Goal: Task Accomplishment & Management: Complete application form

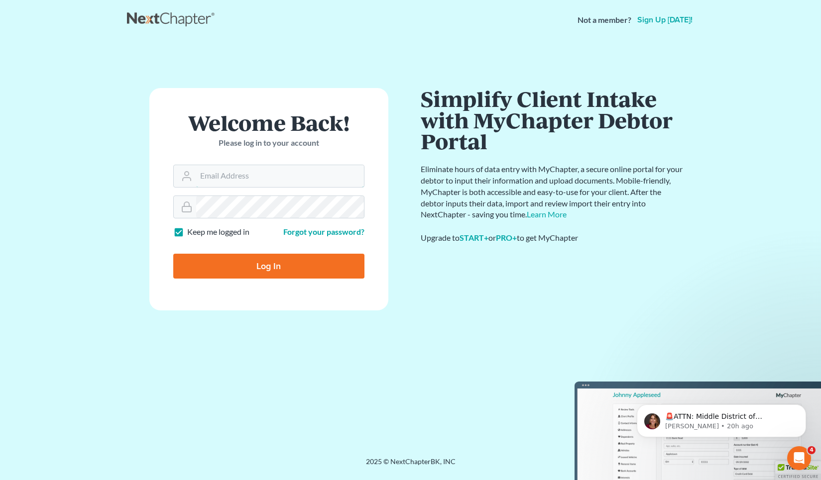
type input "[EMAIL_ADDRESS][DOMAIN_NAME]"
click at [317, 273] on input "Log In" at bounding box center [268, 266] width 191 height 25
type input "Thinking..."
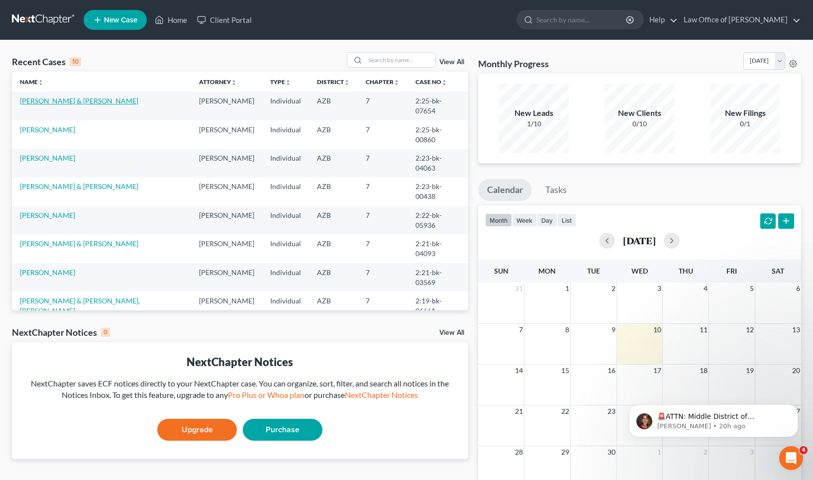
click at [80, 104] on link "[PERSON_NAME] & [PERSON_NAME]" at bounding box center [79, 101] width 118 height 8
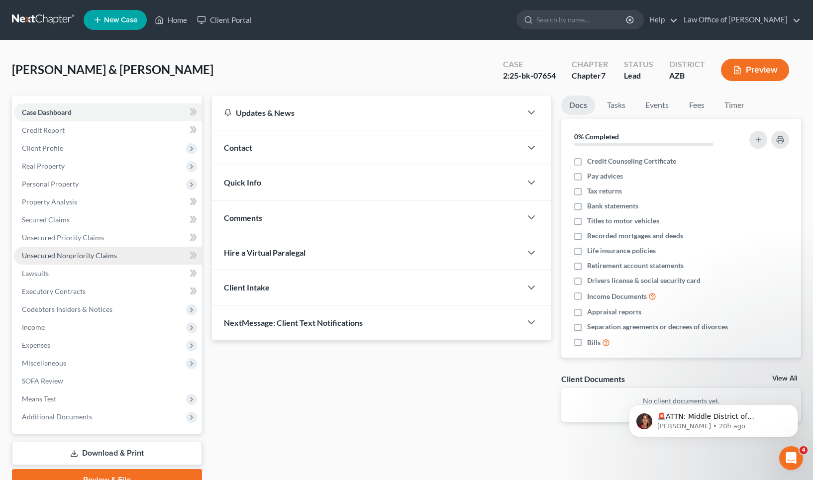
click at [82, 255] on span "Unsecured Nonpriority Claims" at bounding box center [69, 255] width 95 height 8
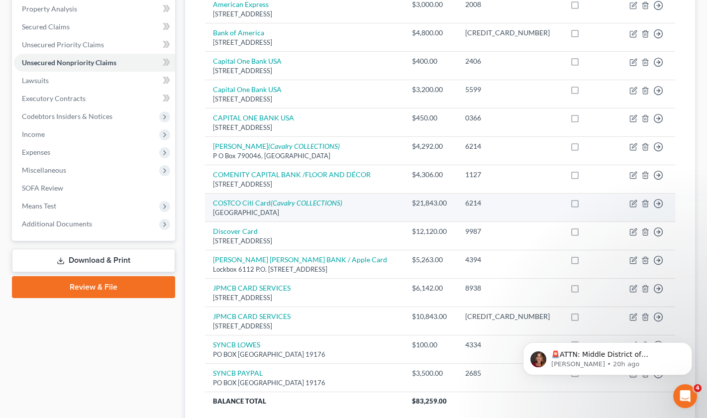
scroll to position [190, 0]
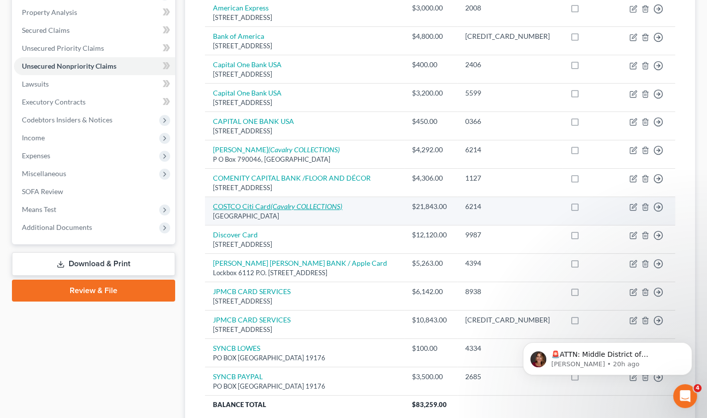
click at [304, 202] on icon "(Cavalry COLLECTIONS)" at bounding box center [307, 206] width 72 height 8
select select "26"
select select "2"
select select "4"
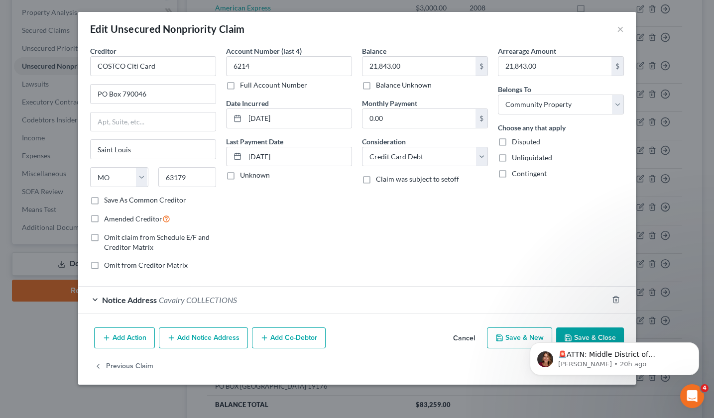
click at [620, 28] on button "×" at bounding box center [620, 29] width 7 height 12
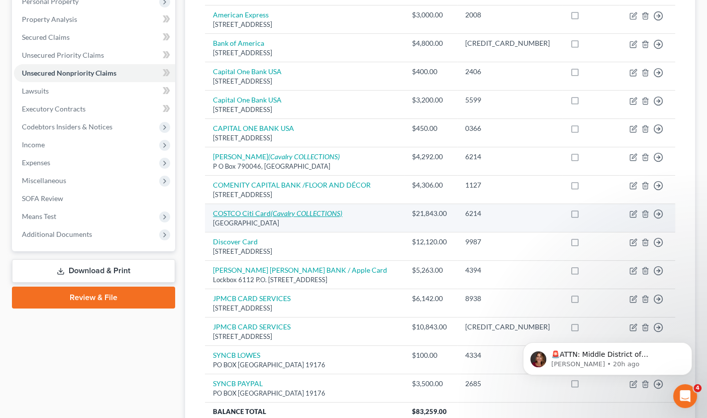
scroll to position [180, 0]
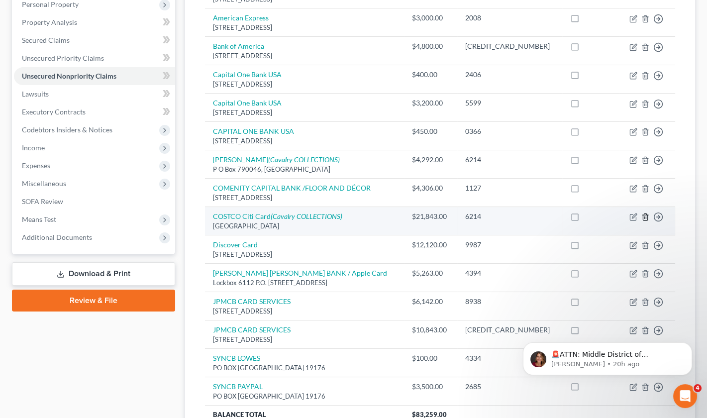
click at [644, 213] on icon "button" at bounding box center [646, 217] width 8 height 8
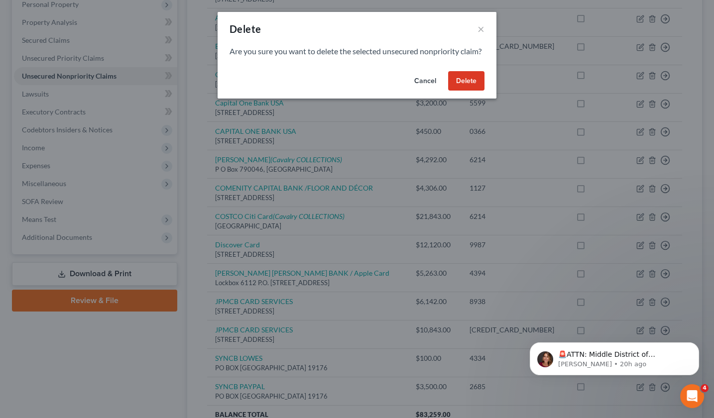
click at [469, 91] on button "Delete" at bounding box center [466, 81] width 36 height 20
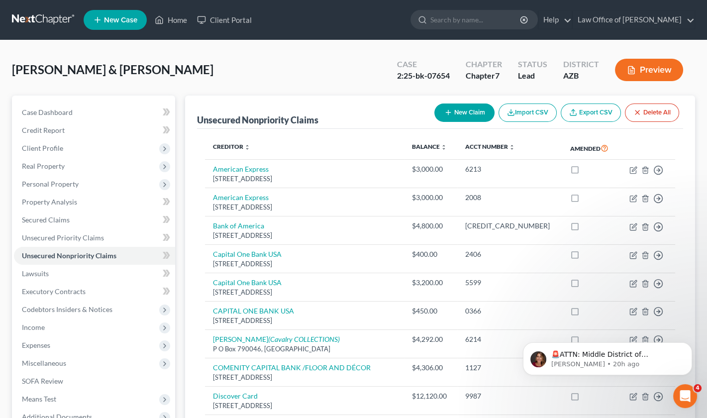
scroll to position [0, 0]
click at [471, 112] on button "New Claim" at bounding box center [464, 113] width 60 height 18
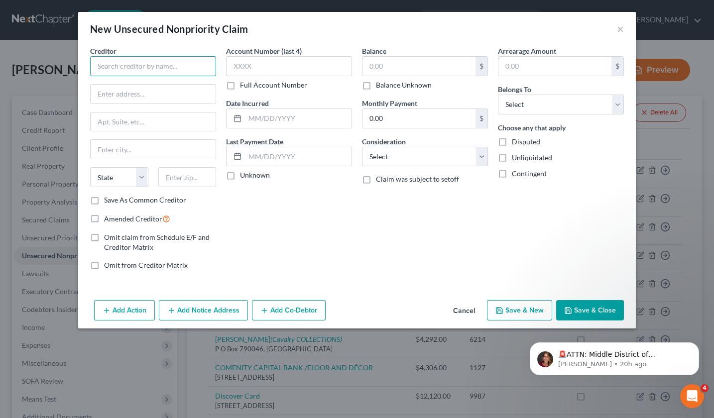
click at [144, 66] on input "text" at bounding box center [153, 66] width 126 height 20
paste input "RST PREMIER"
type input "RST PREMIER"
paste input "3820 N LOUISE AV"
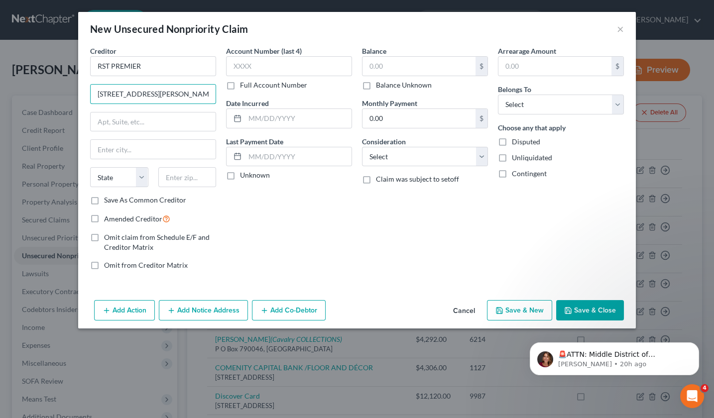
type input "3820 N LOUISE AVE."
click at [240, 85] on label "Full Account Number" at bounding box center [273, 85] width 67 height 10
click at [244, 85] on input "Full Account Number" at bounding box center [247, 83] width 6 height 6
click at [245, 69] on input "text" at bounding box center [289, 66] width 126 height 20
paste input "517800674960"
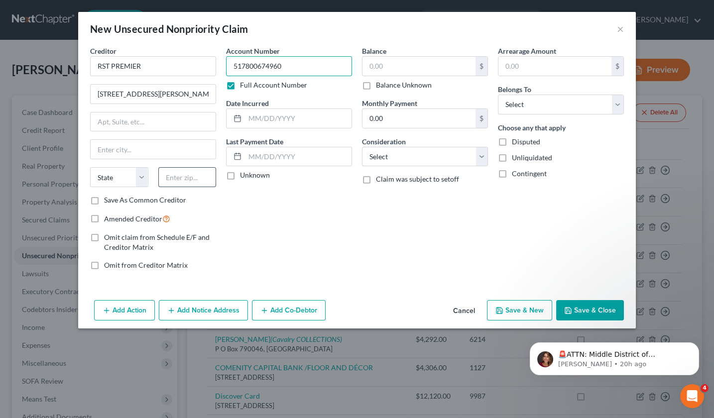
type input "517800674960"
type input "57107"
type input "Sioux Falls"
select select "43"
click at [266, 120] on input "text" at bounding box center [298, 118] width 107 height 19
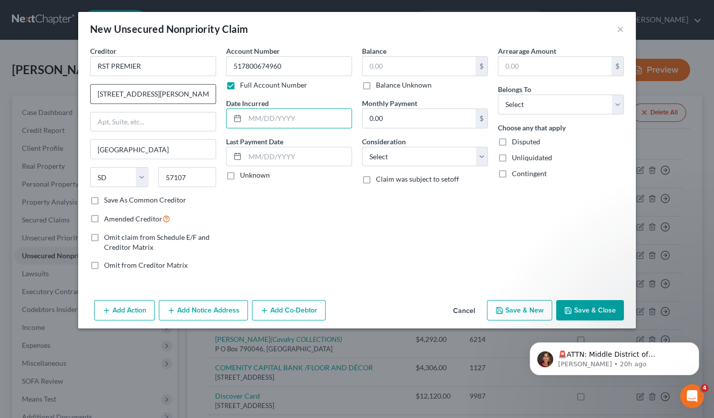
click at [118, 93] on input "3820 N LOUISE AVE." at bounding box center [153, 94] width 125 height 19
type input "3820 N. LOUISE AVE."
click at [271, 113] on input "text" at bounding box center [298, 118] width 107 height 19
type input "02/15/2019"
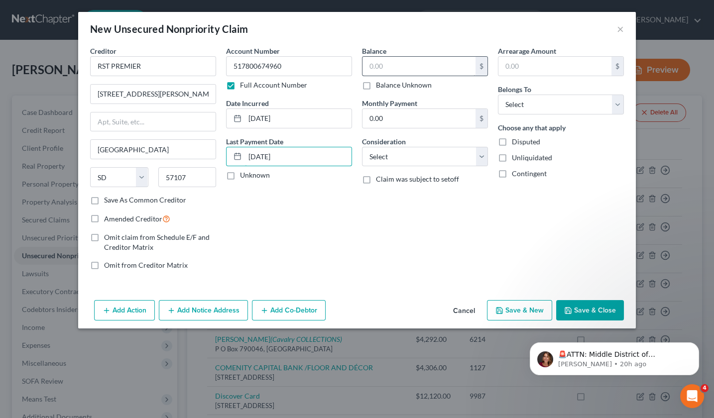
type input "02/19/2021"
click at [381, 60] on input "text" at bounding box center [418, 66] width 113 height 19
drag, startPoint x: 363, startPoint y: 63, endPoint x: 347, endPoint y: 62, distance: 15.9
click at [347, 62] on div "Creditor * RST PREMIER 3820 N. LOUISE AVE. Sioux Falls State AL AK AR AZ CA CO …" at bounding box center [356, 162] width 543 height 232
type input "700.00"
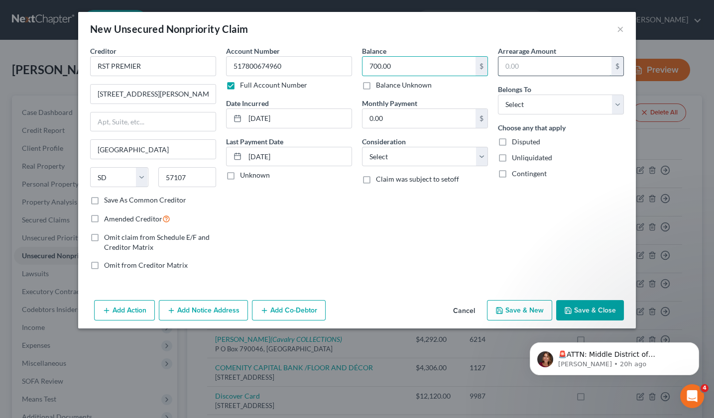
click at [508, 69] on input "text" at bounding box center [554, 66] width 113 height 19
type input "700.00"
click at [285, 156] on input "02/19/2021" at bounding box center [298, 156] width 107 height 19
click at [284, 115] on input "02/15/2019" at bounding box center [298, 118] width 107 height 19
type input "02/15/2018"
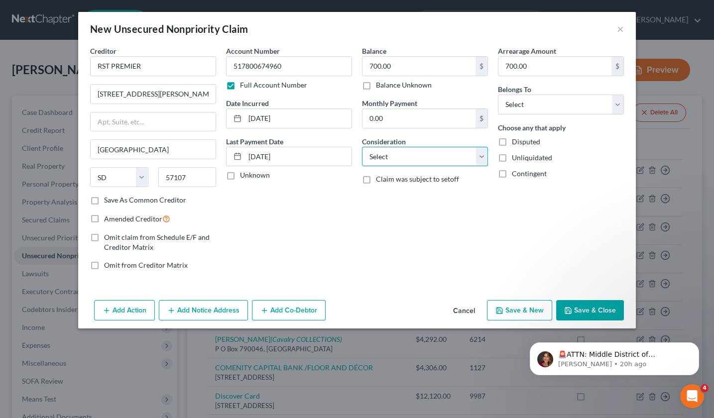
select select "1"
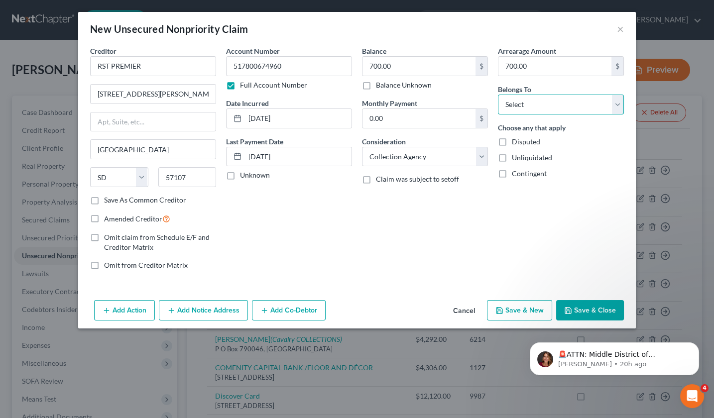
select select "4"
click at [591, 307] on button "Save & Close" at bounding box center [590, 310] width 68 height 21
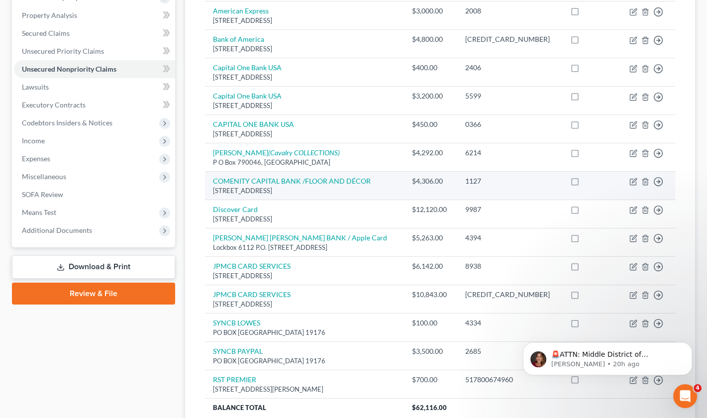
scroll to position [186, 0]
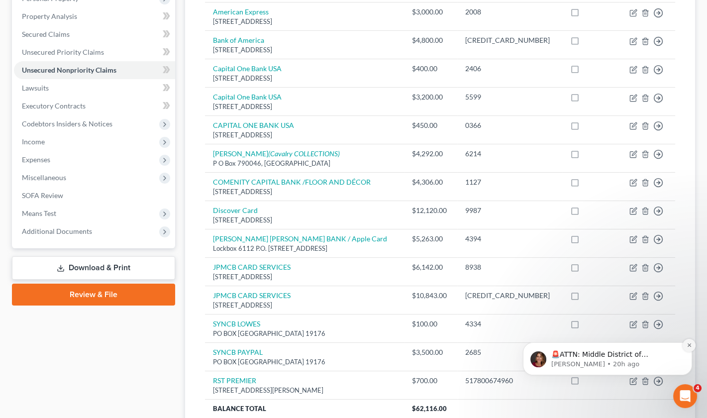
click at [687, 345] on icon "Dismiss notification" at bounding box center [689, 344] width 5 height 5
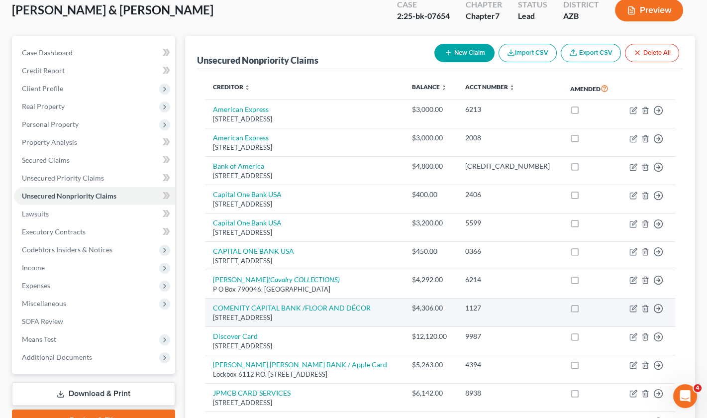
scroll to position [10, 0]
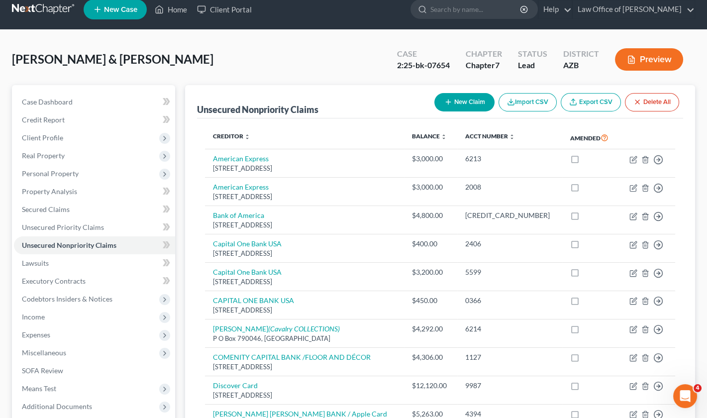
click at [469, 104] on button "New Claim" at bounding box center [464, 102] width 60 height 18
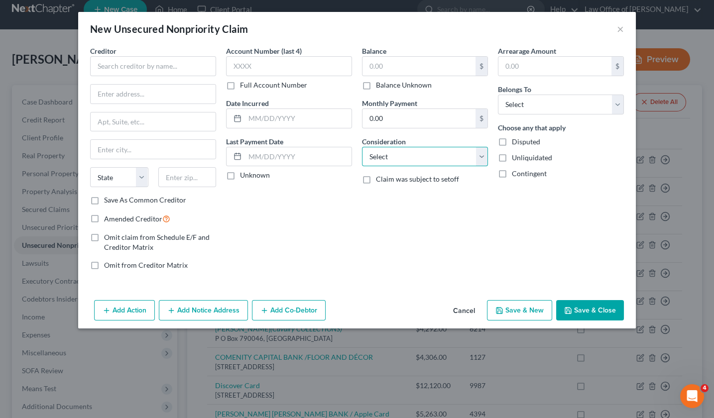
select select "14"
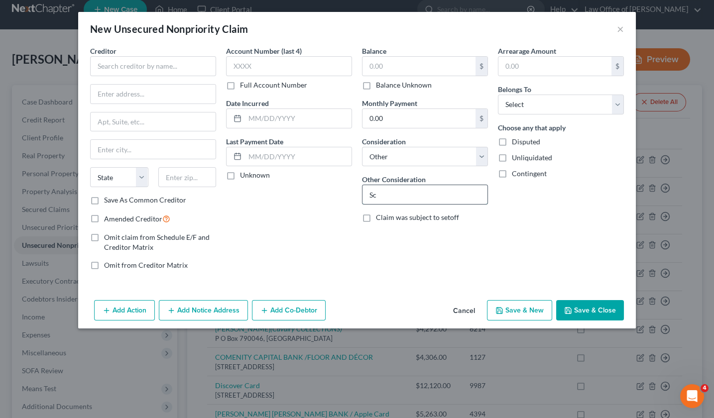
type input "S"
type input "s"
type input "e"
type input "elementary school tuition for daughter"
click at [139, 66] on input "text" at bounding box center [153, 66] width 126 height 20
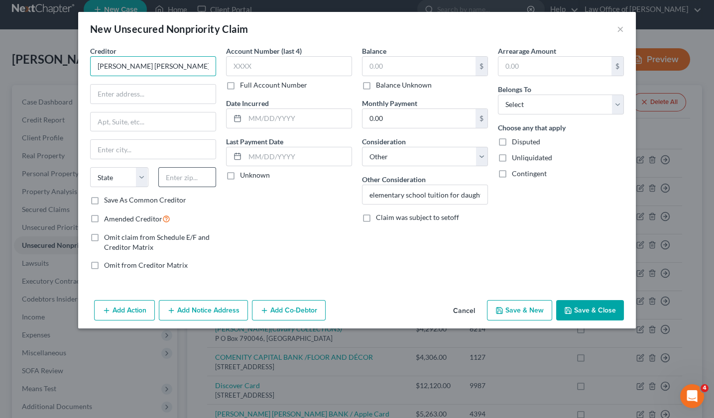
type input "Lippman Recupero/ Pardes Jewish School"
type input "85732"
type input "Tucson"
select select "3"
paste input "Po box 13928"
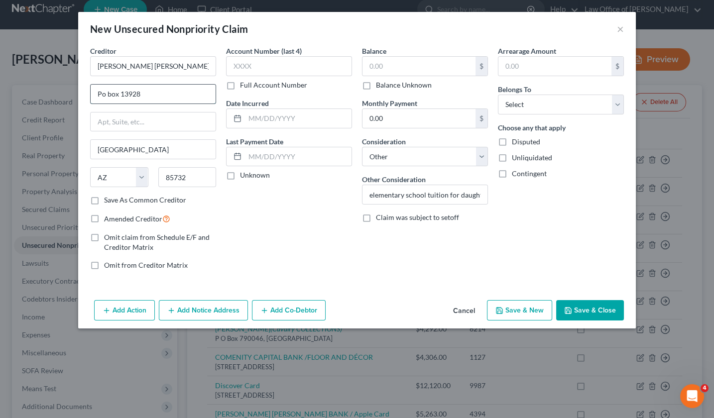
click at [105, 96] on input "Po box 13928" at bounding box center [153, 94] width 125 height 19
type input "PO box 13928"
click at [240, 83] on label "Full Account Number" at bounding box center [273, 85] width 67 height 10
click at [244, 83] on input "Full Account Number" at bounding box center [247, 83] width 6 height 6
click at [251, 64] on input "text" at bounding box center [289, 66] width 126 height 20
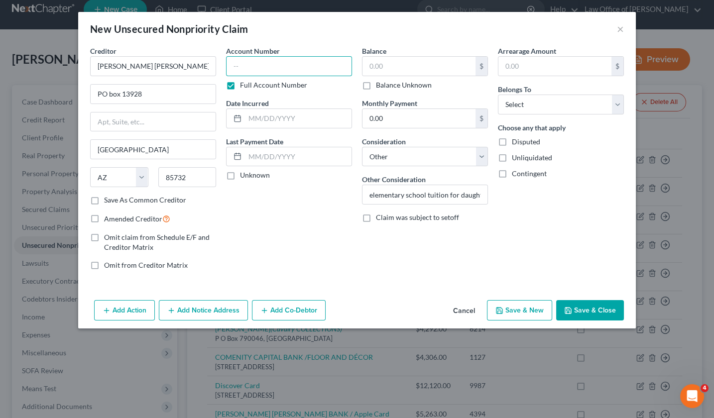
paste input "326704.001"
type input "326704.001"
click at [275, 121] on input "text" at bounding box center [298, 118] width 107 height 19
type input "05/01/2023"
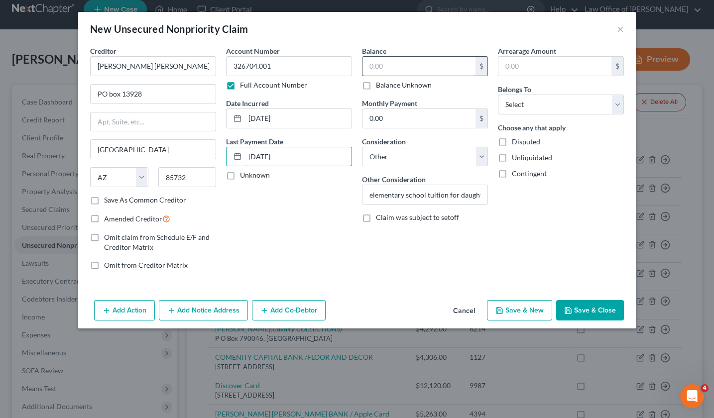
type input "05/01/2024"
click at [404, 69] on input "text" at bounding box center [418, 66] width 113 height 19
drag, startPoint x: 406, startPoint y: 66, endPoint x: 347, endPoint y: 64, distance: 58.7
click at [347, 64] on div "Creditor * Lippman Recupero/ Pardes Jewish School PO box 13928 Tucson State AL …" at bounding box center [356, 162] width 543 height 232
type input "21,843.00"
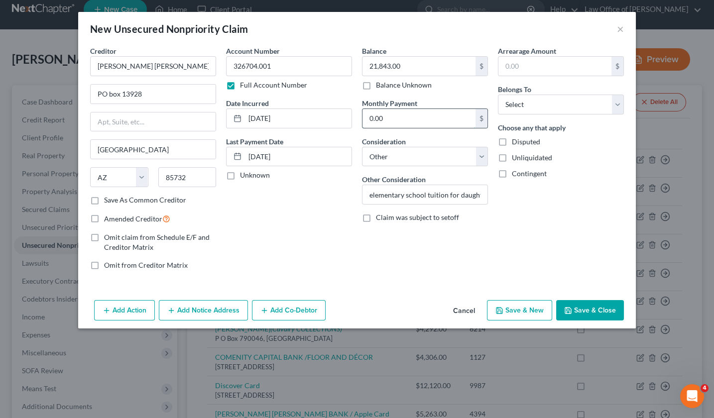
click at [402, 116] on input "0.00" at bounding box center [418, 118] width 113 height 19
click at [516, 69] on input "text" at bounding box center [554, 66] width 113 height 19
paste input "21,843.00"
type input "21,843.00"
select select "4"
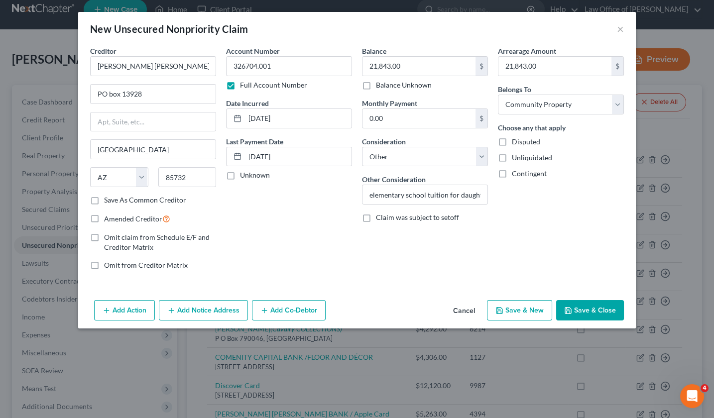
click at [578, 308] on button "Save & Close" at bounding box center [590, 310] width 68 height 21
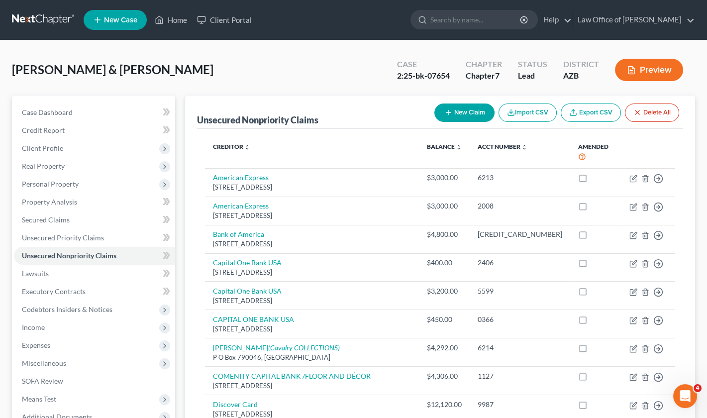
scroll to position [1, 0]
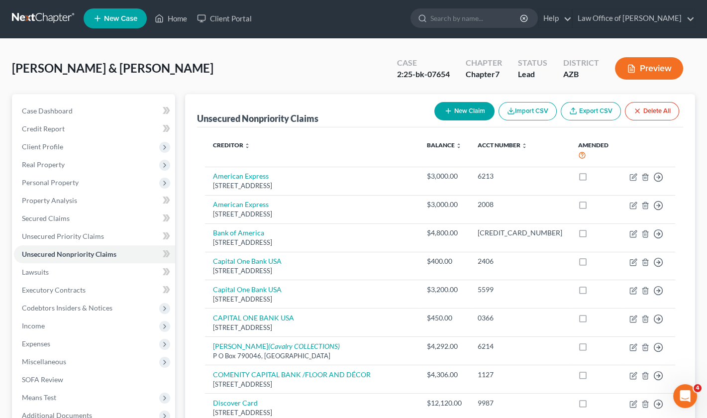
click at [474, 114] on button "New Claim" at bounding box center [464, 111] width 60 height 18
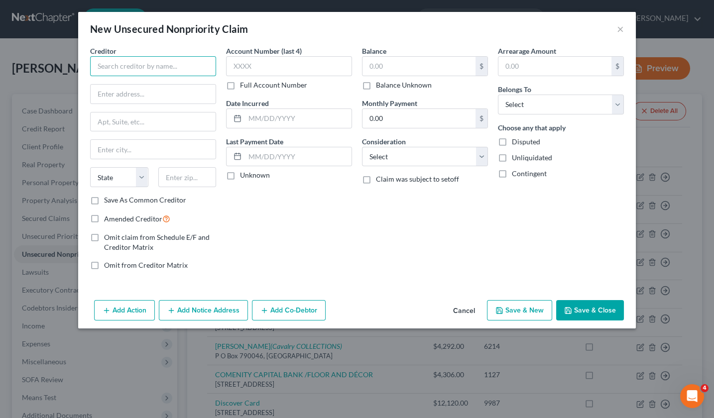
click at [117, 66] on input "text" at bounding box center [153, 66] width 126 height 20
paste input "LEND MARK"
type input "LEND MARK"
click at [240, 83] on label "Full Account Number" at bounding box center [273, 85] width 67 height 10
click at [244, 83] on input "Full Account Number" at bounding box center [247, 83] width 6 height 6
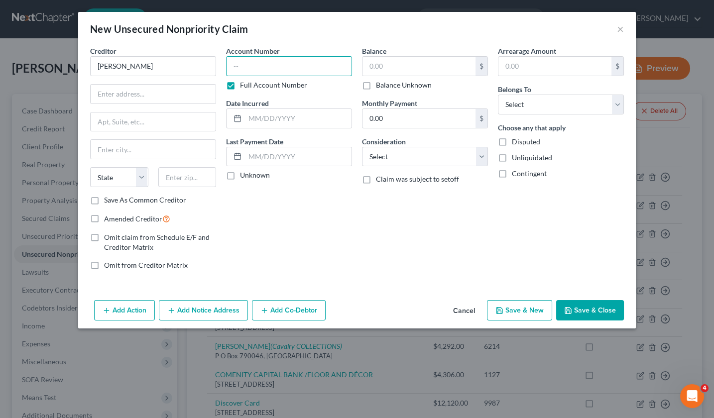
click at [251, 67] on input "text" at bounding box center [289, 66] width 126 height 20
paste input "30001373900"
type input "30001373900"
type input "30014"
type input "Covington"
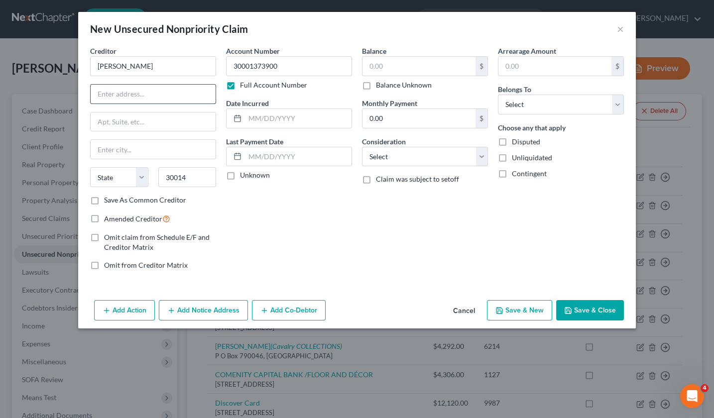
select select "10"
paste input "2118 USHER STREET"
type input "2118 USHER STREET"
click at [392, 64] on input "text" at bounding box center [418, 66] width 113 height 19
type input "26,678.00"
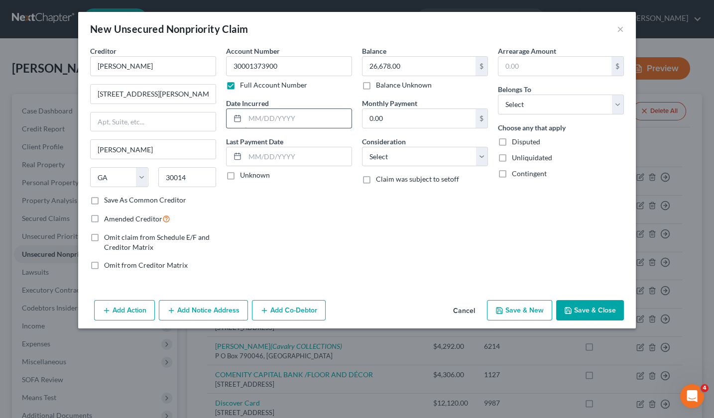
click at [271, 114] on input "text" at bounding box center [298, 118] width 107 height 19
click at [289, 119] on input "06/01/2022" at bounding box center [298, 118] width 107 height 19
type input "06/01/2020"
click at [255, 152] on input "text" at bounding box center [298, 156] width 107 height 19
type input "12/01/2024"
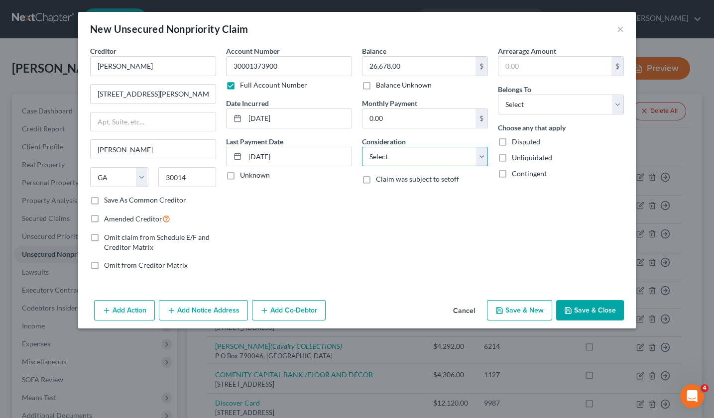
select select "4"
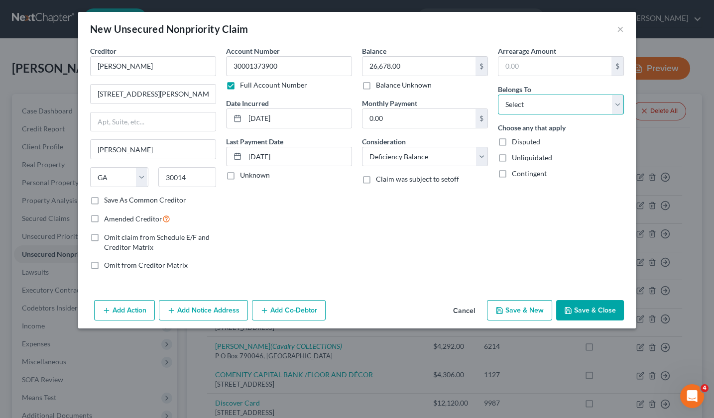
select select "4"
click at [538, 65] on input "text" at bounding box center [554, 66] width 113 height 19
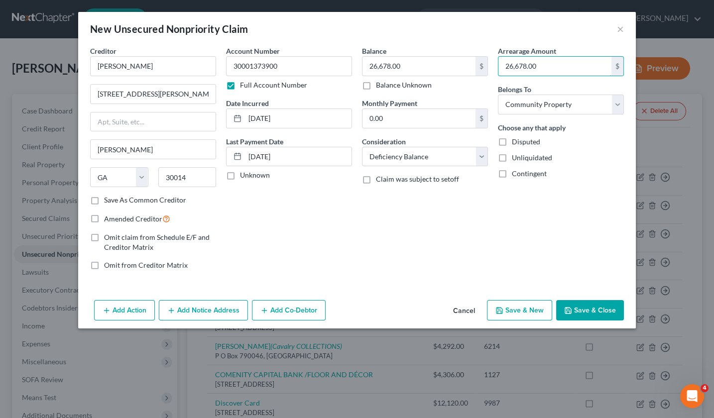
type input "26,678.00"
click at [595, 304] on button "Save & Close" at bounding box center [590, 310] width 68 height 21
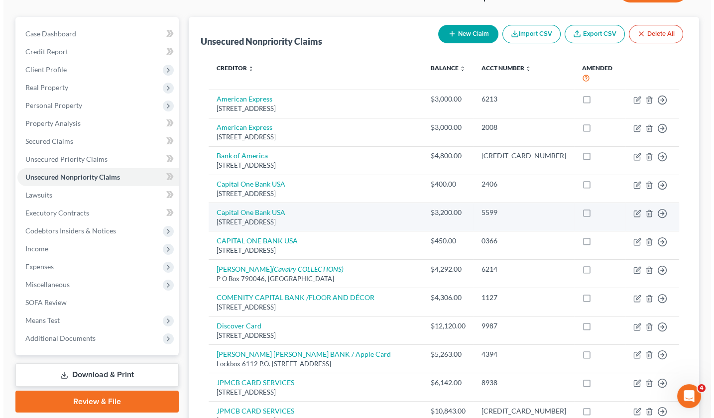
scroll to position [78, 0]
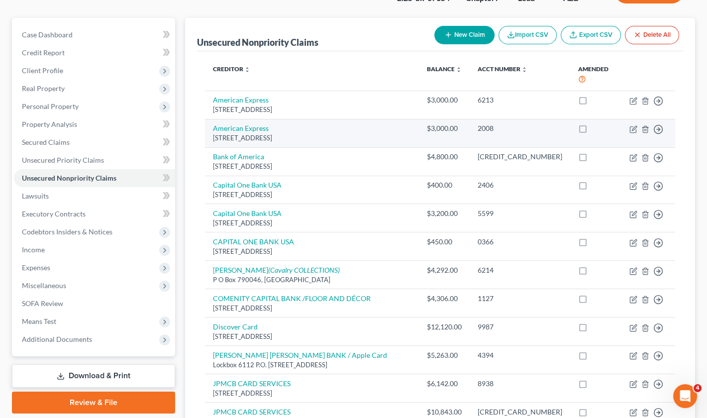
click at [268, 119] on td "American Express PO Box 981537, El Paso, TX 79998" at bounding box center [312, 133] width 214 height 28
click at [259, 124] on link "American Express" at bounding box center [241, 128] width 56 height 8
select select "45"
select select "2"
select select "4"
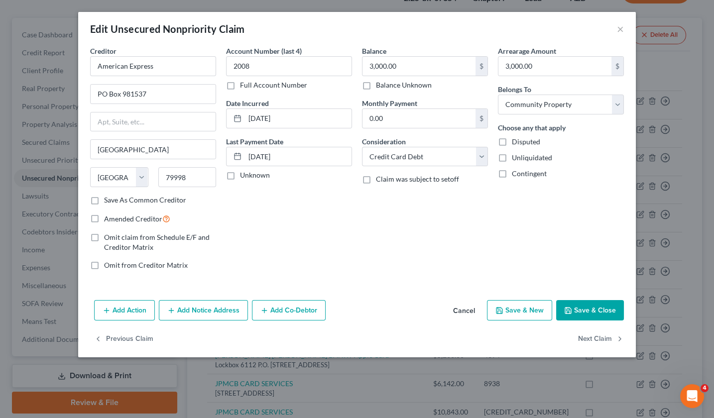
click at [202, 306] on button "Add Notice Address" at bounding box center [203, 310] width 89 height 21
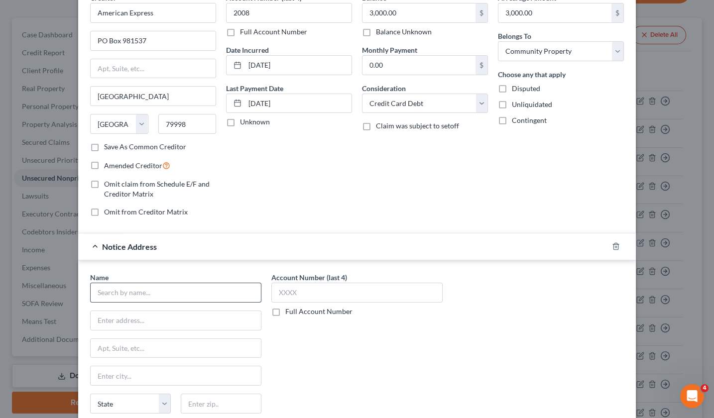
scroll to position [69, 0]
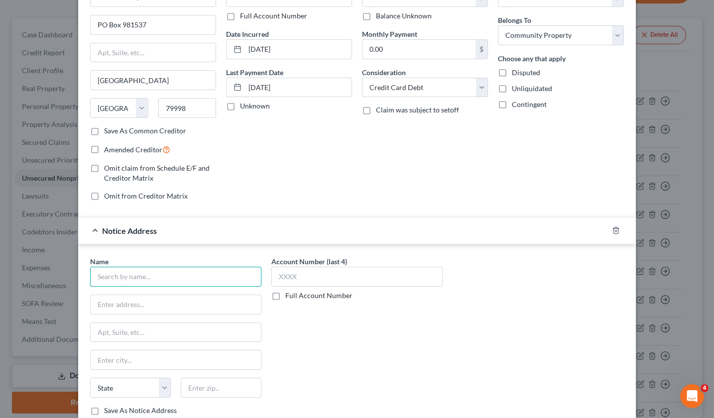
click at [129, 274] on input "text" at bounding box center [175, 277] width 171 height 20
paste input "Transworld system inc"
type input "Transworld system inc"
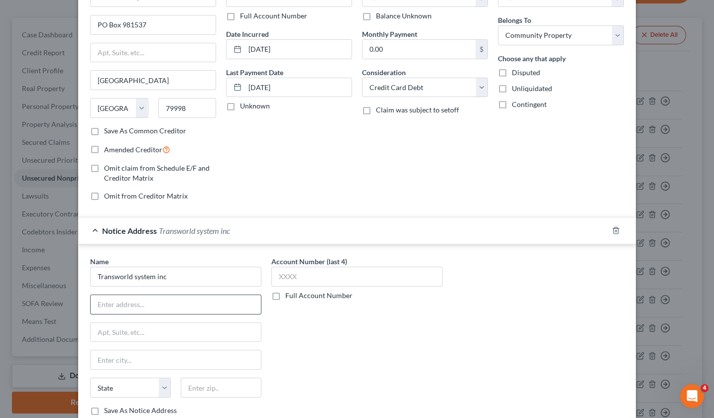
scroll to position [72, 0]
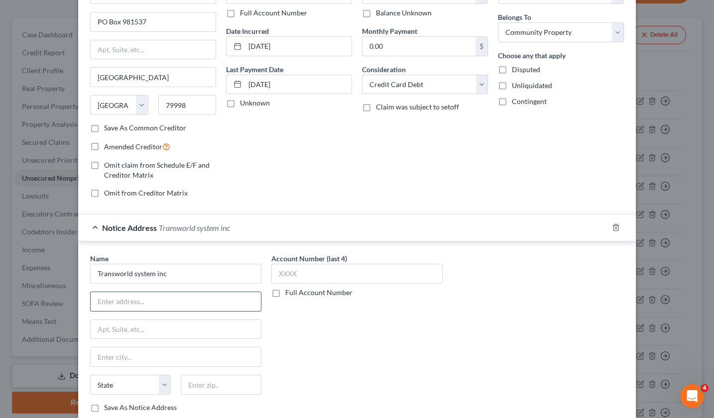
paste input "500 virginia drive suite 514"
click at [148, 303] on input "500 virginia drive suite 514" at bounding box center [176, 301] width 170 height 19
type input "500 virginia drive, suite 514"
type input "19034"
type input "Fort Washington"
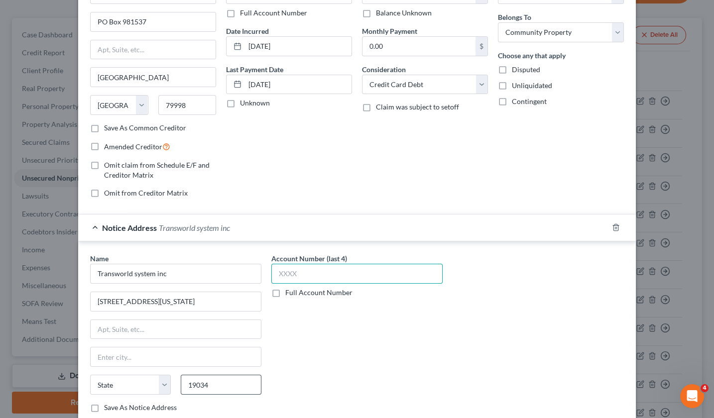
select select "39"
click at [303, 271] on input "text" at bounding box center [356, 274] width 171 height 20
click at [285, 292] on label "Full Account Number" at bounding box center [318, 293] width 67 height 10
click at [289, 292] on input "Full Account Number" at bounding box center [292, 291] width 6 height 6
click at [281, 276] on input "text" at bounding box center [356, 274] width 171 height 20
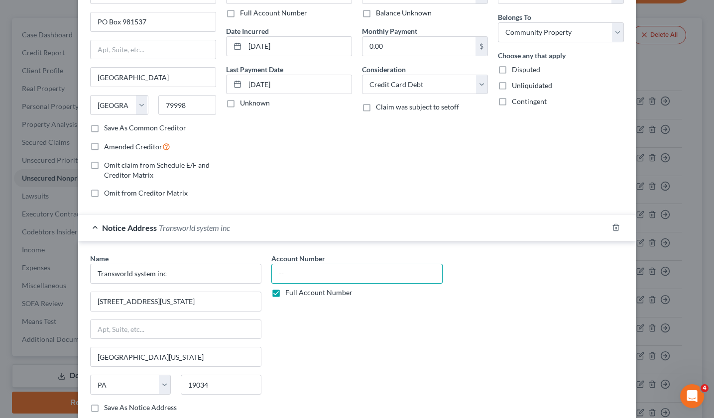
paste input "24341102424"
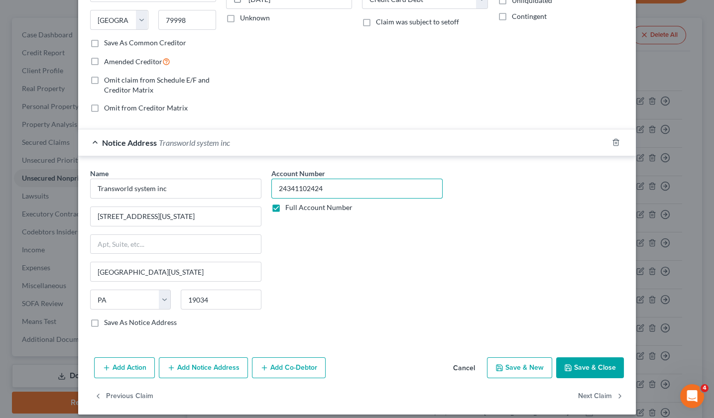
scroll to position [154, 0]
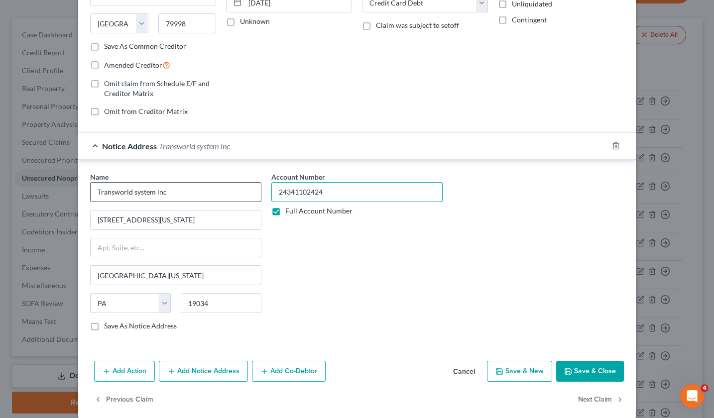
type input "24341102424"
click at [131, 192] on input "Transworld system inc" at bounding box center [175, 192] width 171 height 20
click at [155, 192] on input "Transworld System inc" at bounding box center [175, 192] width 171 height 20
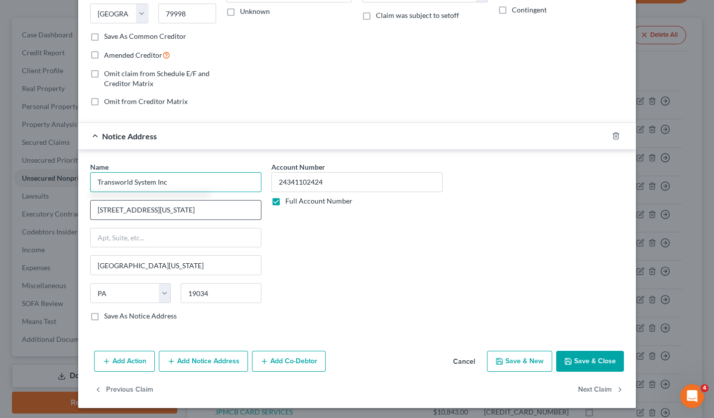
scroll to position [163, 0]
click at [162, 180] on input "Transworld System Inc" at bounding box center [175, 183] width 171 height 20
type input "Transworld System Inc."
click at [601, 359] on button "Save & Close" at bounding box center [590, 361] width 68 height 21
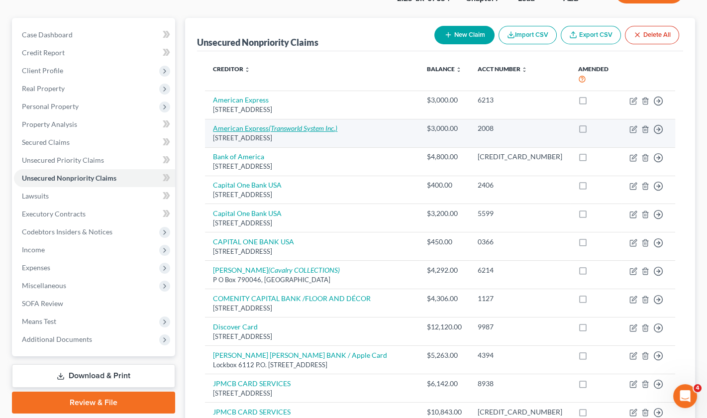
click at [297, 124] on icon "(Transworld System Inc.)" at bounding box center [303, 128] width 69 height 8
select select "45"
select select "2"
select select "4"
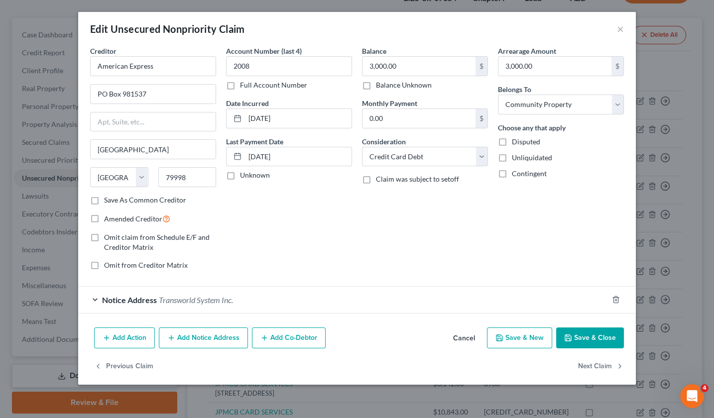
click at [211, 296] on span "Transworld System Inc." at bounding box center [196, 299] width 74 height 9
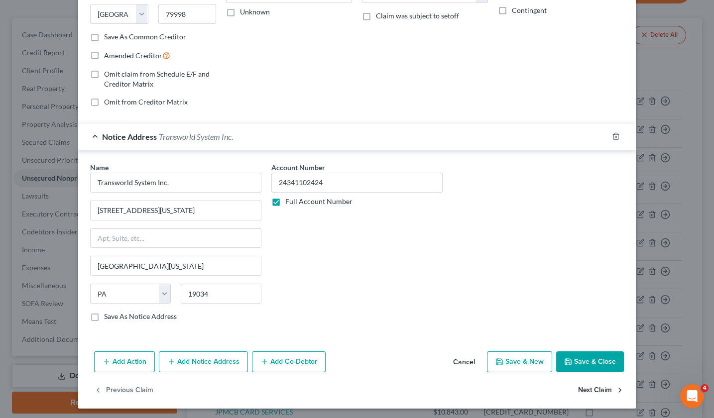
click at [609, 386] on button "Next Claim" at bounding box center [601, 390] width 46 height 21
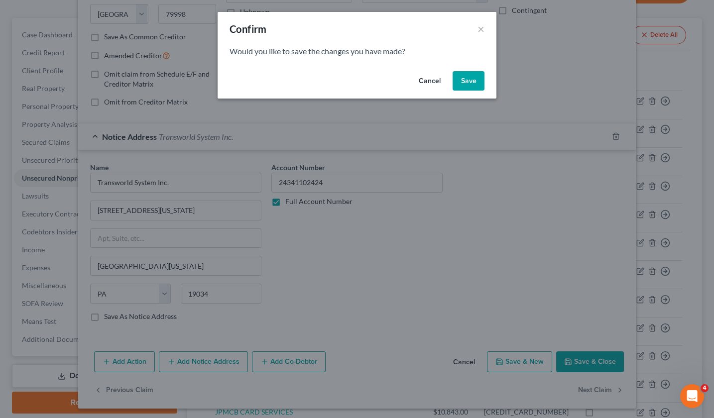
click at [472, 80] on button "Save" at bounding box center [468, 81] width 32 height 20
select select "45"
select select "2"
select select "4"
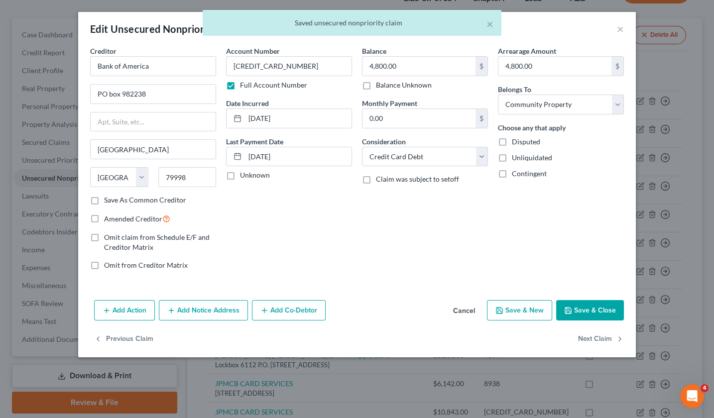
click at [620, 28] on div "× Saved unsecured nonpriority claim" at bounding box center [352, 25] width 714 height 31
click at [621, 28] on div "× Saved unsecured nonpriority claim" at bounding box center [352, 25] width 714 height 31
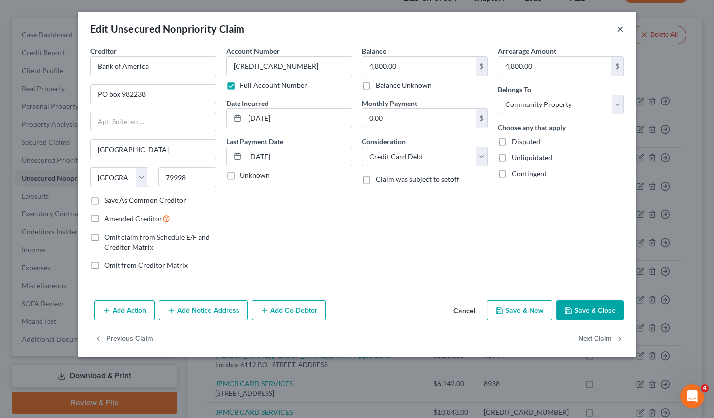
click at [619, 28] on button "×" at bounding box center [620, 29] width 7 height 12
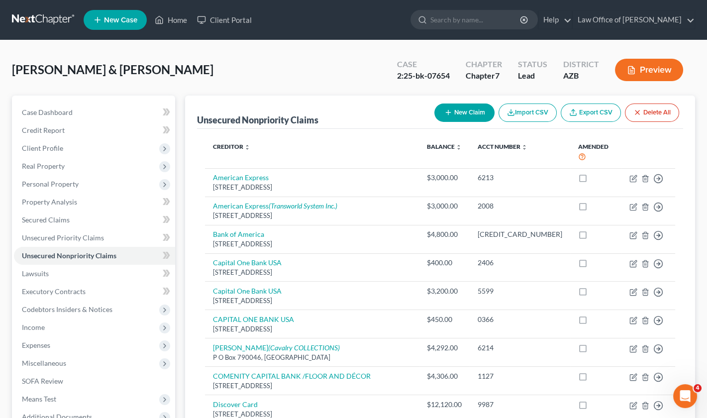
scroll to position [0, 0]
click at [477, 112] on button "New Claim" at bounding box center [464, 113] width 60 height 18
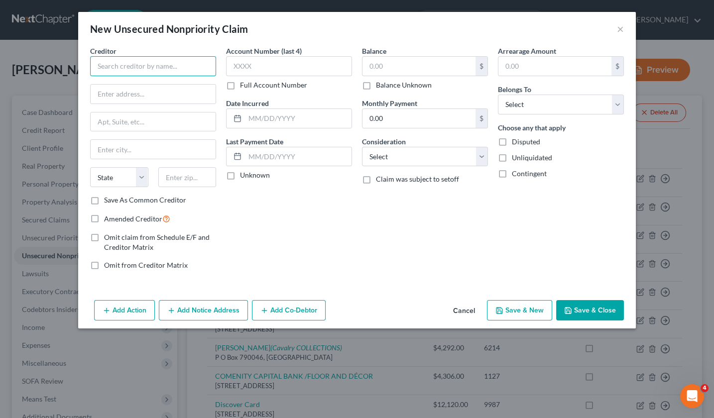
click at [131, 61] on input "text" at bounding box center [153, 66] width 126 height 20
type input "O"
click at [172, 67] on input "Paradise Valey Municipa Court" at bounding box center [153, 66] width 126 height 20
click at [135, 67] on input "Paradise Valey Municipal Court" at bounding box center [153, 66] width 126 height 20
type input "Paradise Valley Municipal Court"
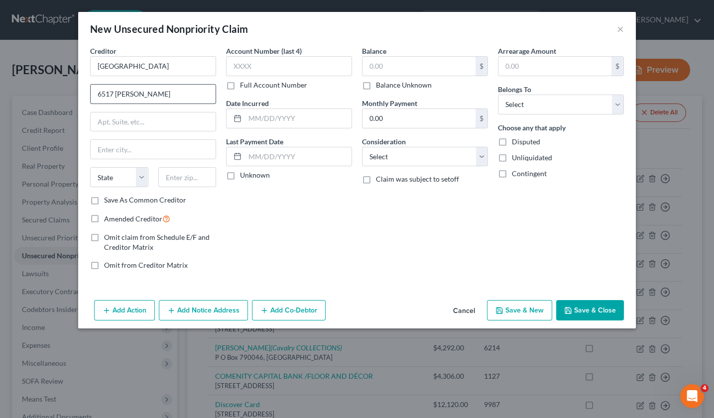
type input "6517 E. Lincoln"
type input "85253"
click at [324, 235] on div "Account Number (last 4) Full Account Number Date Incurred Last Payment Date Unk…" at bounding box center [289, 162] width 136 height 232
type input "Paradise Valley"
select select "3"
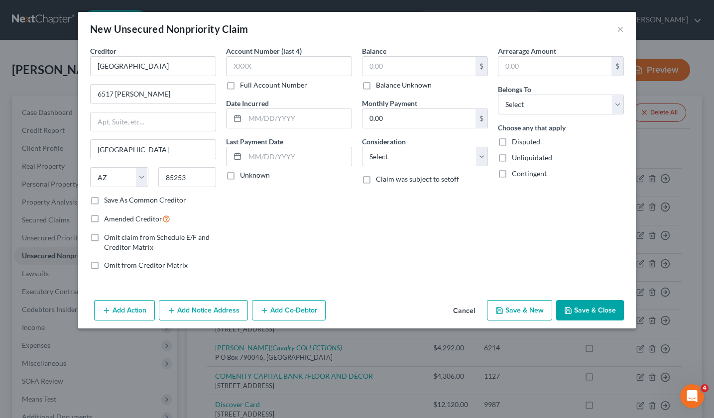
click at [240, 85] on label "Full Account Number" at bounding box center [273, 85] width 67 height 10
click at [244, 85] on input "Full Account Number" at bounding box center [247, 83] width 6 height 6
click at [245, 64] on input "text" at bounding box center [289, 66] width 126 height 20
type input "PE2022005551"
click at [293, 117] on input "text" at bounding box center [298, 118] width 107 height 19
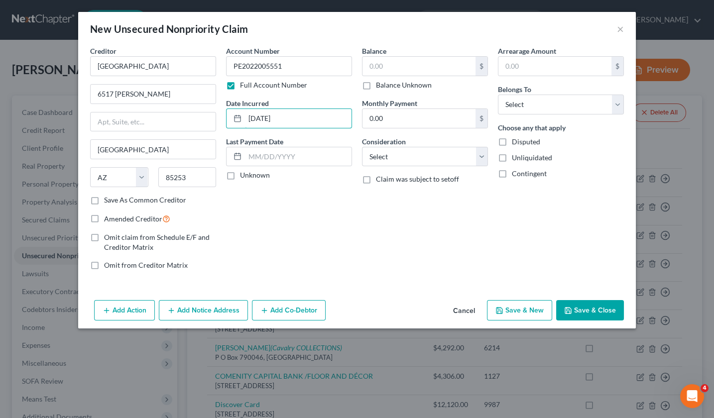
type input "12/13/2024"
click at [240, 174] on label "Unknown" at bounding box center [255, 175] width 30 height 10
click at [244, 174] on input "Unknown" at bounding box center [247, 173] width 6 height 6
checkbox input "true"
click at [407, 65] on input "text" at bounding box center [418, 66] width 113 height 19
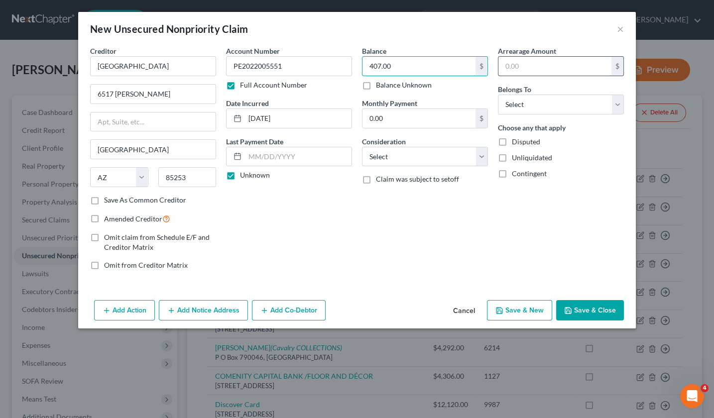
type input "407.00"
click at [525, 67] on input "text" at bounding box center [554, 66] width 113 height 19
type input "407.00"
select select "14"
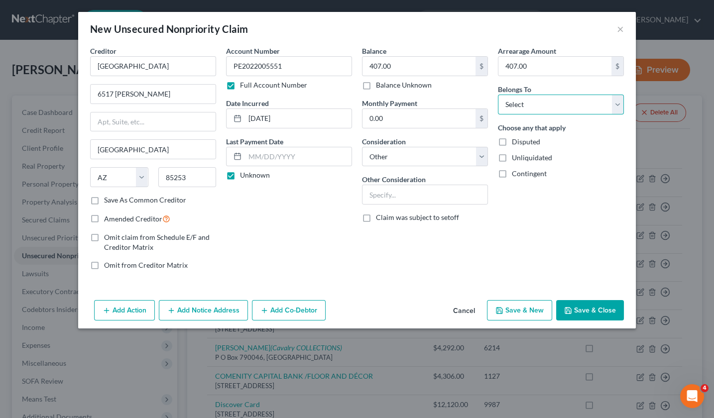
select select "4"
click at [585, 310] on button "Save & Close" at bounding box center [590, 310] width 68 height 21
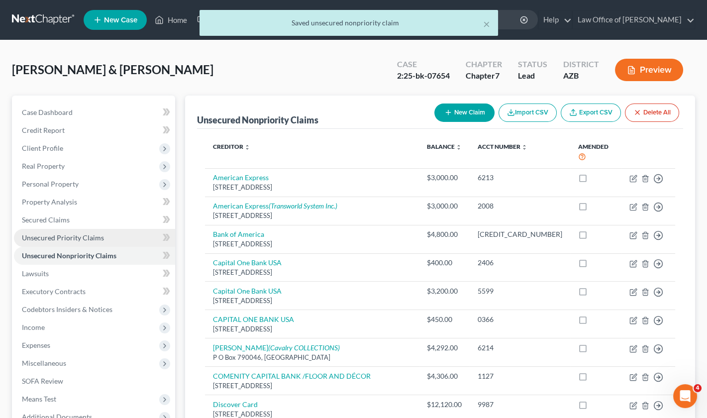
click at [81, 233] on span "Unsecured Priority Claims" at bounding box center [63, 237] width 82 height 8
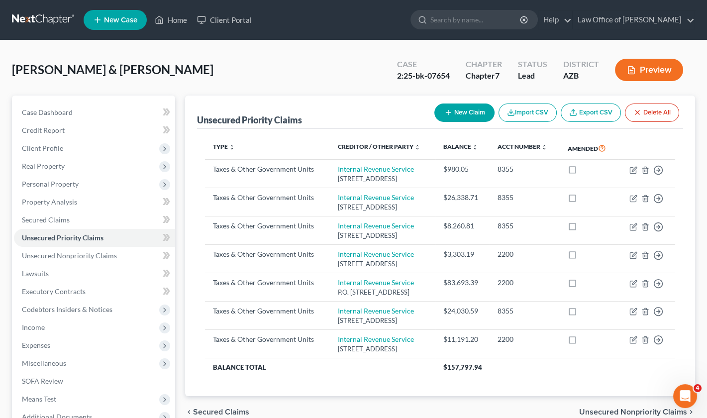
click at [463, 109] on button "New Claim" at bounding box center [464, 113] width 60 height 18
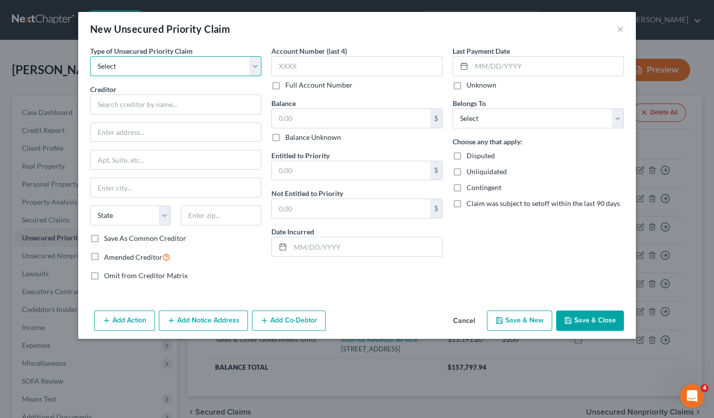
select select "0"
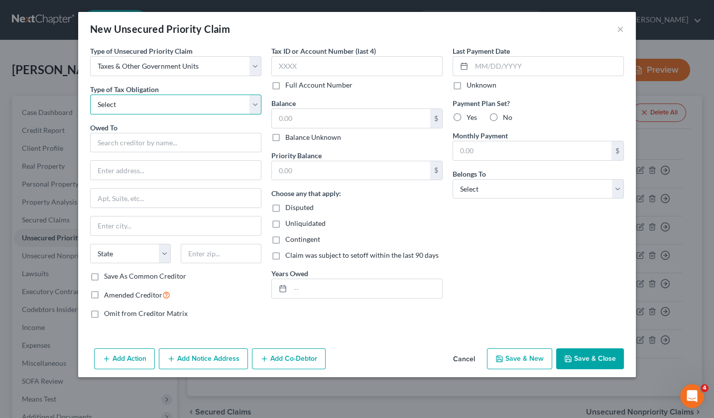
select select "1"
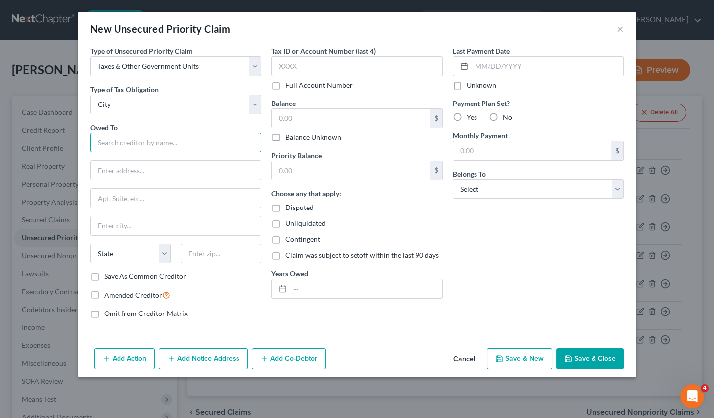
click at [142, 143] on input "text" at bounding box center [175, 143] width 171 height 20
click at [98, 143] on input "Paradise Valley" at bounding box center [175, 143] width 171 height 20
type input "City Paradise Valley"
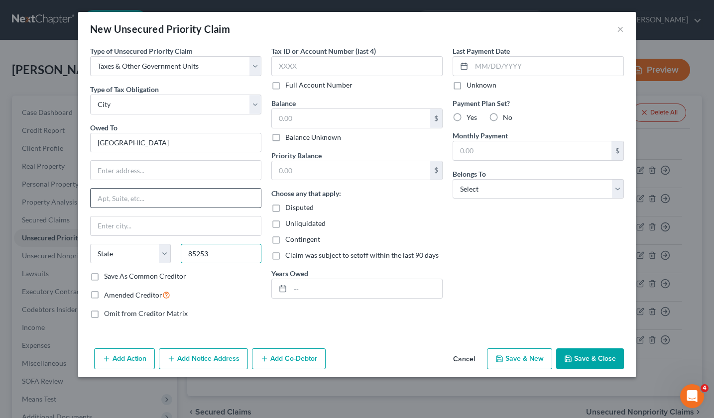
type input "85253"
type input "Paradise Valley"
select select "3"
click at [132, 166] on input "text" at bounding box center [176, 170] width 170 height 19
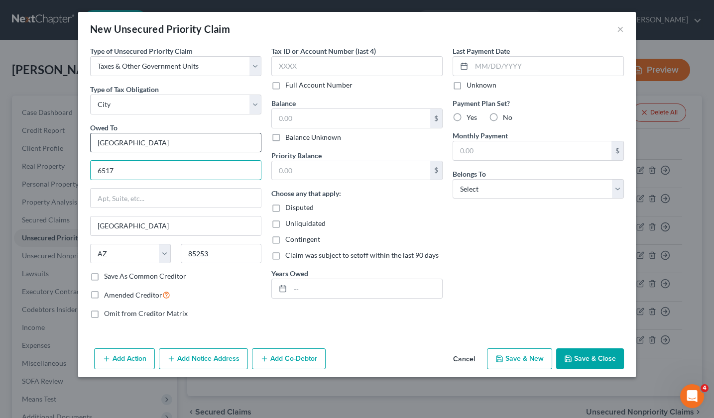
type input "6517"
click at [158, 144] on input "City Paradise Valley" at bounding box center [175, 143] width 171 height 20
type input "City Paradise Valley/Paradise Valley Municipal Court"
click at [115, 166] on input "6517" at bounding box center [176, 170] width 170 height 19
type input "6517 E. Lincoln"
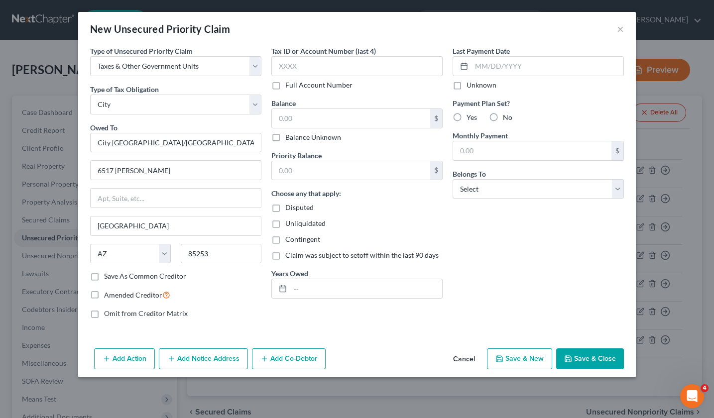
click at [285, 84] on label "Full Account Number" at bounding box center [318, 85] width 67 height 10
click at [289, 84] on input "Full Account Number" at bounding box center [292, 83] width 6 height 6
click at [291, 65] on input "text" at bounding box center [356, 66] width 171 height 20
type input "PE2022005551"
click at [307, 118] on input "text" at bounding box center [351, 118] width 158 height 19
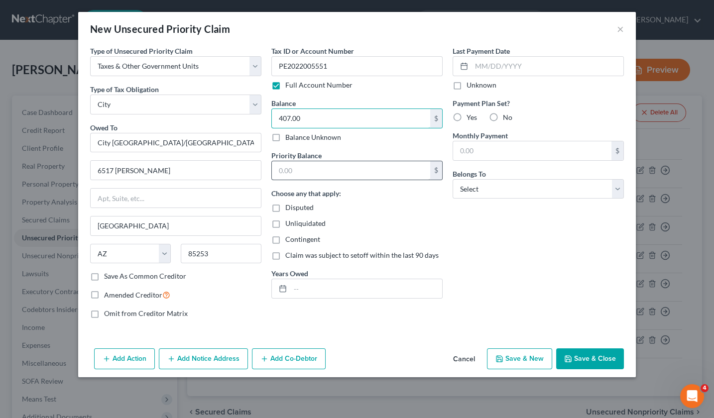
type input "407.00"
click at [308, 164] on input "text" at bounding box center [351, 170] width 158 height 19
type input "407.00"
click at [466, 84] on label "Unknown" at bounding box center [481, 85] width 30 height 10
click at [470, 84] on input "Unknown" at bounding box center [473, 83] width 6 height 6
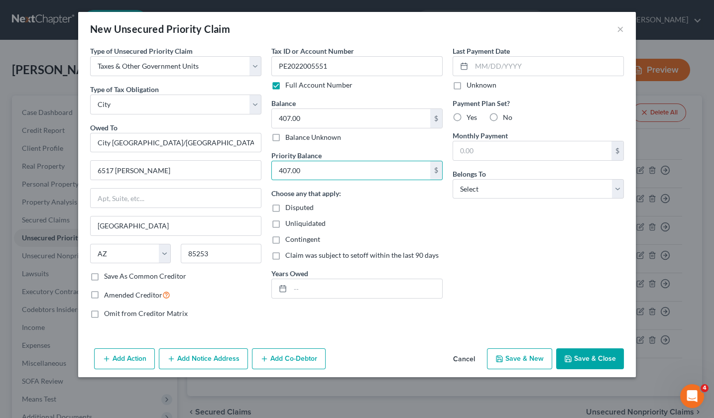
checkbox input "true"
click at [503, 114] on label "No" at bounding box center [507, 117] width 9 height 10
click at [507, 114] on input "No" at bounding box center [510, 115] width 6 height 6
radio input "true"
select select "4"
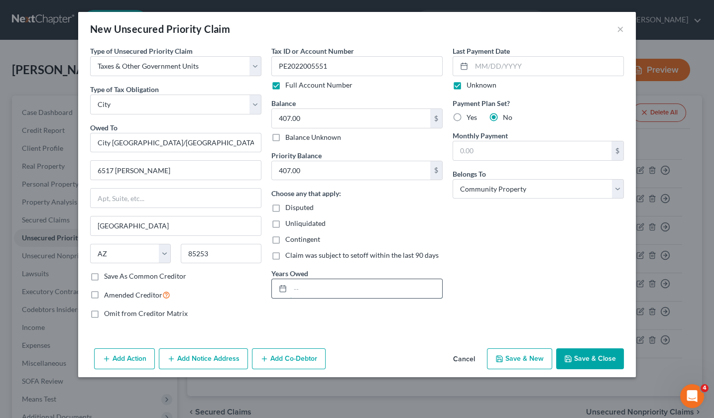
click at [333, 289] on input "text" at bounding box center [366, 288] width 152 height 19
type input "2024"
click at [104, 275] on label "Save As Common Creditor" at bounding box center [145, 276] width 82 height 10
click at [108, 275] on input "Save As Common Creditor" at bounding box center [111, 274] width 6 height 6
click at [590, 358] on button "Save & Close" at bounding box center [590, 358] width 68 height 21
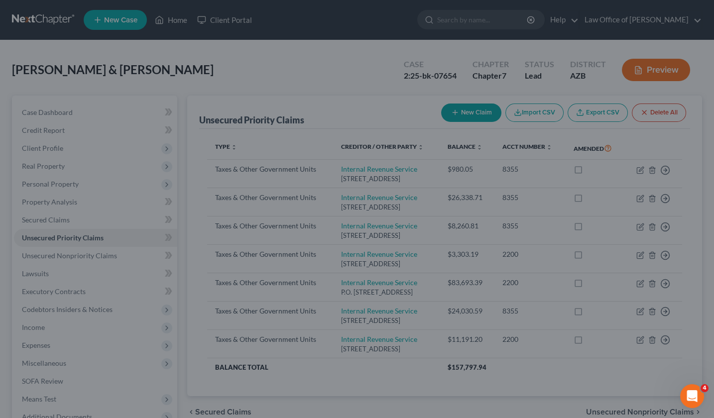
checkbox input "false"
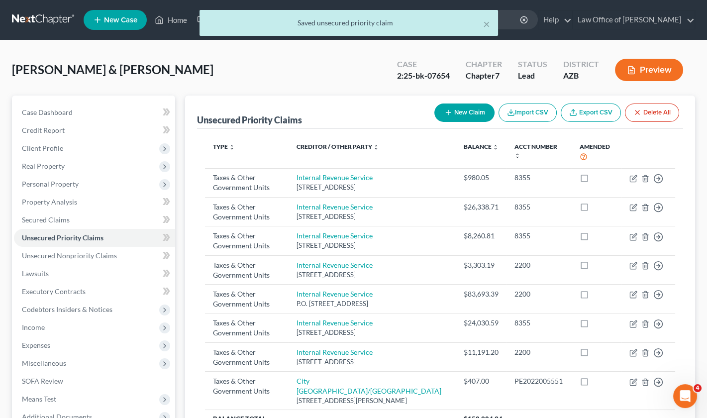
click at [474, 109] on button "New Claim" at bounding box center [464, 113] width 60 height 18
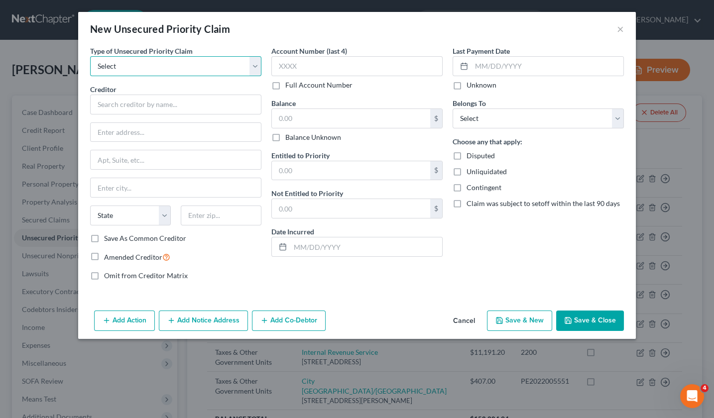
select select "0"
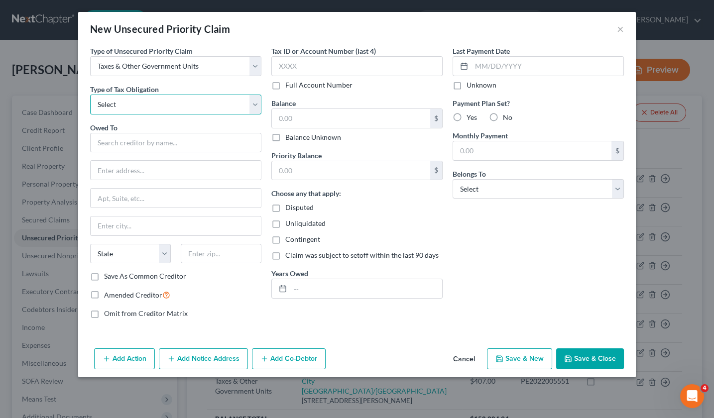
select select "1"
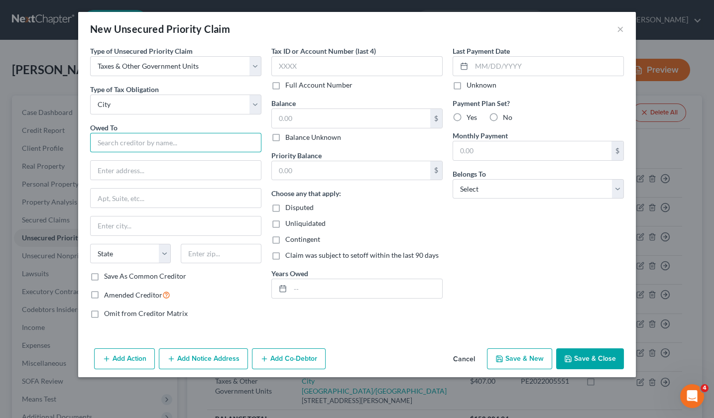
drag, startPoint x: 131, startPoint y: 144, endPoint x: 123, endPoint y: 142, distance: 7.7
click at [130, 144] on input "text" at bounding box center [175, 143] width 171 height 20
type input "City of Paradise Valley/Paradise Valley Municipal Court"
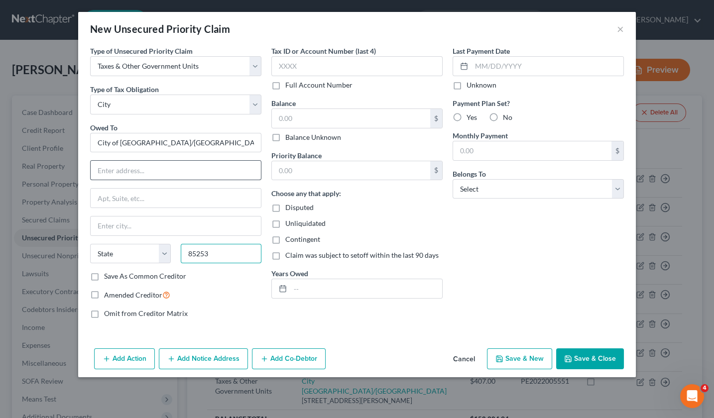
type input "85253"
type input "Paradise Valley"
select select "3"
type input "6517 E. Lincoln Dr."
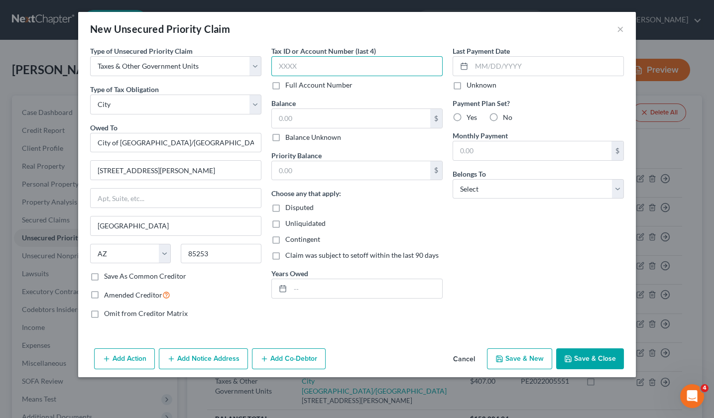
drag, startPoint x: 298, startPoint y: 66, endPoint x: 286, endPoint y: 77, distance: 16.5
click at [285, 84] on label "Full Account Number" at bounding box center [318, 85] width 67 height 10
click at [289, 84] on input "Full Account Number" at bounding box center [292, 83] width 6 height 6
click at [288, 63] on input "text" at bounding box center [356, 66] width 171 height 20
type input "PE202200551"
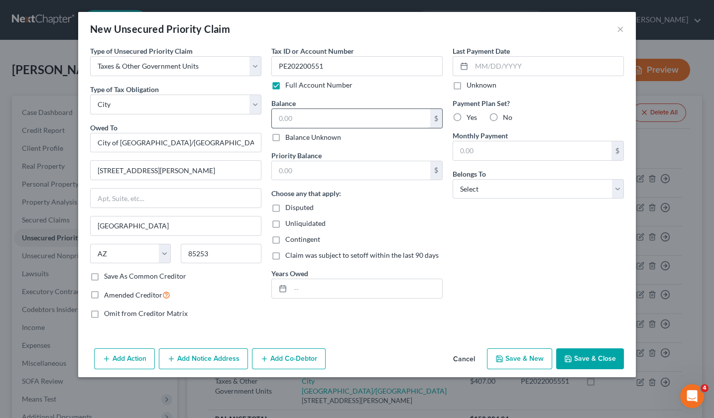
click at [322, 121] on input "text" at bounding box center [351, 118] width 158 height 19
type input "407.00"
click at [292, 169] on input "text" at bounding box center [351, 170] width 158 height 19
type input "407.00"
click at [305, 287] on input "text" at bounding box center [366, 288] width 152 height 19
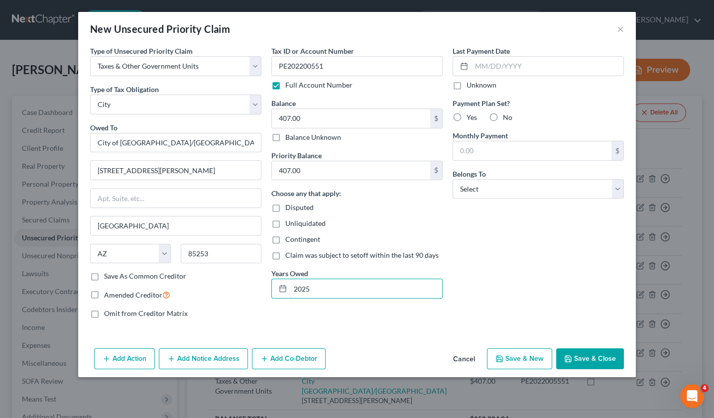
type input "2025"
click at [503, 118] on label "No" at bounding box center [507, 117] width 9 height 10
click at [507, 118] on input "No" at bounding box center [510, 115] width 6 height 6
radio input "true"
select select "4"
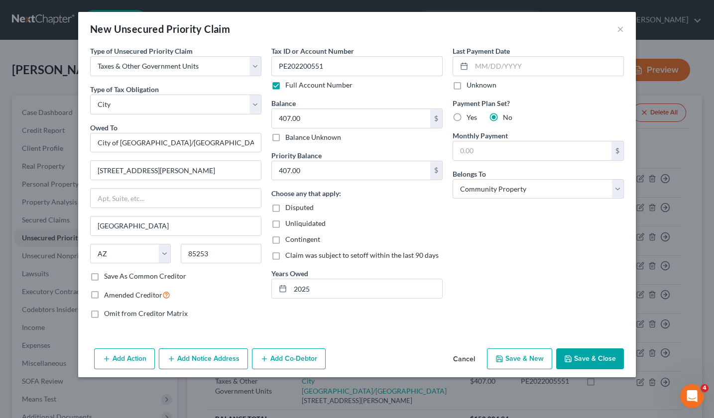
click at [580, 358] on button "Save & Close" at bounding box center [590, 358] width 68 height 21
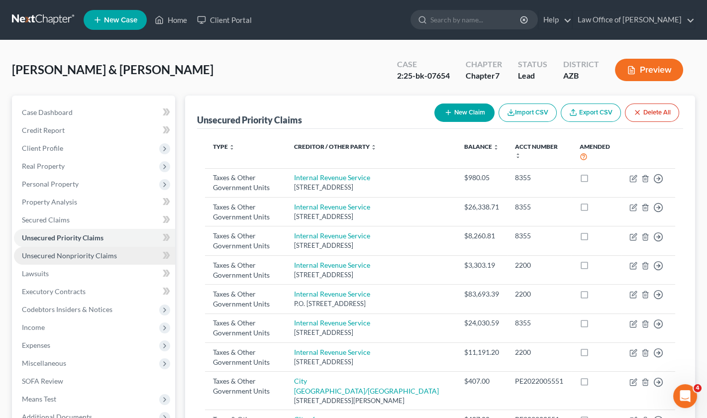
drag, startPoint x: 66, startPoint y: 249, endPoint x: 85, endPoint y: 249, distance: 18.9
click at [68, 251] on span "Unsecured Nonpriority Claims" at bounding box center [69, 255] width 95 height 8
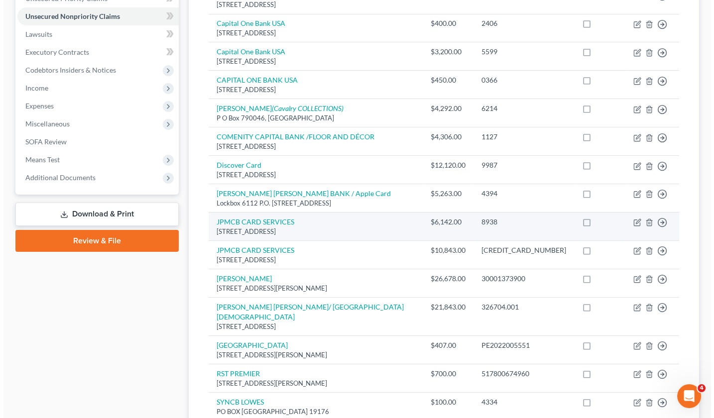
scroll to position [240, 0]
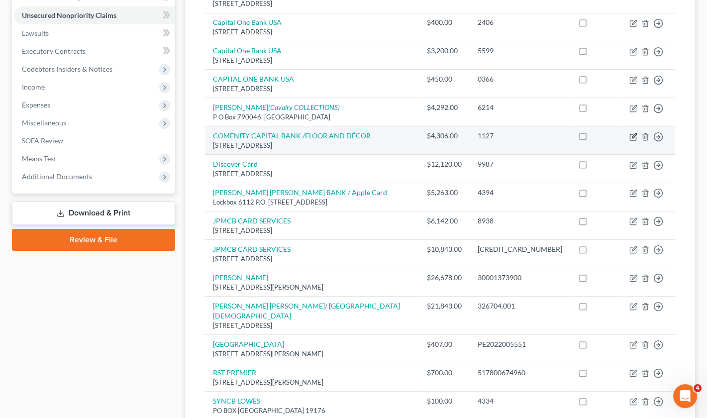
click at [634, 133] on icon "button" at bounding box center [634, 137] width 8 height 8
select select "36"
select select "2"
select select "4"
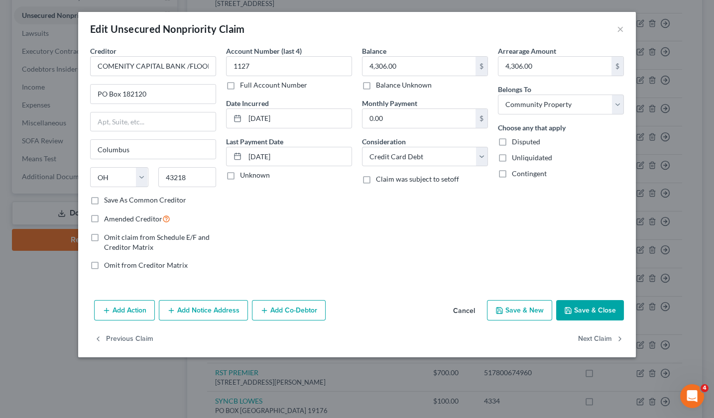
click at [202, 309] on button "Add Notice Address" at bounding box center [203, 310] width 89 height 21
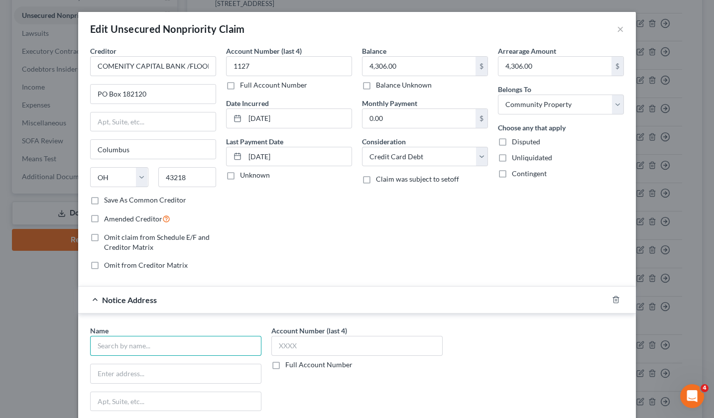
click at [123, 343] on input "text" at bounding box center [175, 346] width 171 height 20
paste input "Midland credit Management"
type input "Midland credit Management"
click at [285, 361] on label "Full Account Number" at bounding box center [318, 365] width 67 height 10
click at [289, 361] on input "Full Account Number" at bounding box center [292, 363] width 6 height 6
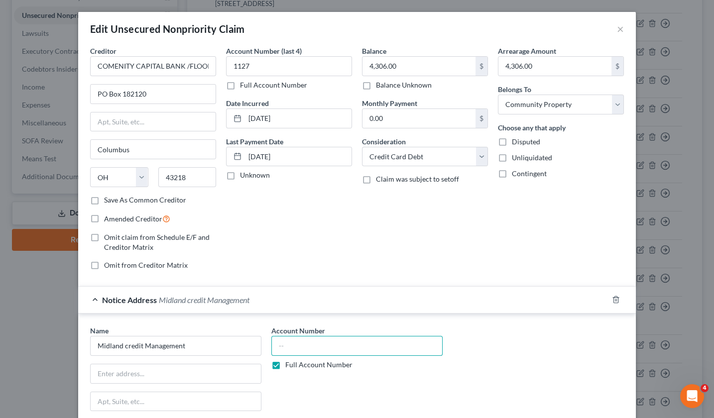
click at [286, 343] on input "text" at bounding box center [356, 346] width 171 height 20
paste input "330613553"
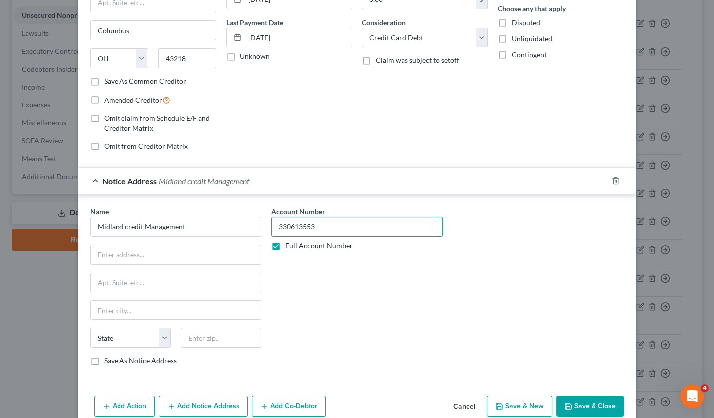
scroll to position [119, 0]
type input "330613553"
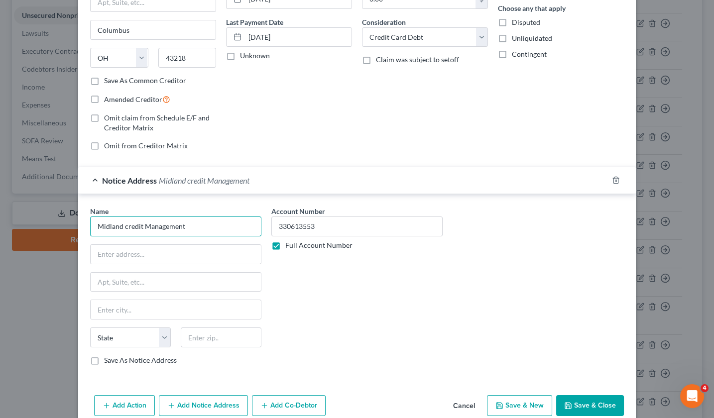
click at [124, 227] on input "Midland credit Management" at bounding box center [175, 226] width 171 height 20
type input "Midland Credit Management"
click at [208, 338] on input "text" at bounding box center [221, 337] width 81 height 20
type input "48090"
type input "Warren"
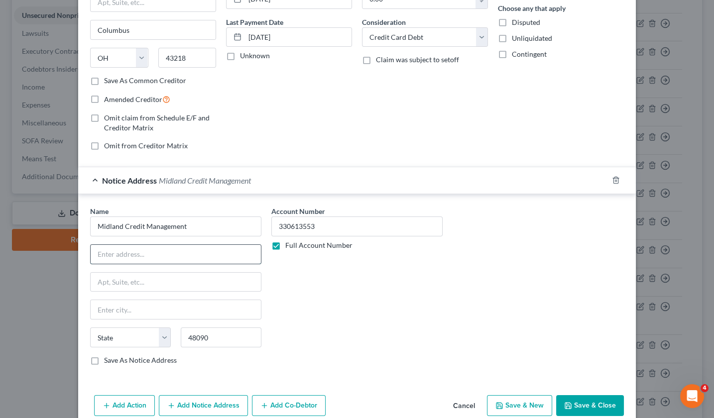
select select "23"
paste input "Po box 2004"
type input "Po box 2004"
click at [316, 316] on div "Account Number 330613553 Full Account Number" at bounding box center [356, 289] width 181 height 167
click at [225, 317] on div "Name * Midland Credit Management Po box 2004 Warren State AL AK AR AZ CA CO CT …" at bounding box center [175, 285] width 171 height 159
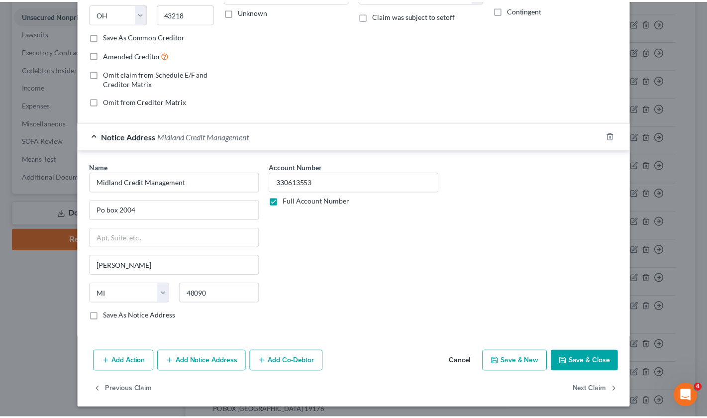
scroll to position [163, 0]
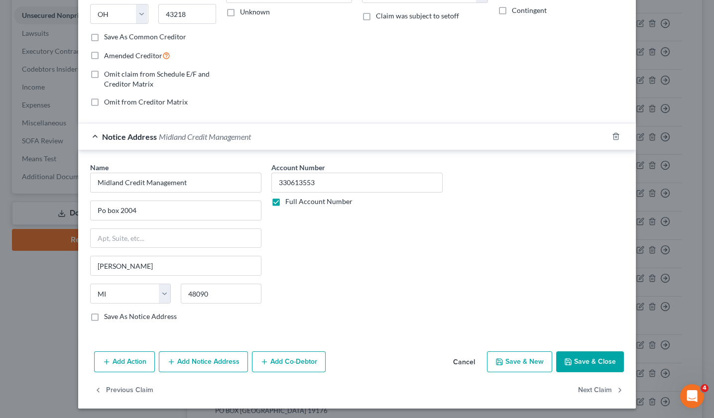
click at [583, 360] on button "Save & Close" at bounding box center [590, 361] width 68 height 21
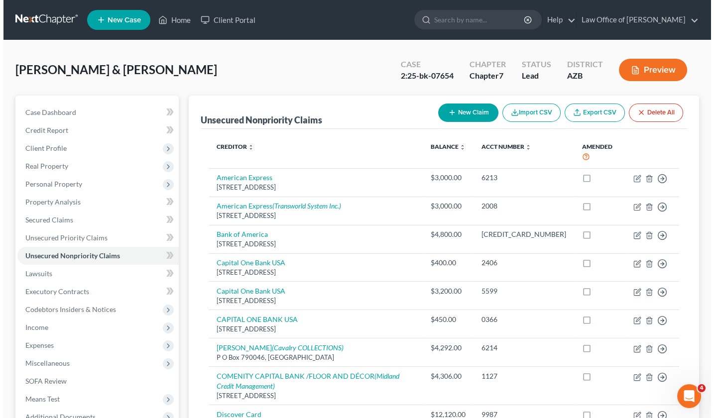
scroll to position [0, 0]
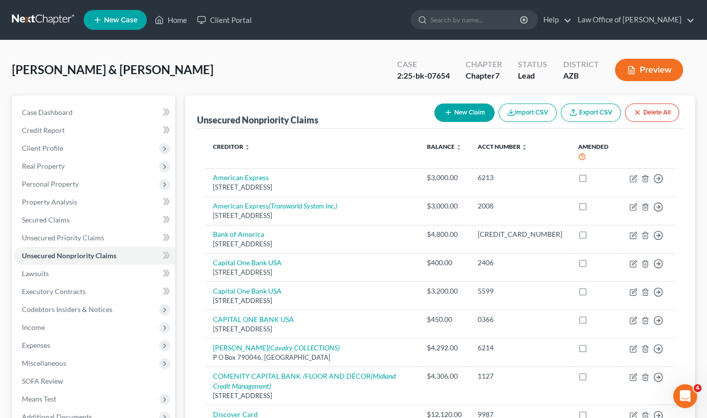
click at [463, 100] on div "New Claim Import CSV Export CSV Delete All" at bounding box center [557, 113] width 253 height 26
click at [463, 96] on div "Unsecured Nonpriority Claims New Claim Import CSV Export CSV Delete All" at bounding box center [440, 112] width 486 height 33
click at [461, 112] on button "New Claim" at bounding box center [464, 113] width 60 height 18
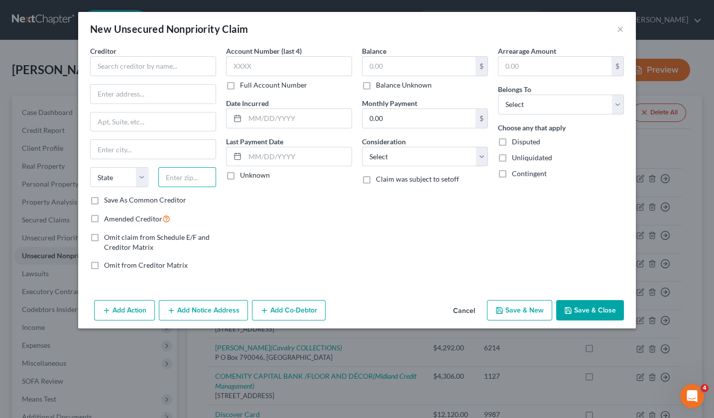
paste input "63166"
type input "63166"
type input "Saint Louis"
select select "26"
click at [120, 68] on input "text" at bounding box center [153, 66] width 126 height 20
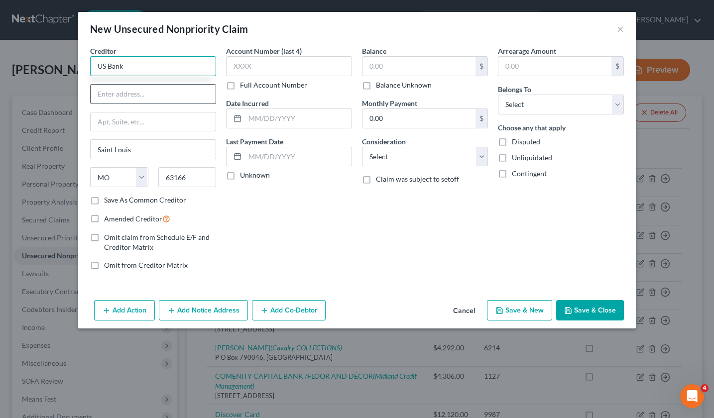
type input "US Bank"
type input "PO Box 108"
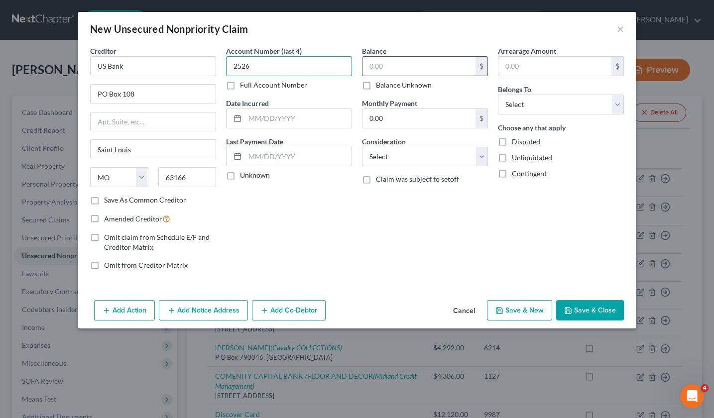
type input "2526"
click at [409, 67] on input "text" at bounding box center [418, 66] width 113 height 19
paste input "$21,993"
type input "$21,993"
click at [517, 70] on input "text" at bounding box center [554, 66] width 113 height 19
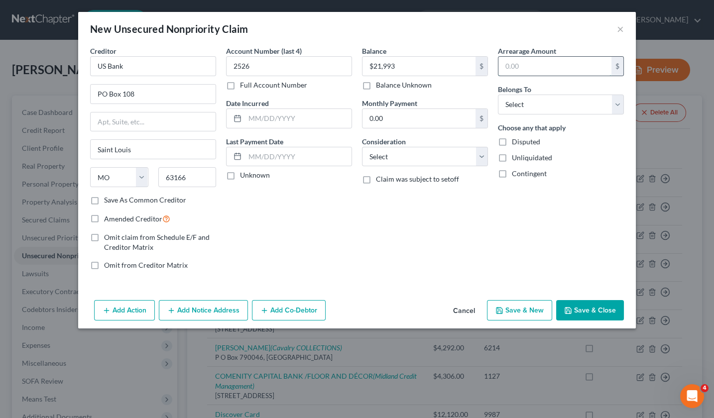
paste input "$21,993"
type input "$21,993"
select select "4"
select select "2"
click at [240, 176] on label "Unknown" at bounding box center [255, 175] width 30 height 10
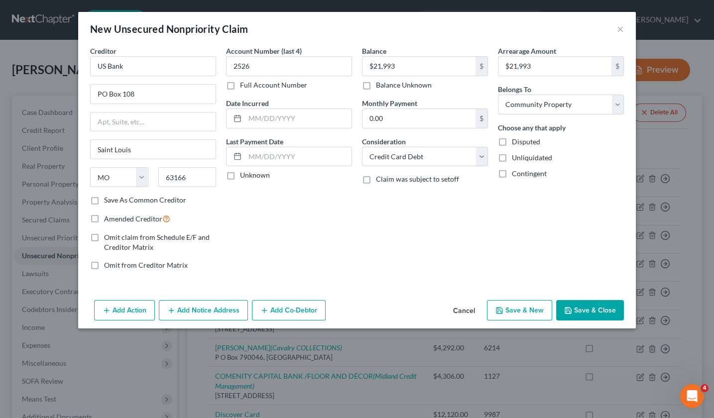
click at [244, 176] on input "Unknown" at bounding box center [247, 173] width 6 height 6
checkbox input "true"
click at [253, 118] on input "text" at bounding box center [298, 118] width 107 height 19
type input "07/15/2023"
click at [192, 309] on button "Add Notice Address" at bounding box center [203, 310] width 89 height 21
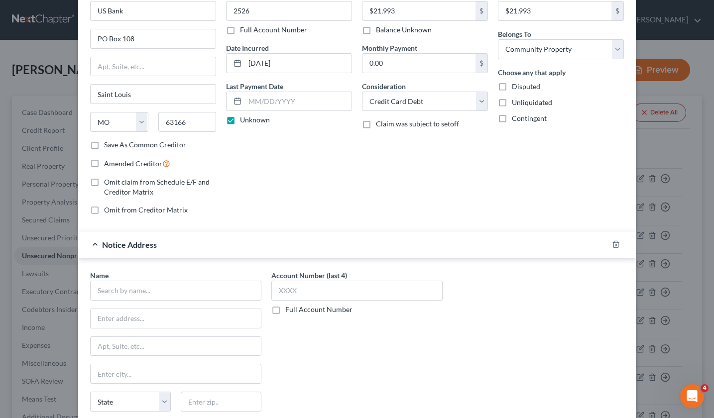
scroll to position [71, 0]
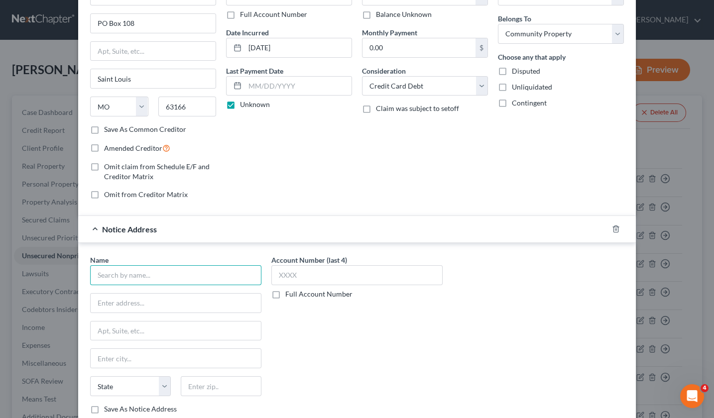
click at [116, 270] on input "text" at bounding box center [175, 275] width 171 height 20
type input "Sunrise Credit Service"
paste input "PO BOX 9004"
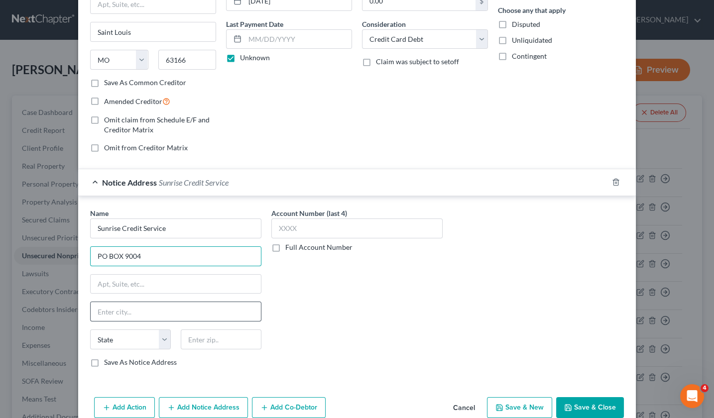
scroll to position [123, 0]
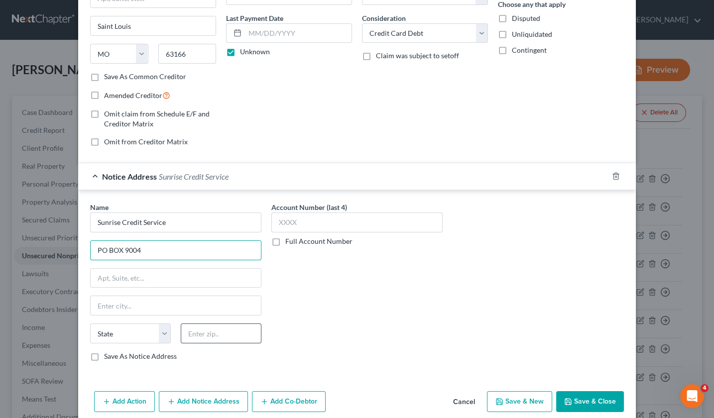
type input "PO BOX 9004"
paste input "11747"
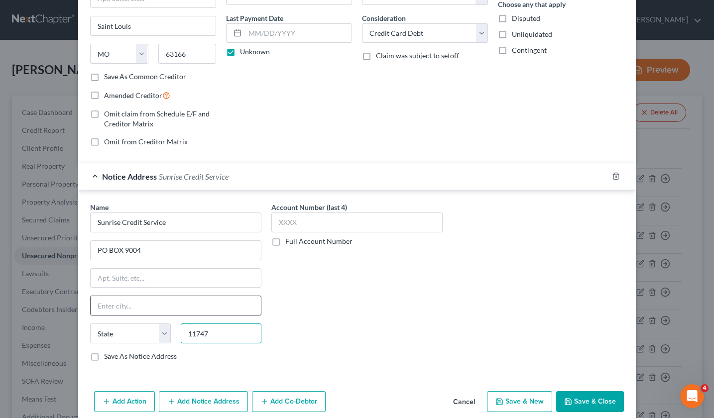
type input "11747"
type input "Melville"
select select "35"
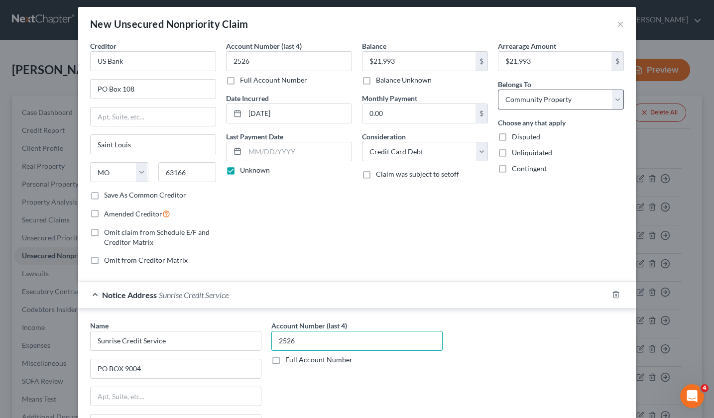
scroll to position [7, 0]
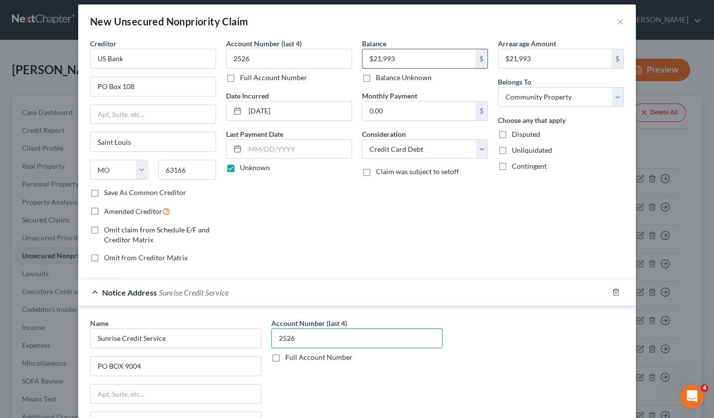
type input "2526"
drag, startPoint x: 373, startPoint y: 58, endPoint x: 395, endPoint y: 59, distance: 21.9
click at [395, 59] on input "$21,993" at bounding box center [418, 58] width 113 height 19
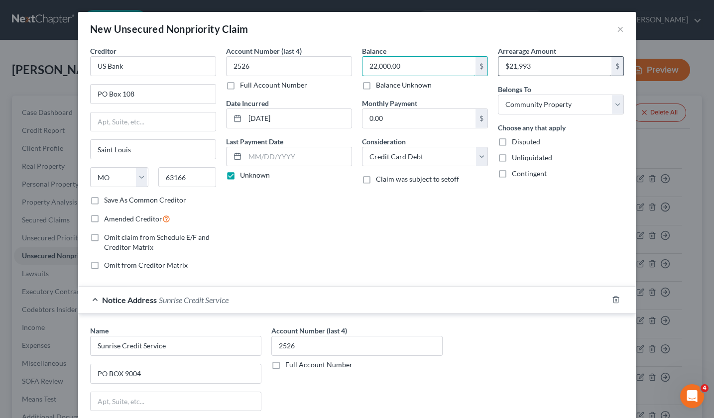
scroll to position [0, 0]
type input "22,000.00"
drag, startPoint x: 513, startPoint y: 67, endPoint x: 550, endPoint y: 70, distance: 37.9
click at [550, 70] on input "$21,993" at bounding box center [554, 66] width 113 height 19
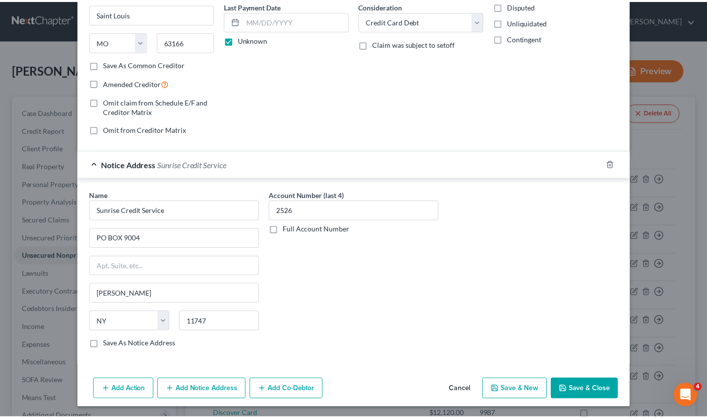
scroll to position [135, 0]
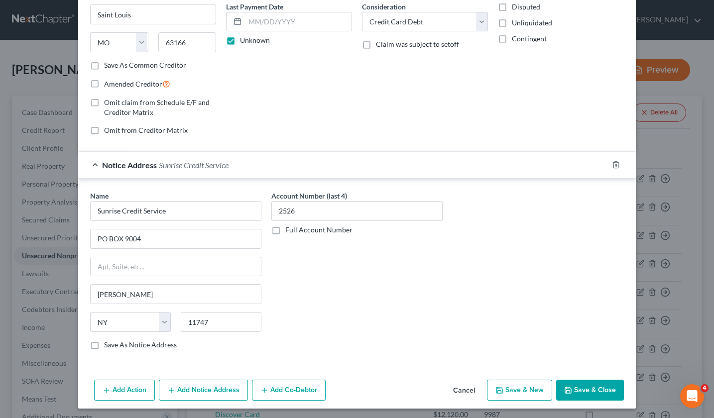
type input "22,000.00"
click at [611, 384] on button "Save & Close" at bounding box center [590, 390] width 68 height 21
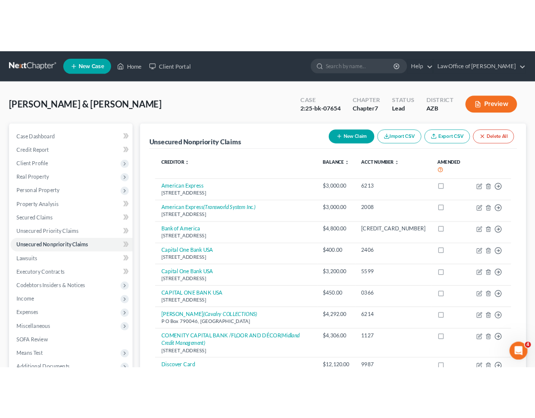
scroll to position [0, 0]
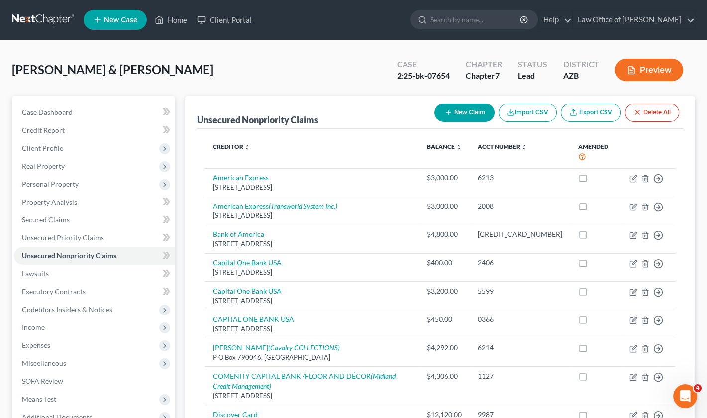
click at [469, 116] on button "New Claim" at bounding box center [464, 113] width 60 height 18
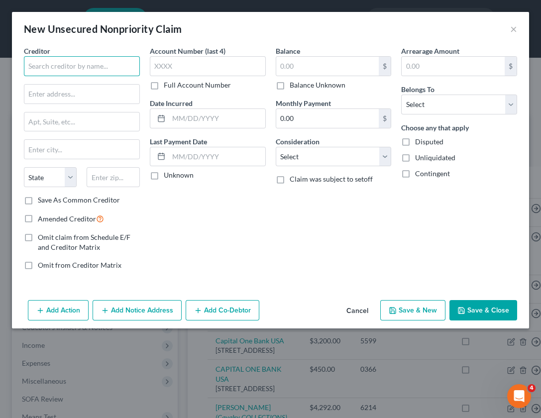
click at [61, 66] on input "text" at bounding box center [82, 66] width 116 height 20
type input "US Bank"
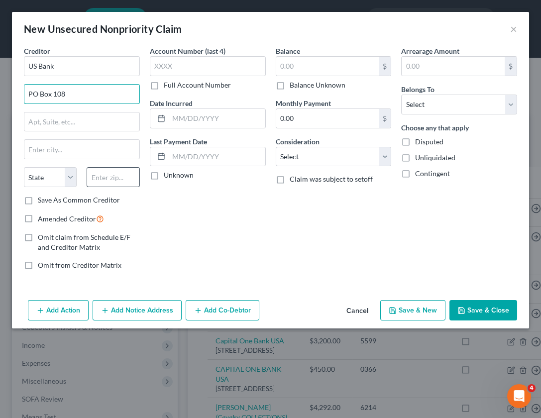
type input "PO Box 108"
type input "63166"
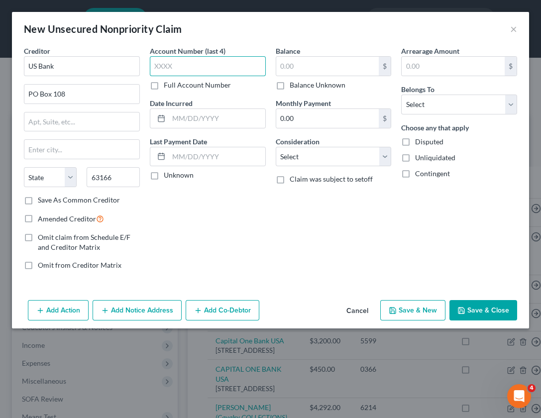
type input "Saint Louis"
select select "26"
click at [38, 199] on label "Save As Common Creditor" at bounding box center [79, 200] width 82 height 10
click at [42, 199] on input "Save As Common Creditor" at bounding box center [45, 198] width 6 height 6
checkbox input "true"
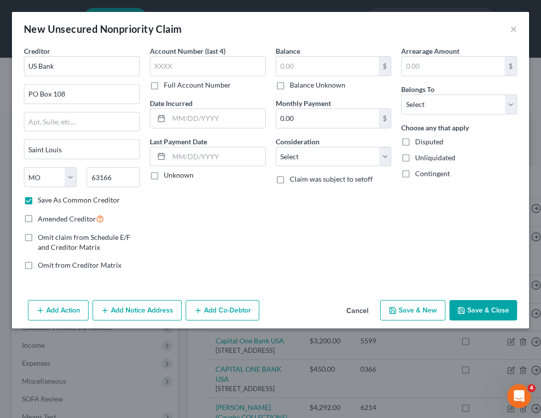
click at [164, 85] on label "Full Account Number" at bounding box center [197, 85] width 67 height 10
click at [168, 85] on input "Full Account Number" at bounding box center [171, 83] width 6 height 6
click at [165, 67] on input "text" at bounding box center [208, 66] width 116 height 20
paste input "5592570004591322"
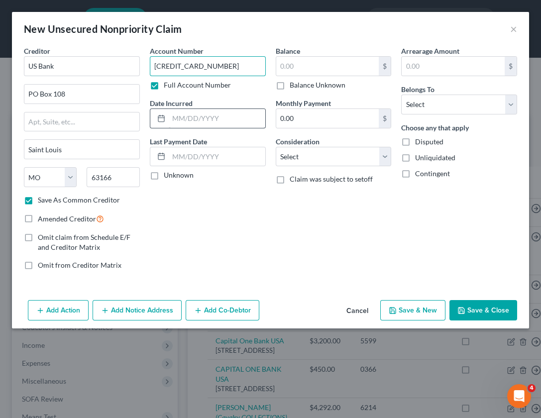
type input "5592570004591322"
click at [189, 115] on input "text" at bounding box center [217, 118] width 97 height 19
type input "04/21/2021"
click at [164, 176] on label "Unknown" at bounding box center [179, 175] width 30 height 10
click at [168, 176] on input "Unknown" at bounding box center [171, 173] width 6 height 6
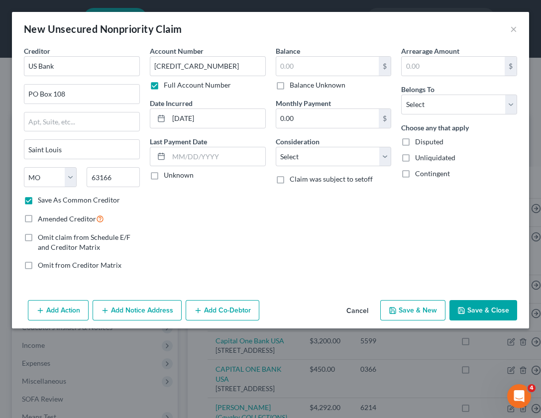
checkbox input "true"
click at [308, 68] on input "text" at bounding box center [327, 66] width 103 height 19
type input "9,291.00"
click at [467, 67] on input "text" at bounding box center [453, 66] width 103 height 19
type input "9,291.00"
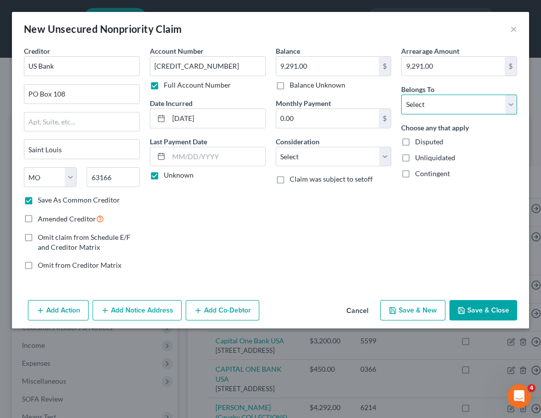
select select "4"
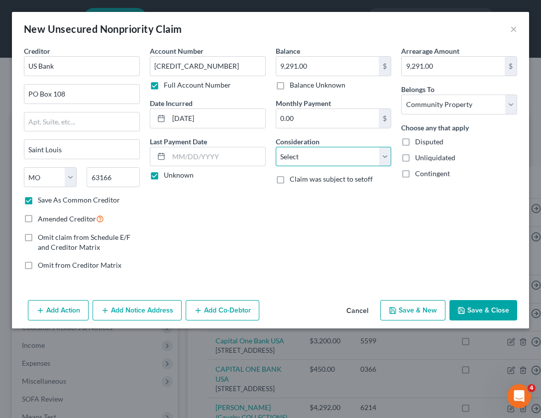
select select "2"
click at [474, 310] on button "Save & Close" at bounding box center [483, 310] width 68 height 21
checkbox input "false"
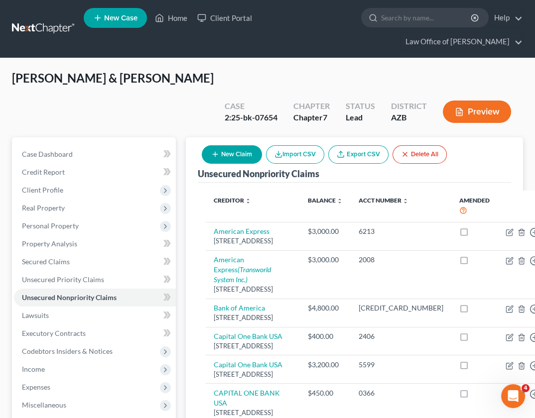
click at [217, 145] on button "New Claim" at bounding box center [232, 154] width 60 height 18
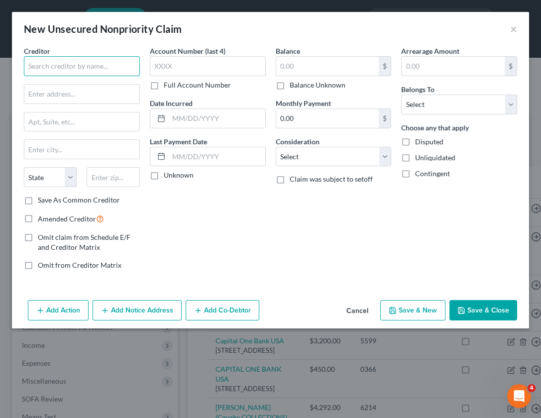
click at [93, 66] on input "text" at bounding box center [82, 66] width 116 height 20
paste input "Us bank CHECKING ACCT"
click at [43, 68] on input "Us bank CHECKING ACCT" at bounding box center [82, 66] width 116 height 20
click at [36, 68] on input "Us Bank CHECKING ACCT" at bounding box center [82, 66] width 116 height 20
type input "US Bank CHECKING ACCT"
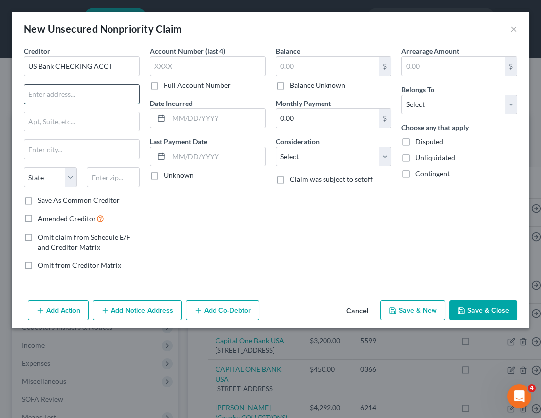
click at [64, 93] on input "text" at bounding box center [81, 94] width 115 height 19
type input "PO Box 1800"
type input "55101"
type input "Saint Paul"
select select "24"
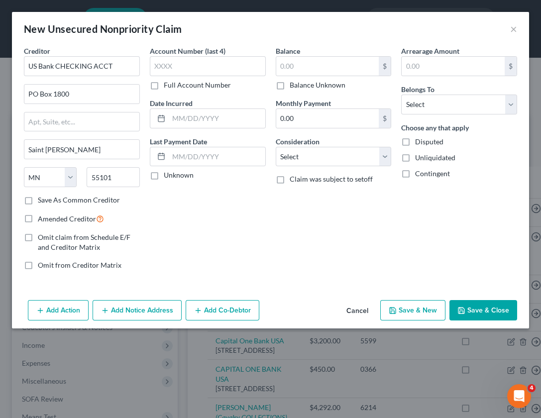
click at [164, 84] on label "Full Account Number" at bounding box center [197, 85] width 67 height 10
click at [168, 84] on input "Full Account Number" at bounding box center [171, 83] width 6 height 6
click at [165, 69] on input "text" at bounding box center [208, 66] width 116 height 20
paste input "151709369905"
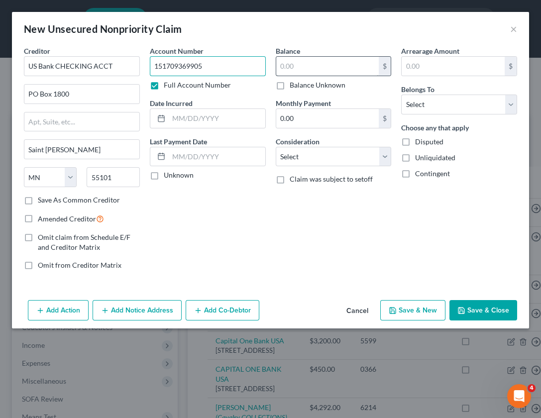
type input "151709369905"
click at [307, 64] on input "text" at bounding box center [327, 66] width 103 height 19
type input "4,000.00"
click at [450, 68] on input "text" at bounding box center [453, 66] width 103 height 19
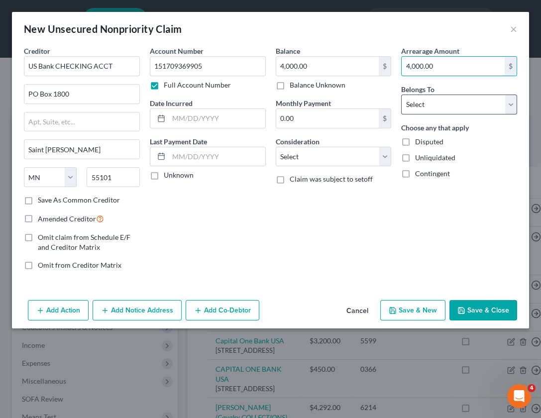
type input "4,000.00"
select select "4"
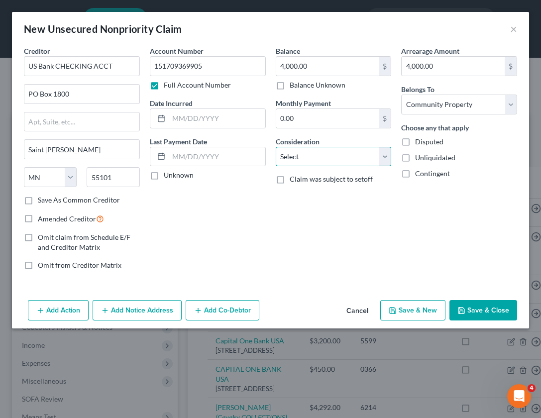
select select "4"
click at [203, 117] on input "text" at bounding box center [217, 118] width 97 height 19
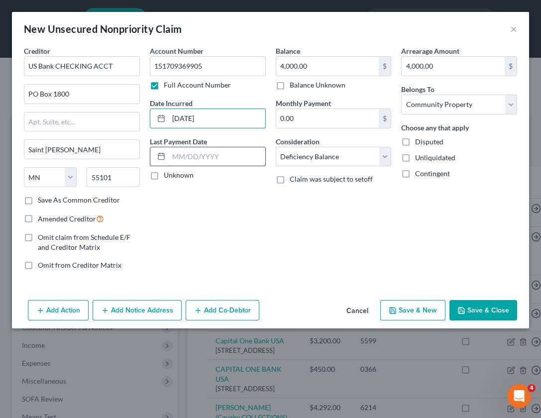
type input "08/01/2023"
type input "09/01/2024"
click at [164, 175] on label "Unknown" at bounding box center [179, 175] width 30 height 10
click at [168, 175] on input "Unknown" at bounding box center [171, 173] width 6 height 6
checkbox input "true"
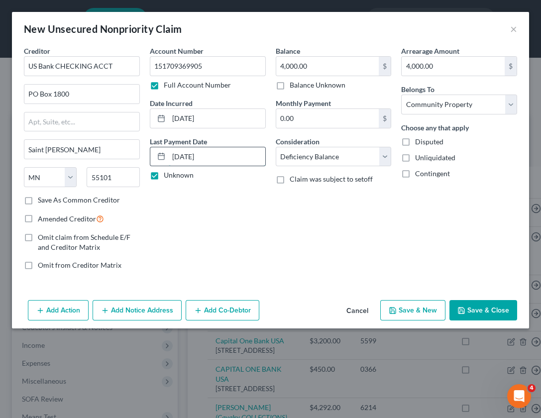
drag, startPoint x: 236, startPoint y: 155, endPoint x: 169, endPoint y: 152, distance: 66.7
click at [170, 152] on input "09/01/2024" at bounding box center [217, 156] width 97 height 19
click at [482, 306] on button "Save & Close" at bounding box center [483, 310] width 68 height 21
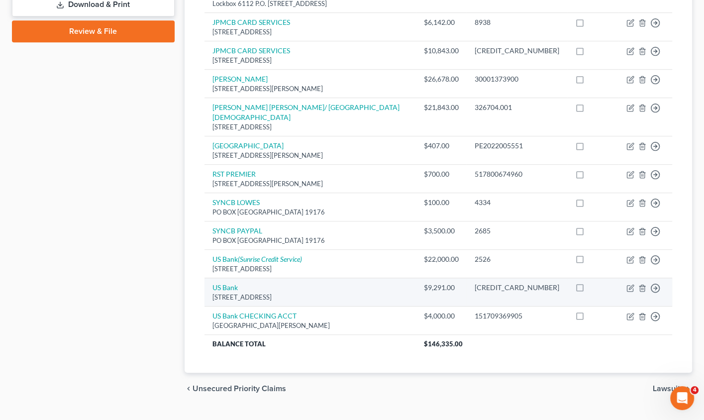
scroll to position [446, 0]
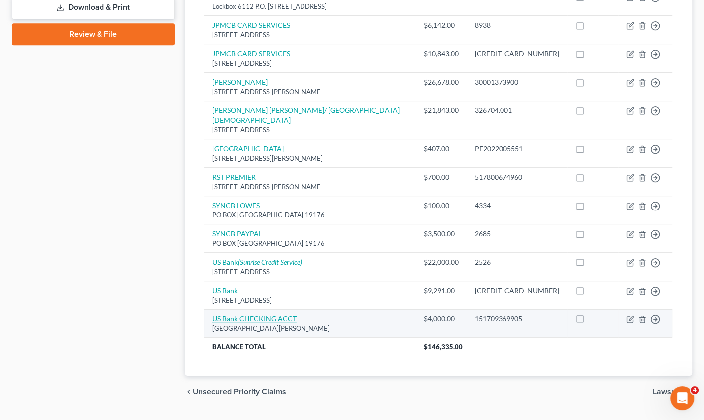
click at [266, 315] on link "US Bank CHECKING ACCT" at bounding box center [255, 319] width 84 height 8
select select "24"
select select "4"
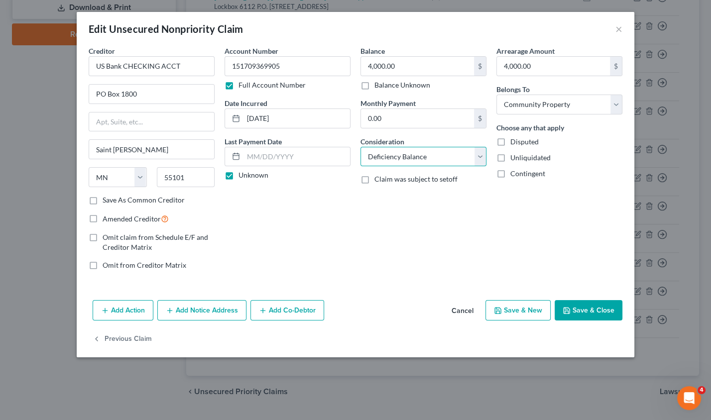
select select "15"
click at [595, 313] on button "Save & Close" at bounding box center [588, 310] width 68 height 21
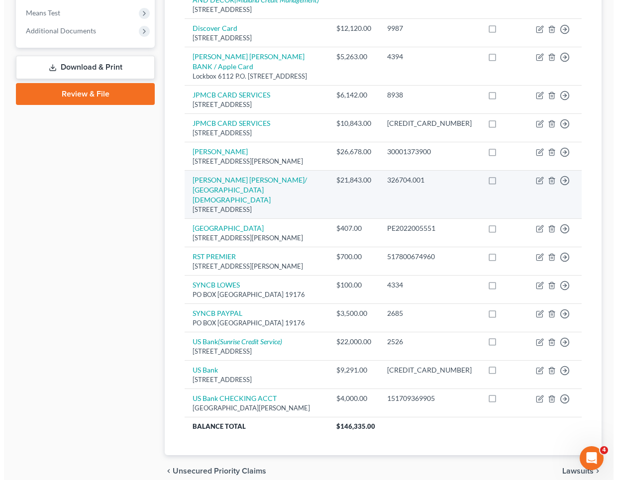
scroll to position [389, 0]
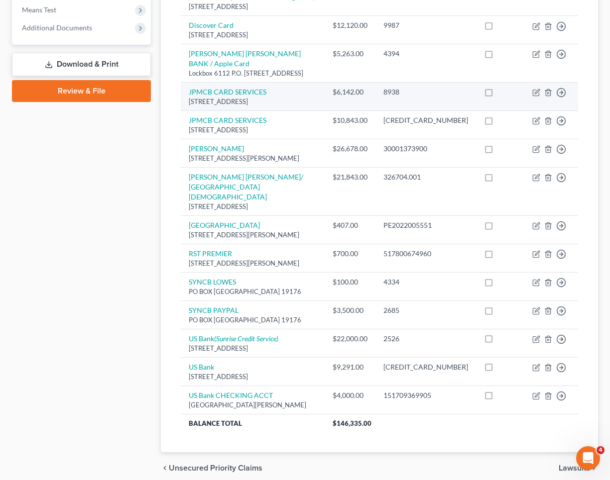
click at [233, 105] on td "JPMCB CARD SERVICES PO Box 15298, Wilmington, DE 19850" at bounding box center [253, 97] width 144 height 28
click at [228, 96] on link "JPMCB CARD SERVICES" at bounding box center [228, 92] width 78 height 8
select select "7"
select select "2"
select select "4"
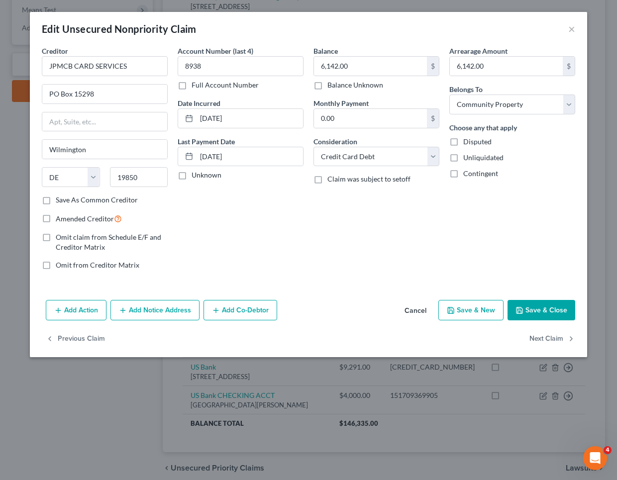
drag, startPoint x: 159, startPoint y: 311, endPoint x: 243, endPoint y: 317, distance: 84.3
click at [159, 311] on button "Add Notice Address" at bounding box center [154, 310] width 89 height 21
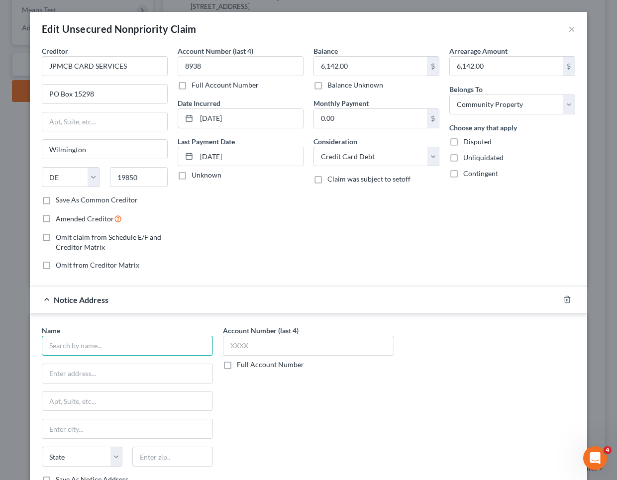
click at [67, 347] on input "text" at bounding box center [127, 346] width 171 height 20
type input "Transworld Systems Inc."
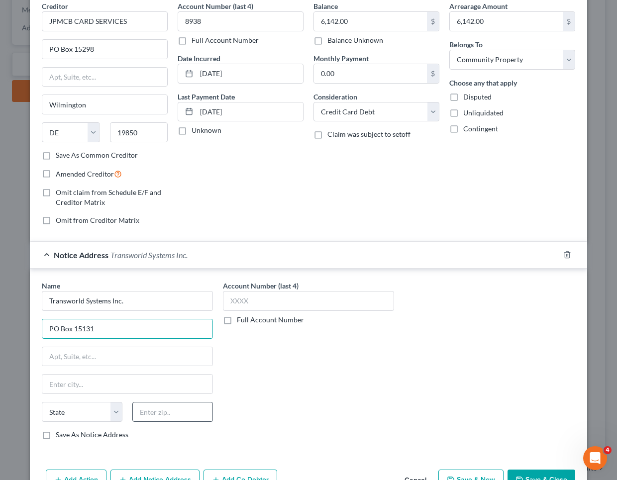
scroll to position [49, 0]
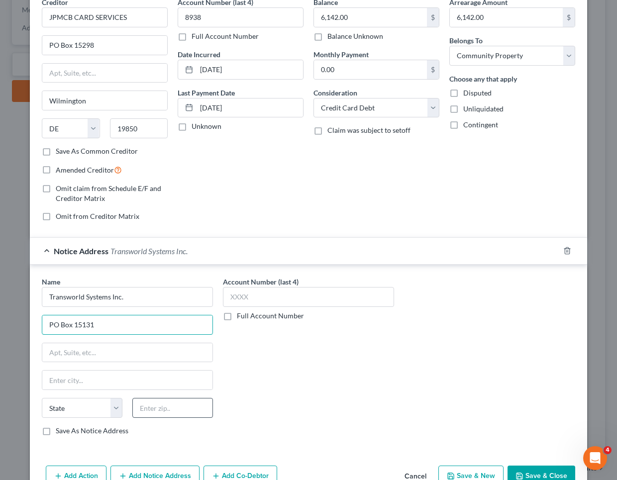
type input "PO Box 15131"
type input "19850"
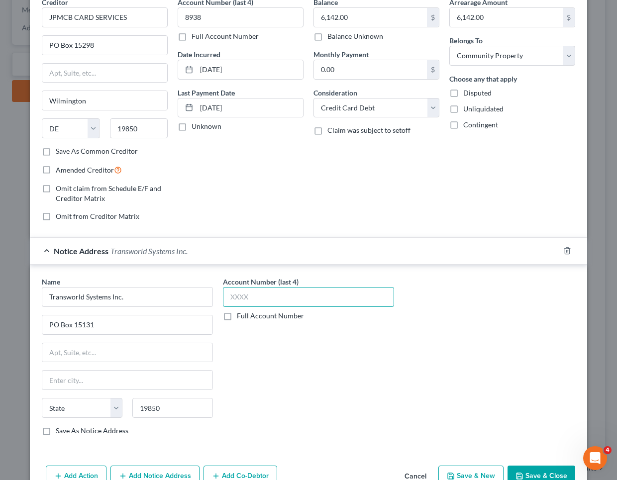
type input "Wilmington"
select select "7"
click at [237, 317] on label "Full Account Number" at bounding box center [270, 316] width 67 height 10
click at [241, 317] on input "Full Account Number" at bounding box center [244, 314] width 6 height 6
click at [254, 293] on input "text" at bounding box center [308, 297] width 171 height 20
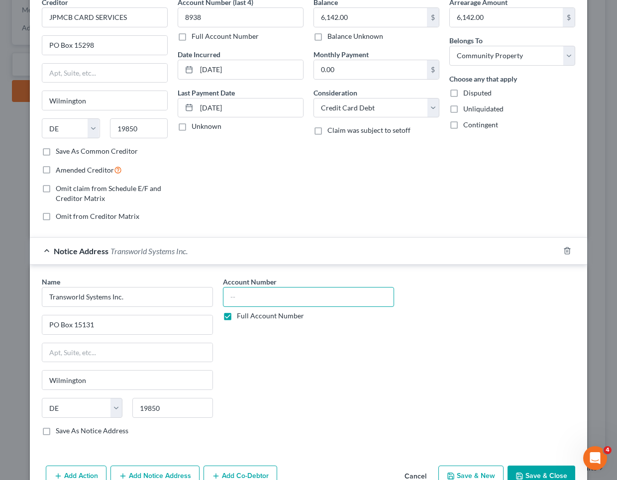
paste input "24338269921"
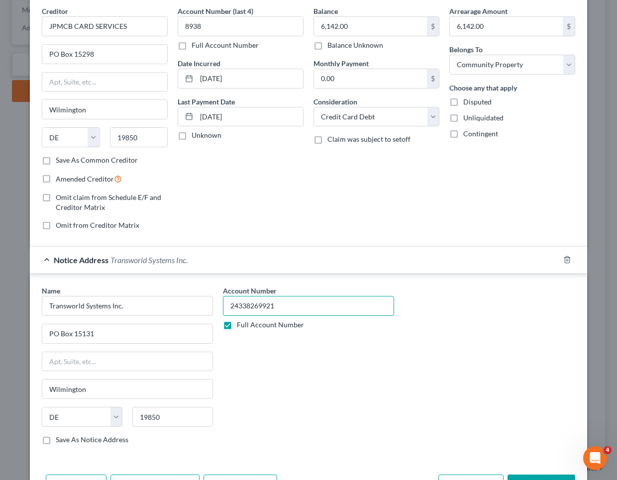
scroll to position [50, 0]
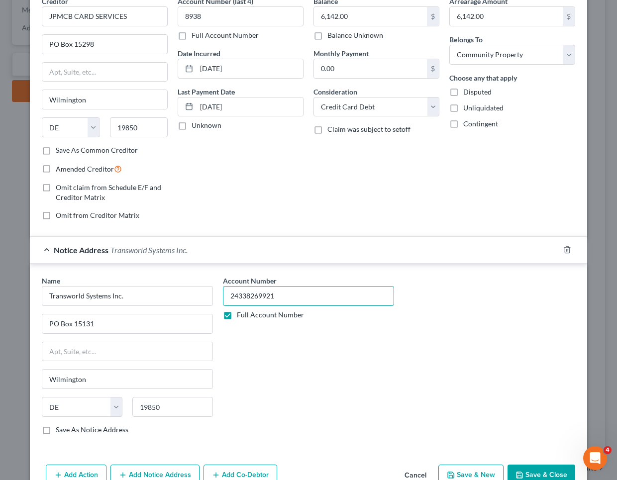
click at [274, 299] on input "24338269921" at bounding box center [308, 296] width 171 height 20
drag, startPoint x: 252, startPoint y: 295, endPoint x: 218, endPoint y: 297, distance: 34.4
click at [218, 297] on div "Account Number 24338269921 Full Account Number" at bounding box center [308, 359] width 181 height 167
paste input "12322290"
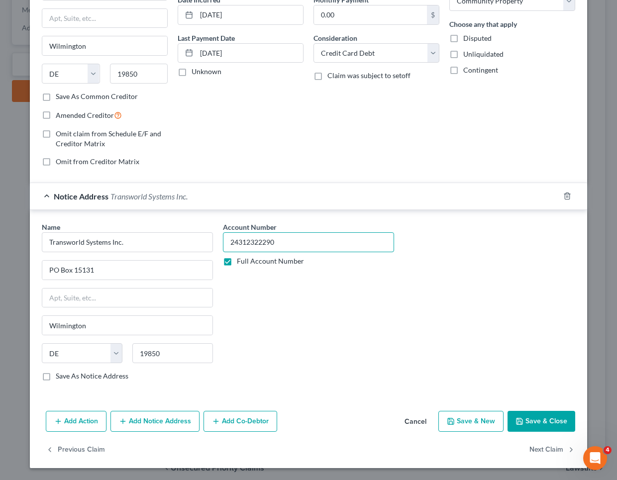
scroll to position [103, 0]
type input "24312322290"
click at [540, 417] on button "Save & Close" at bounding box center [542, 422] width 68 height 21
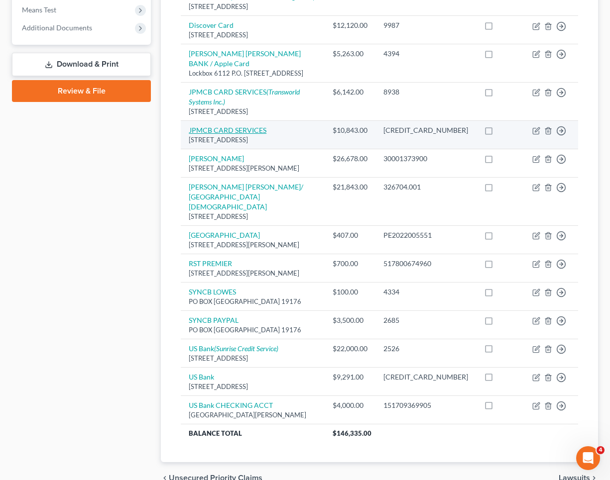
click at [227, 134] on link "JPMCB CARD SERVICES" at bounding box center [228, 130] width 78 height 8
select select "7"
select select "2"
select select "4"
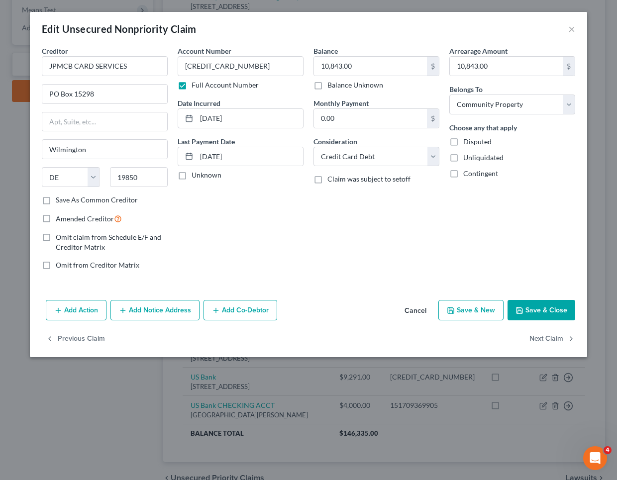
click at [189, 312] on button "Add Notice Address" at bounding box center [154, 310] width 89 height 21
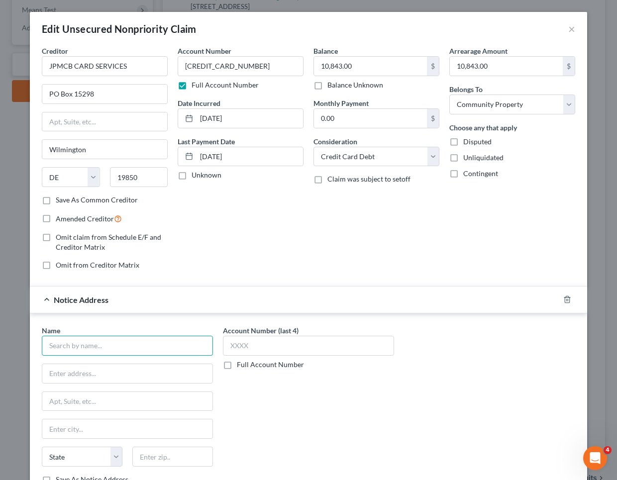
click at [87, 343] on input "text" at bounding box center [127, 346] width 171 height 20
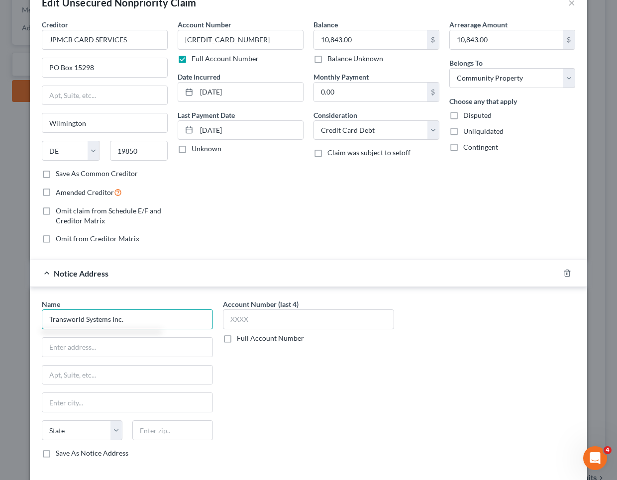
scroll to position [28, 0]
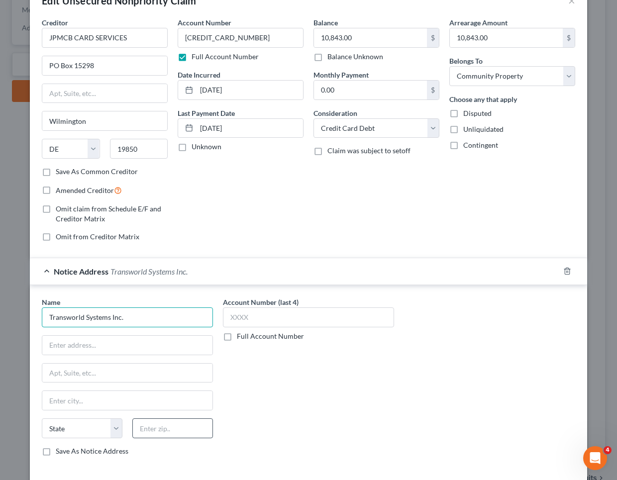
type input "Transworld Systems Inc."
click at [163, 428] on input "text" at bounding box center [172, 429] width 81 height 20
paste input "19850"
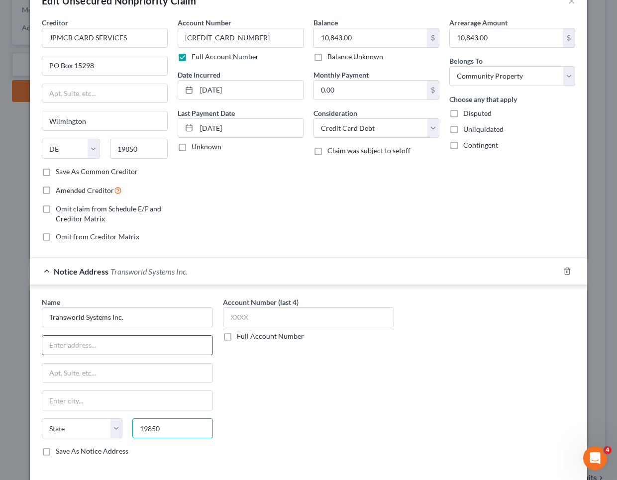
type input "19850"
type input "Wilmington"
select select "7"
click at [67, 345] on input "text" at bounding box center [127, 345] width 170 height 19
paste input "PO BOX 15131"
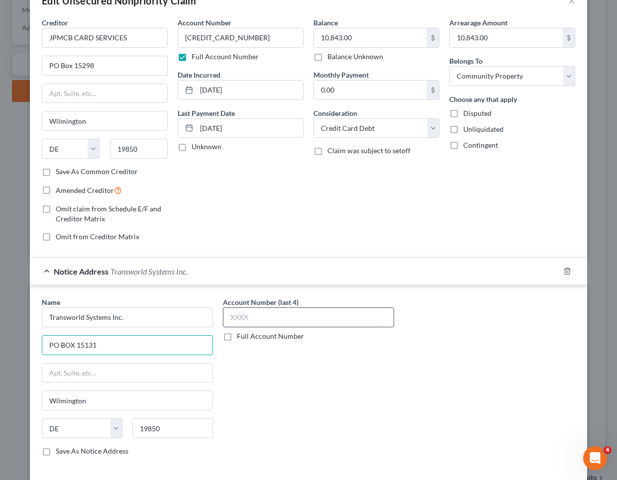
type input "PO BOX 15131"
paste input "2433"
type input "2433"
drag, startPoint x: 253, startPoint y: 319, endPoint x: 217, endPoint y: 317, distance: 35.4
click at [218, 317] on div "Account Number (last 4) 2433 Full Account Number" at bounding box center [308, 380] width 181 height 167
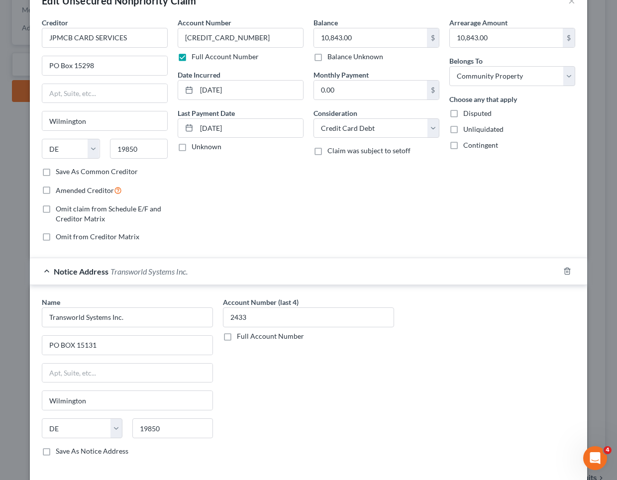
click at [237, 334] on label "Full Account Number" at bounding box center [270, 336] width 67 height 10
click at [241, 334] on input "Full Account Number" at bounding box center [244, 334] width 6 height 6
drag, startPoint x: 270, startPoint y: 319, endPoint x: 215, endPoint y: 314, distance: 55.9
click at [218, 314] on div "Account Number 2433 Full Account Number" at bounding box center [308, 380] width 181 height 167
paste input "8269921"
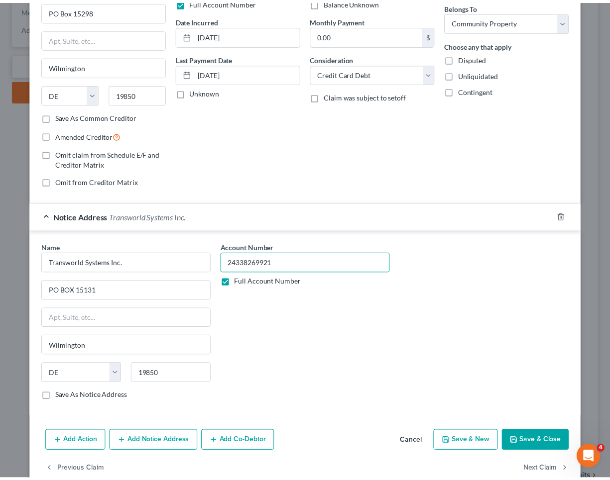
scroll to position [103, 0]
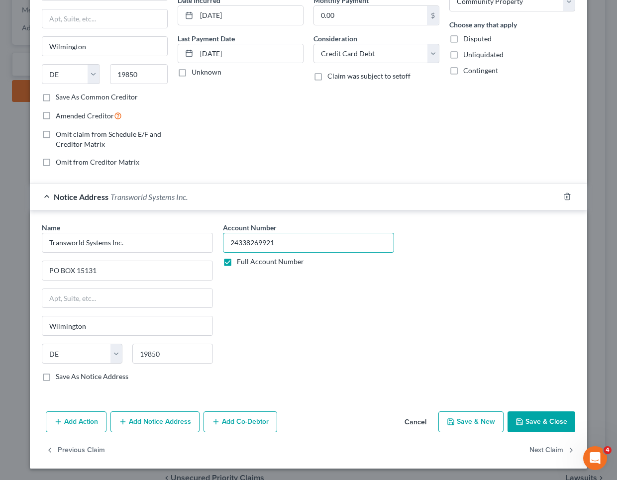
type input "24338269921"
drag, startPoint x: 40, startPoint y: 375, endPoint x: 44, endPoint y: 380, distance: 6.0
click at [56, 375] on label "Save As Notice Address" at bounding box center [92, 377] width 73 height 10
click at [60, 375] on input "Save As Notice Address" at bounding box center [63, 375] width 6 height 6
click at [528, 417] on button "Save & Close" at bounding box center [542, 422] width 68 height 21
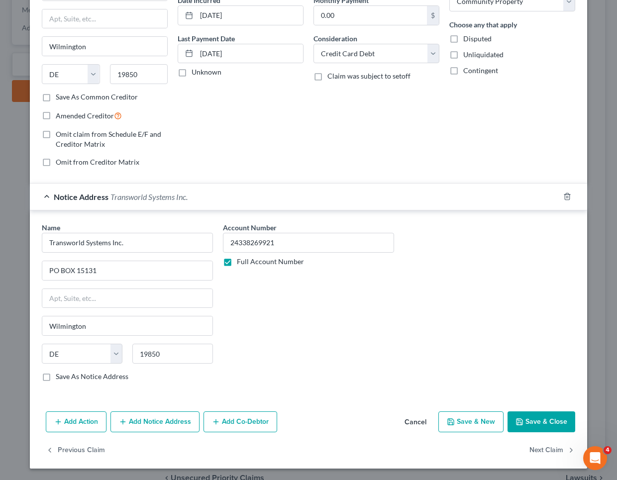
checkbox input "false"
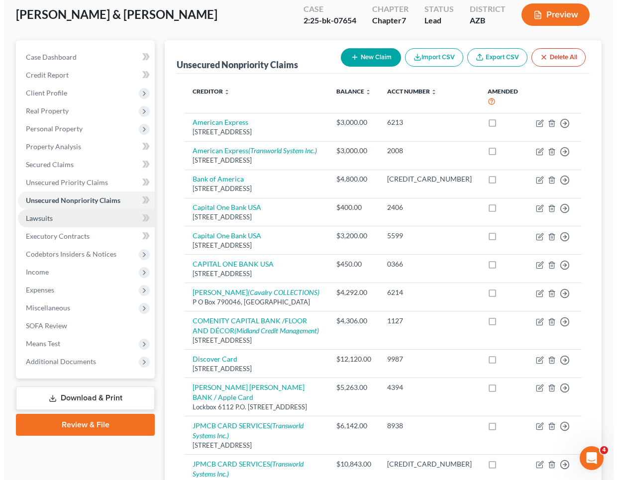
scroll to position [55, 0]
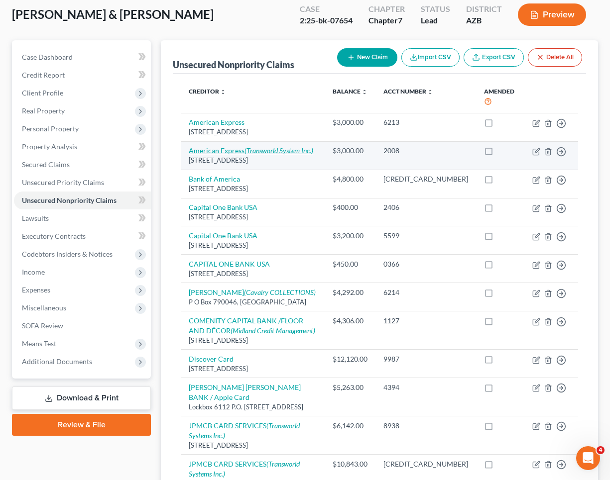
click at [250, 152] on icon "(Transworld System Inc.)" at bounding box center [278, 150] width 69 height 8
select select "45"
select select "2"
select select "4"
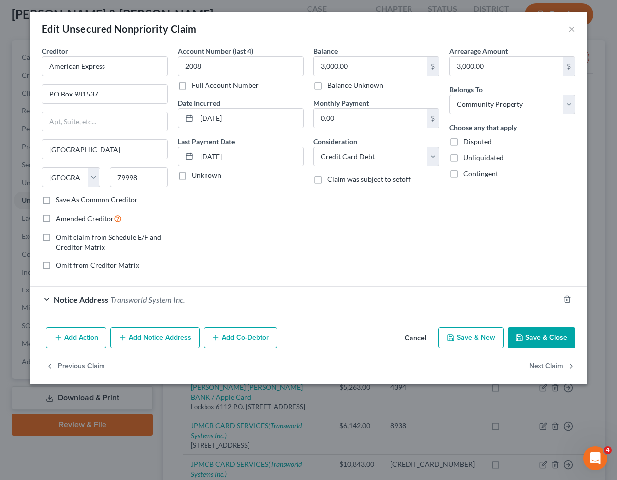
click at [143, 303] on span "Transworld System Inc." at bounding box center [147, 299] width 74 height 9
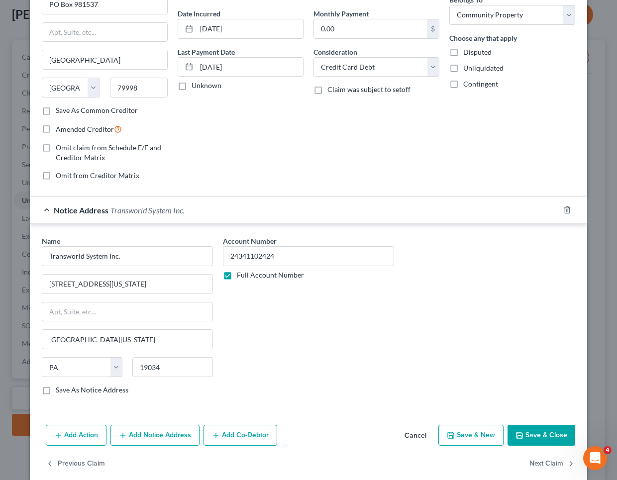
scroll to position [103, 0]
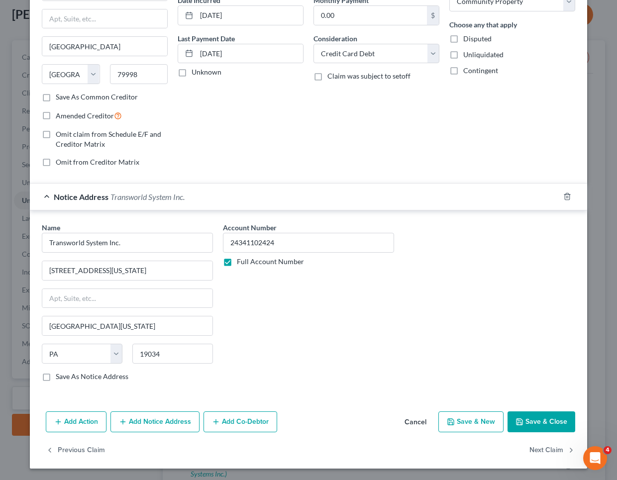
click at [538, 418] on button "Save & Close" at bounding box center [542, 422] width 68 height 21
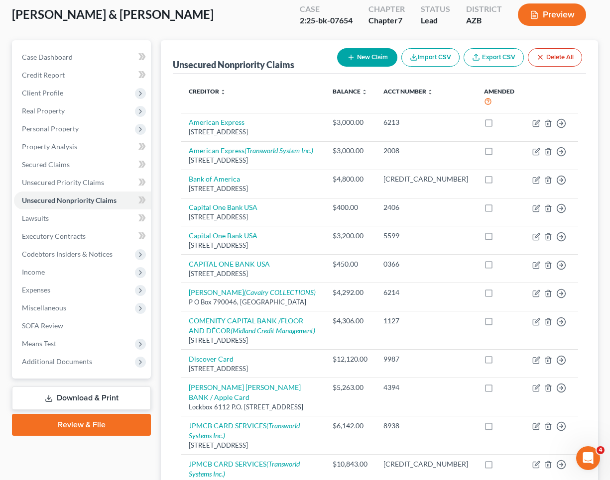
click at [354, 49] on button "New Claim" at bounding box center [367, 57] width 60 height 18
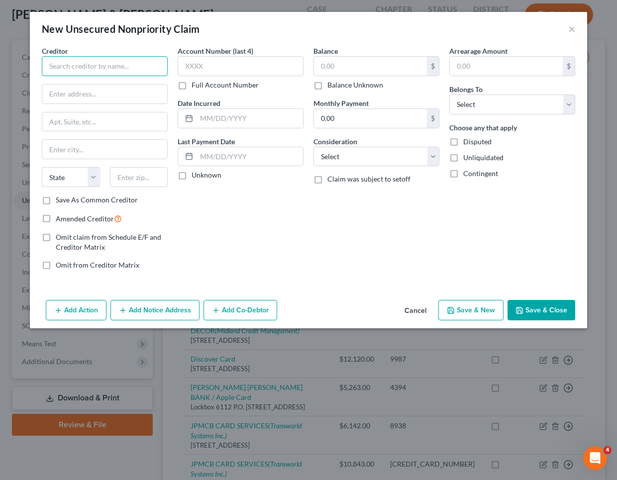
click at [84, 59] on input "text" at bounding box center [105, 66] width 126 height 20
type input "Citi Card/ Home Depot"
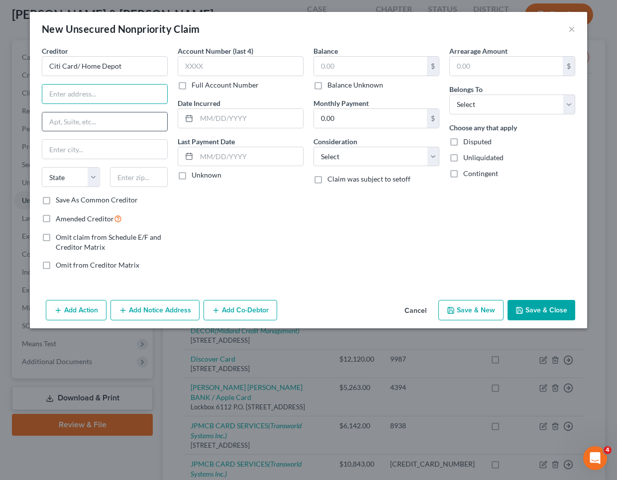
paste input "P.O. Box 70600"
type input "P.O. Box 70600"
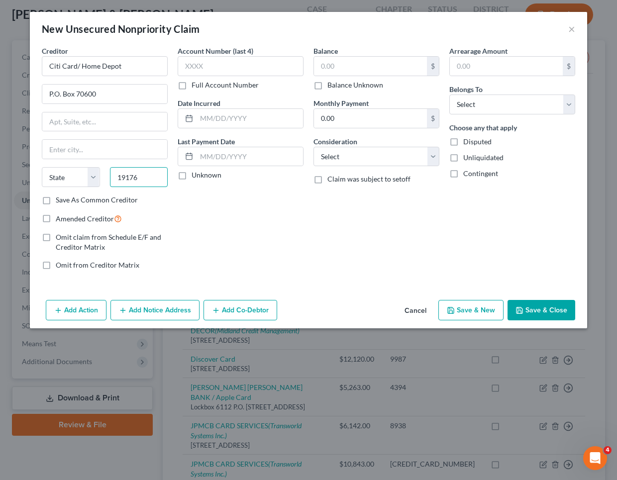
type input "19176"
type input "Philadelphia"
select select "39"
click at [192, 84] on label "Full Account Number" at bounding box center [225, 85] width 67 height 10
click at [196, 84] on input "Full Account Number" at bounding box center [199, 83] width 6 height 6
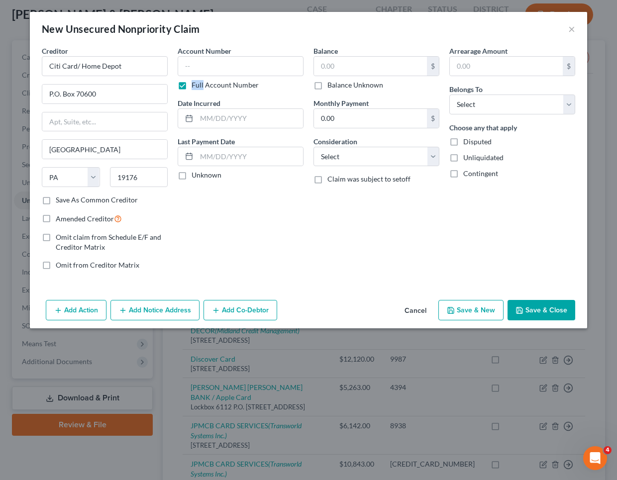
click at [192, 84] on label "Full Account Number" at bounding box center [225, 85] width 67 height 10
click at [196, 84] on input "Full Account Number" at bounding box center [199, 83] width 6 height 6
paste input "9865"
type input "9865"
select select "2"
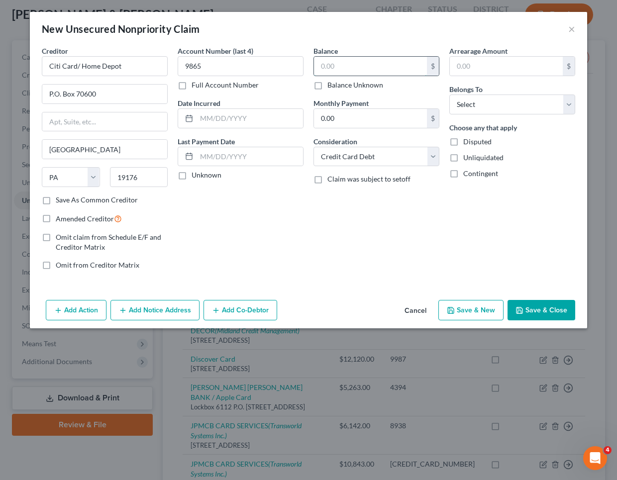
click at [348, 75] on input "text" at bounding box center [370, 66] width 113 height 19
type input "10,279.00"
drag, startPoint x: 466, startPoint y: 58, endPoint x: 468, endPoint y: 67, distance: 8.8
click at [466, 59] on input "text" at bounding box center [506, 66] width 113 height 19
type input "10,279.00"
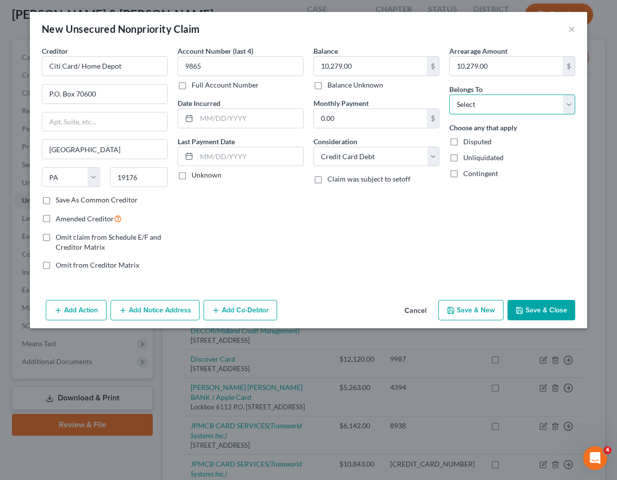
select select "4"
click at [208, 119] on input "text" at bounding box center [250, 118] width 107 height 19
type input "01/01/2021"
drag, startPoint x: 184, startPoint y: 176, endPoint x: 192, endPoint y: 179, distance: 8.5
click at [192, 176] on label "Unknown" at bounding box center [207, 175] width 30 height 10
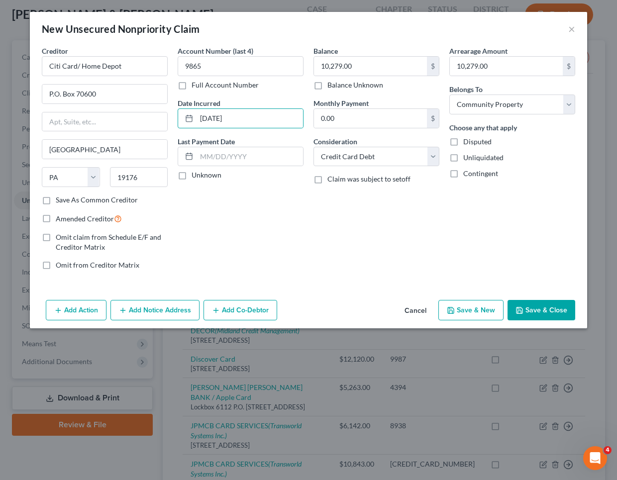
click at [196, 176] on input "Unknown" at bounding box center [199, 173] width 6 height 6
drag, startPoint x: 182, startPoint y: 176, endPoint x: 211, endPoint y: 170, distance: 29.1
click at [192, 176] on label "Unknown" at bounding box center [207, 175] width 30 height 10
click at [196, 176] on input "Unknown" at bounding box center [199, 173] width 6 height 6
click at [212, 157] on input "text" at bounding box center [250, 156] width 107 height 19
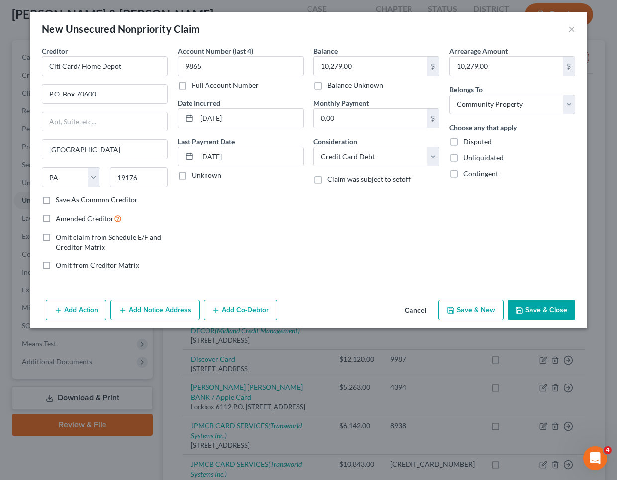
click at [56, 200] on label "Save As Common Creditor" at bounding box center [97, 200] width 82 height 10
click at [60, 200] on input "Save As Common Creditor" at bounding box center [63, 198] width 6 height 6
click at [160, 313] on button "Add Notice Address" at bounding box center [154, 310] width 89 height 21
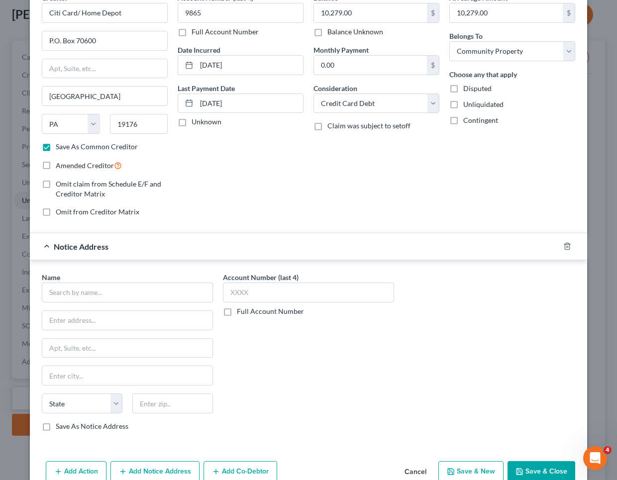
scroll to position [55, 0]
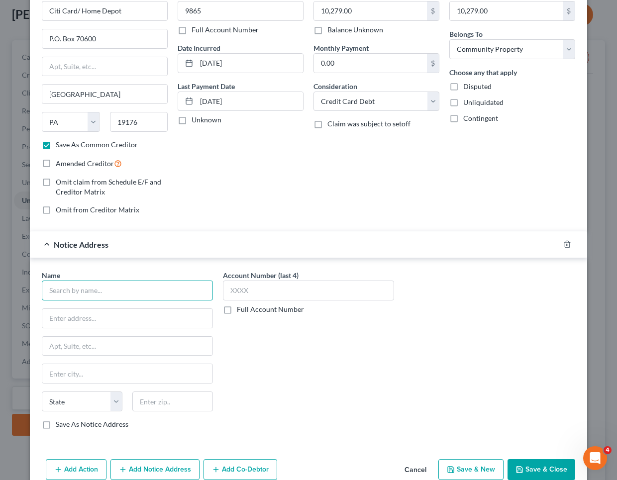
click at [149, 296] on input "text" at bounding box center [127, 291] width 171 height 20
paste input "MCCARTHY BURGESS AND WOLFF"
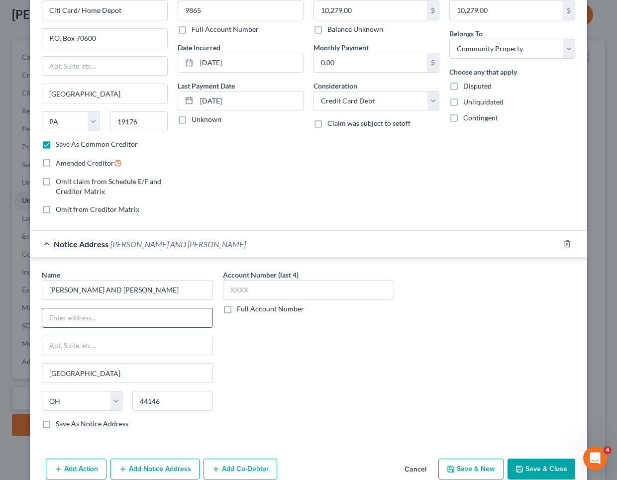
click at [72, 319] on input "text" at bounding box center [127, 318] width 170 height 19
paste input "26000 CANNON RD"
click at [237, 307] on label "Full Account Number" at bounding box center [270, 309] width 67 height 10
click at [241, 307] on input "Full Account Number" at bounding box center [244, 307] width 6 height 6
click at [240, 285] on input "text" at bounding box center [308, 290] width 171 height 20
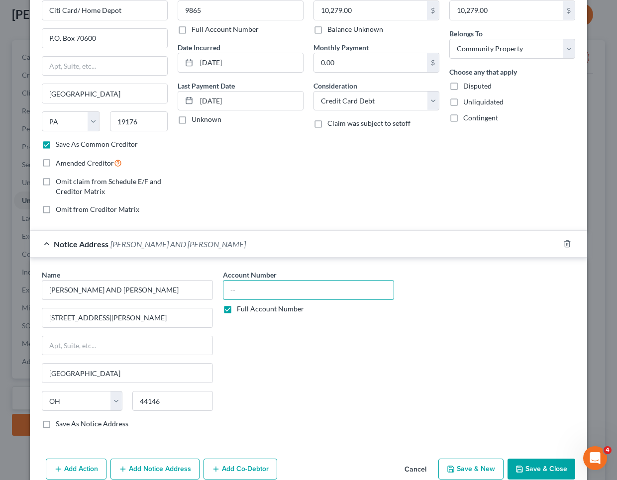
paste input "45609078"
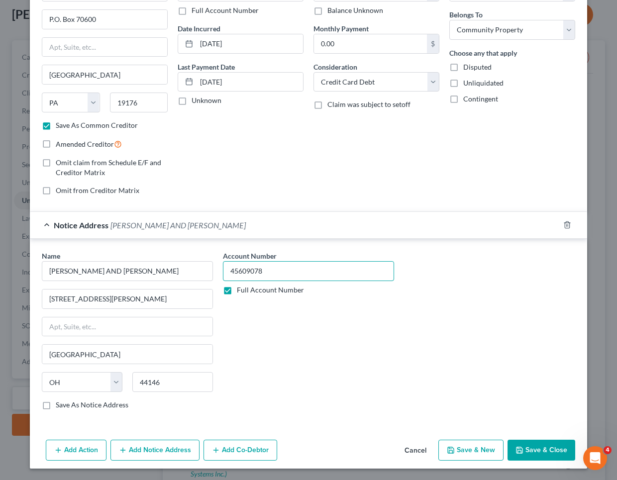
scroll to position [74, 0]
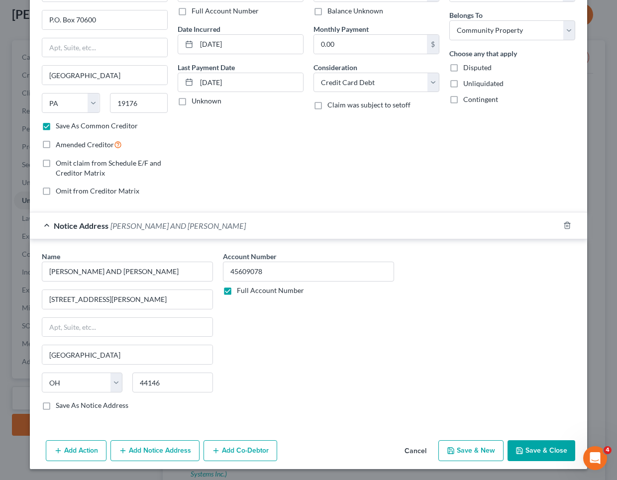
click at [547, 448] on button "Save & Close" at bounding box center [542, 450] width 68 height 21
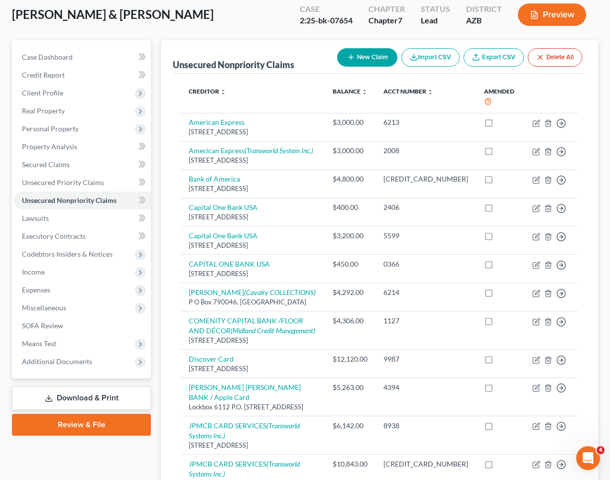
click at [346, 56] on button "New Claim" at bounding box center [367, 57] width 60 height 18
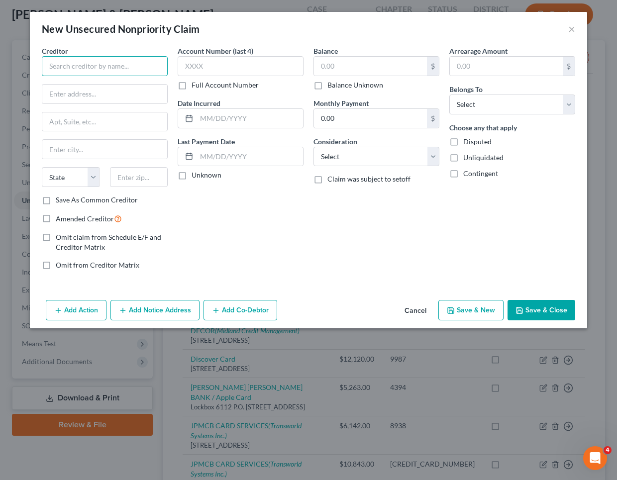
click at [96, 61] on input "text" at bounding box center [105, 66] width 126 height 20
click at [85, 97] on input "text" at bounding box center [104, 94] width 125 height 19
paste input "P.O. Box 70600"
click at [348, 67] on input "text" at bounding box center [370, 66] width 113 height 19
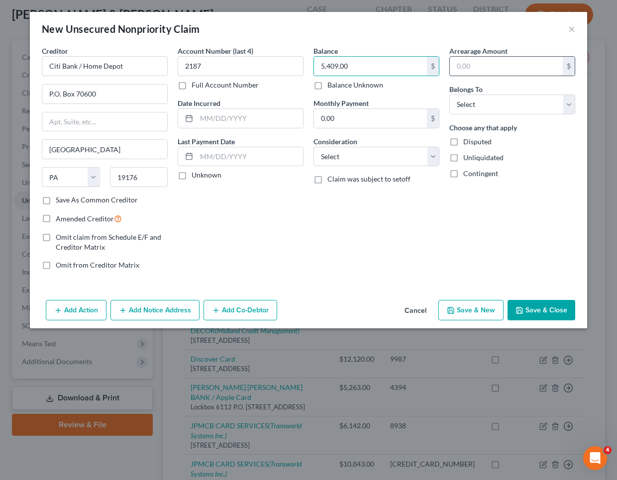
click at [485, 67] on input "text" at bounding box center [506, 66] width 113 height 19
click at [230, 121] on input "text" at bounding box center [250, 118] width 107 height 19
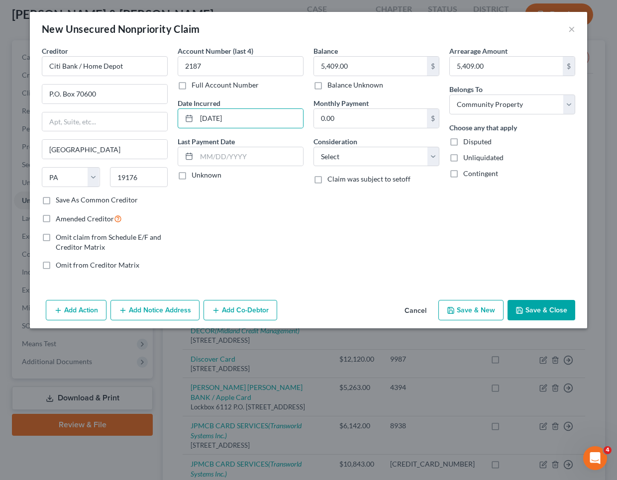
click at [192, 175] on label "Unknown" at bounding box center [207, 175] width 30 height 10
click at [196, 175] on input "Unknown" at bounding box center [199, 173] width 6 height 6
click at [56, 201] on label "Save As Common Creditor" at bounding box center [97, 200] width 82 height 10
click at [60, 201] on input "Save As Common Creditor" at bounding box center [63, 198] width 6 height 6
drag, startPoint x: 187, startPoint y: 311, endPoint x: 206, endPoint y: 317, distance: 20.5
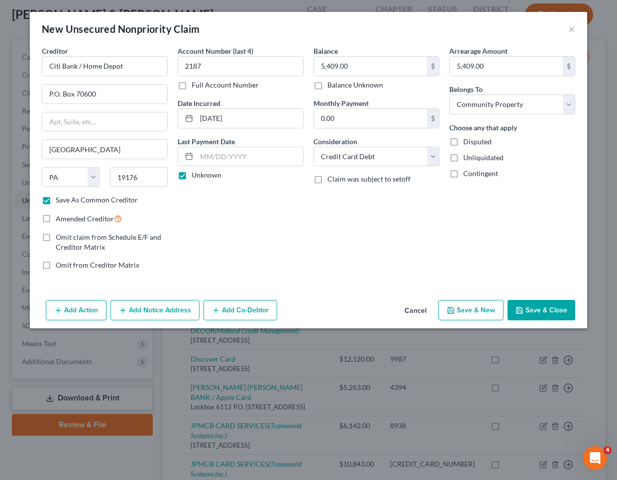
click at [187, 311] on button "Add Notice Address" at bounding box center [154, 310] width 89 height 21
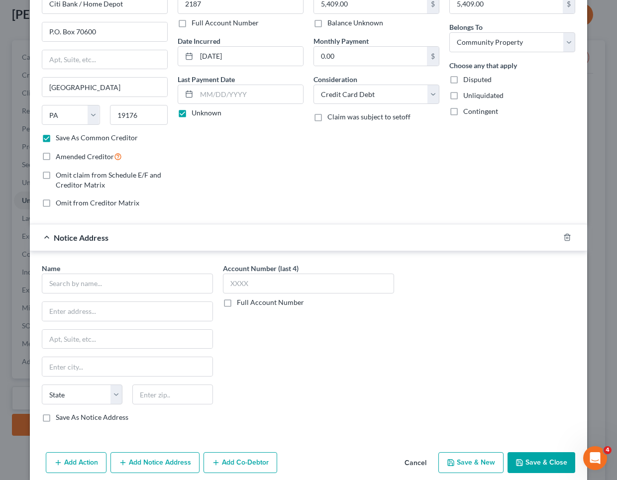
scroll to position [63, 0]
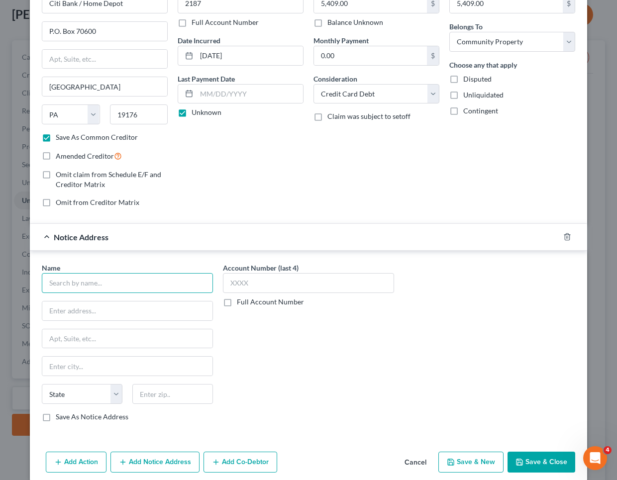
click at [102, 279] on input "text" at bounding box center [127, 283] width 171 height 20
click at [56, 418] on label "Save As Notice Address" at bounding box center [92, 417] width 73 height 10
click at [60, 418] on input "Save As Notice Address" at bounding box center [63, 415] width 6 height 6
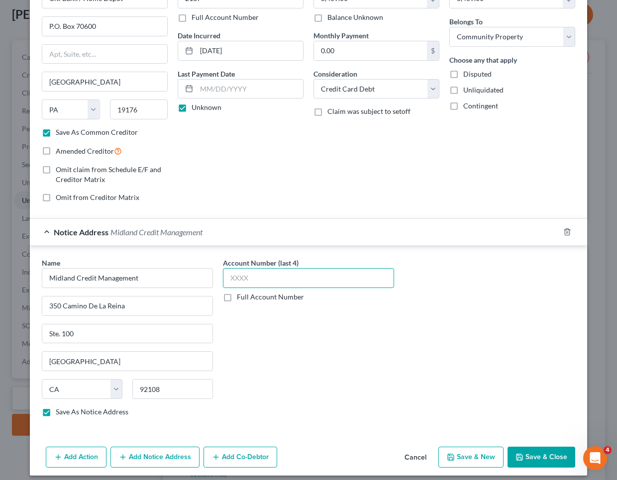
scroll to position [66, 0]
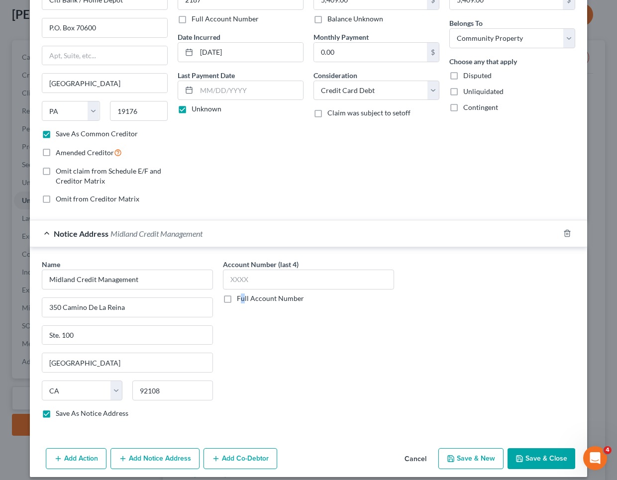
click at [237, 298] on label "Full Account Number" at bounding box center [270, 299] width 67 height 10
click at [241, 298] on input "Full Account Number" at bounding box center [244, 297] width 6 height 6
click at [271, 278] on input "text" at bounding box center [308, 280] width 171 height 20
paste input "331321721"
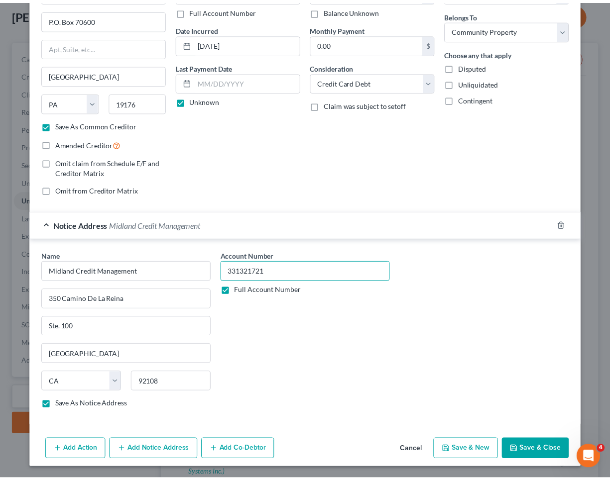
scroll to position [74, 0]
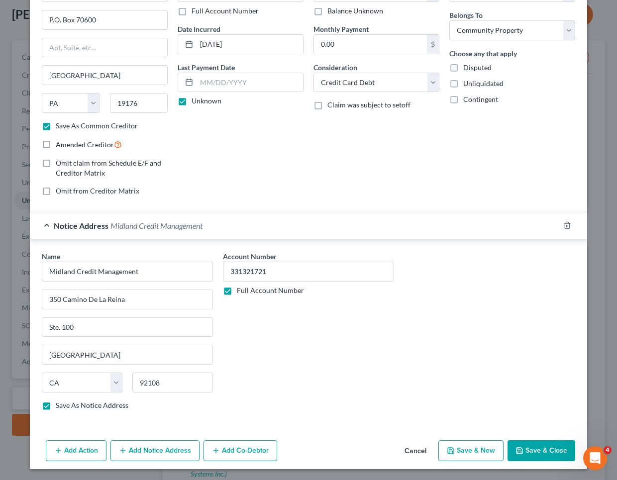
click at [540, 450] on button "Save & Close" at bounding box center [542, 450] width 68 height 21
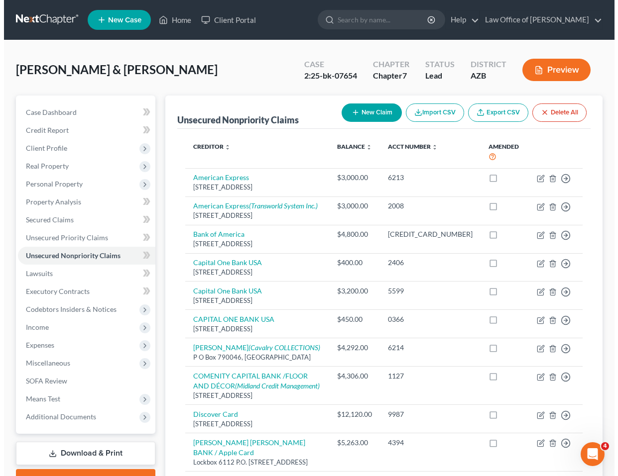
scroll to position [0, 0]
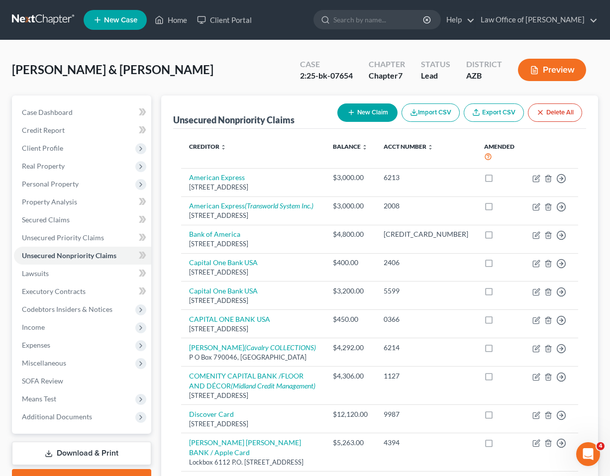
click at [365, 113] on button "New Claim" at bounding box center [367, 113] width 60 height 18
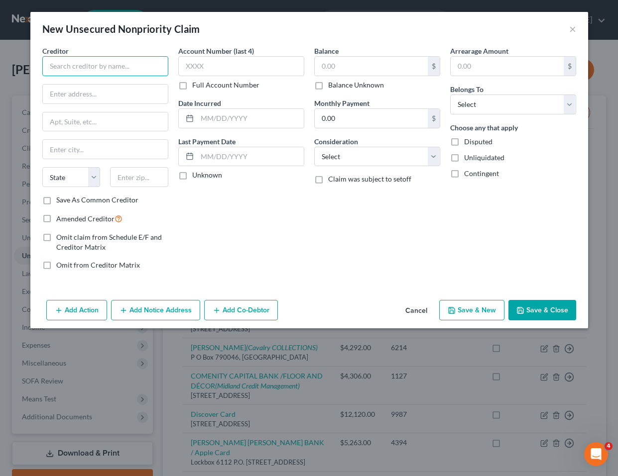
click at [85, 63] on input "text" at bounding box center [105, 66] width 126 height 20
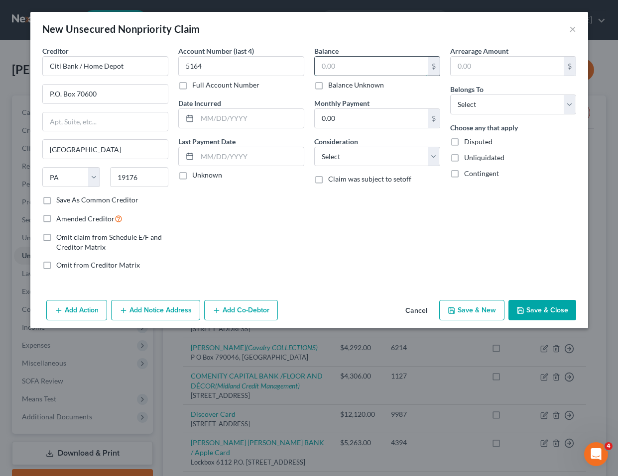
click at [355, 66] on input "text" at bounding box center [371, 66] width 113 height 19
click at [497, 65] on input "text" at bounding box center [506, 66] width 113 height 19
click at [207, 125] on input "text" at bounding box center [250, 118] width 107 height 19
click at [192, 176] on label "Unknown" at bounding box center [207, 175] width 30 height 10
click at [196, 176] on input "Unknown" at bounding box center [199, 173] width 6 height 6
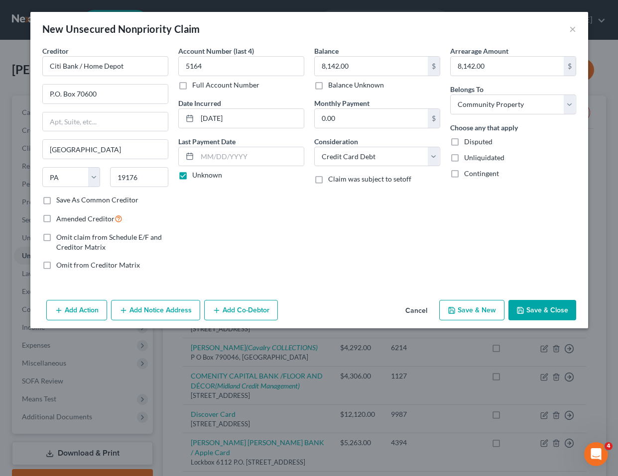
click at [159, 312] on button "Add Notice Address" at bounding box center [155, 310] width 89 height 21
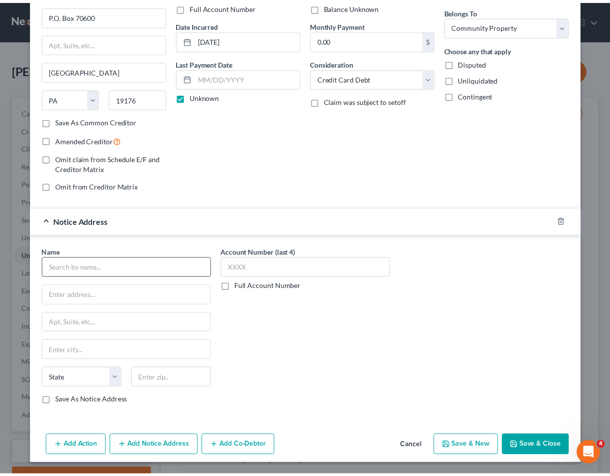
scroll to position [78, 0]
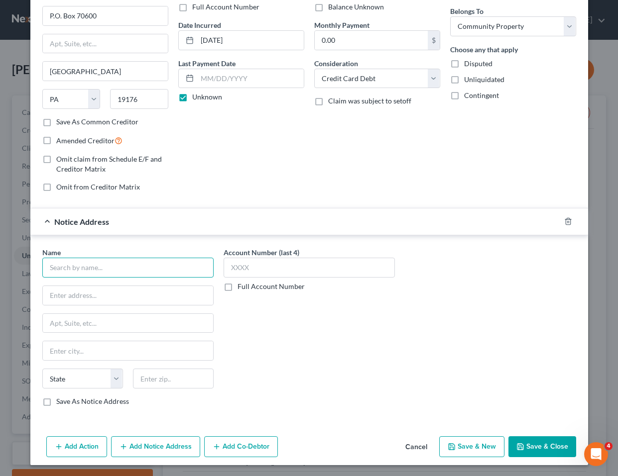
click at [110, 269] on input "text" at bounding box center [127, 268] width 171 height 20
click at [52, 266] on input "text" at bounding box center [127, 268] width 171 height 20
click at [112, 269] on input "Midland Management" at bounding box center [127, 268] width 171 height 20
click at [73, 268] on input "Midland Management" at bounding box center [127, 268] width 171 height 20
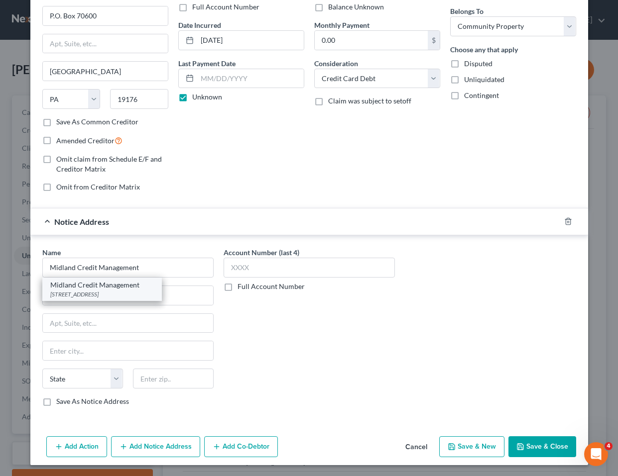
click at [72, 293] on div "350 Camino De La Reina Ste. 100, San Diego, CA 92108" at bounding box center [102, 294] width 104 height 8
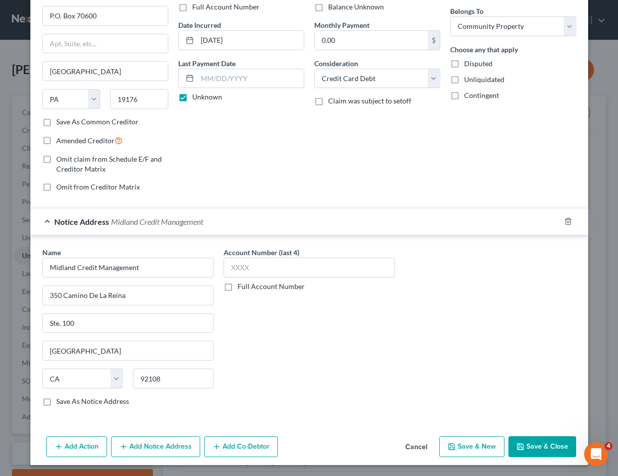
click at [237, 285] on label "Full Account Number" at bounding box center [270, 287] width 67 height 10
click at [241, 285] on input "Full Account Number" at bounding box center [244, 285] width 6 height 6
click at [241, 268] on input "text" at bounding box center [308, 268] width 171 height 20
paste input "331315396"
click at [56, 403] on label "Save As Notice Address" at bounding box center [92, 402] width 73 height 10
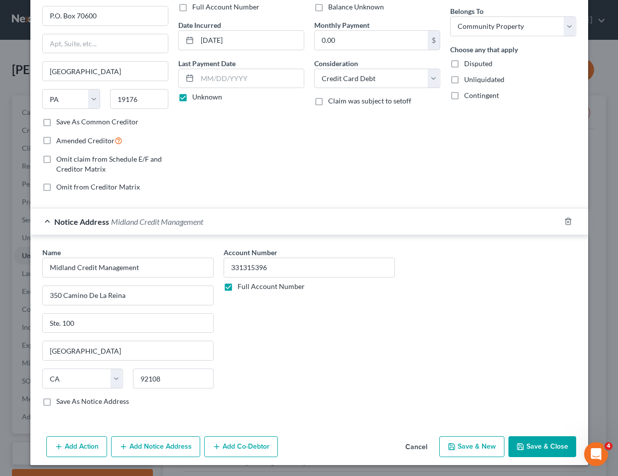
click at [60, 403] on input "Save As Notice Address" at bounding box center [63, 400] width 6 height 6
click at [527, 442] on button "Save & Close" at bounding box center [542, 446] width 68 height 21
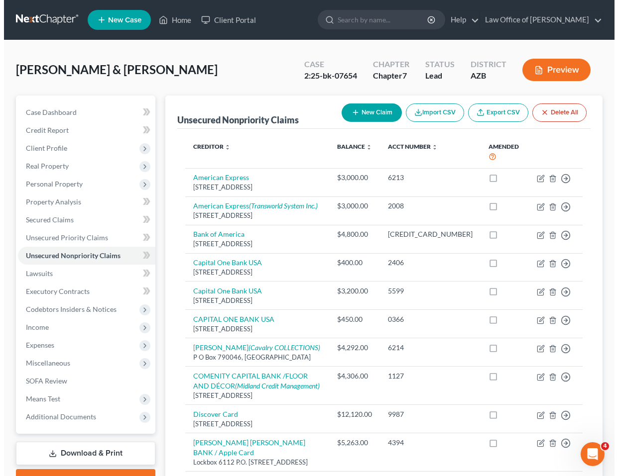
scroll to position [0, 0]
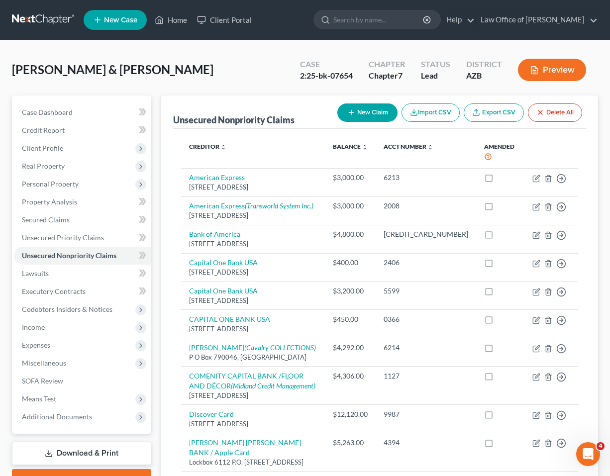
click at [361, 118] on button "New Claim" at bounding box center [367, 113] width 60 height 18
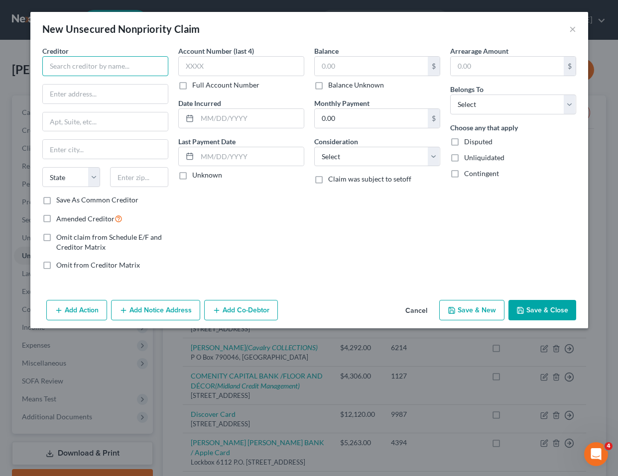
click at [108, 63] on input "text" at bounding box center [105, 66] width 126 height 20
drag, startPoint x: 123, startPoint y: 71, endPoint x: 154, endPoint y: 83, distance: 32.9
click at [123, 71] on input "Citi Bank /Home Depot" at bounding box center [105, 66] width 126 height 20
click at [81, 95] on input "text" at bounding box center [105, 94] width 125 height 19
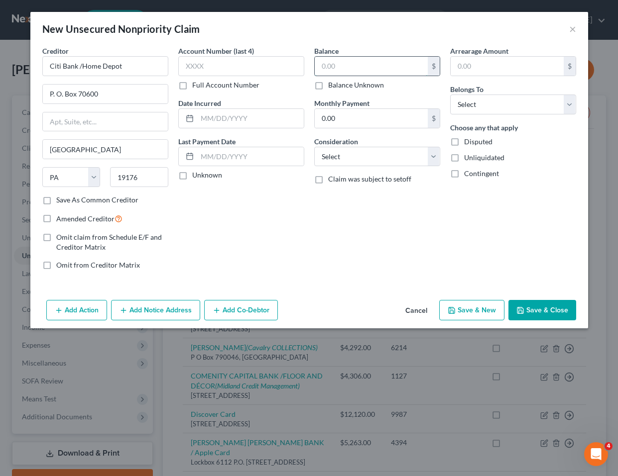
click at [342, 67] on input "text" at bounding box center [371, 66] width 113 height 19
click at [476, 66] on input "text" at bounding box center [506, 66] width 113 height 19
click at [192, 177] on label "Unknown" at bounding box center [207, 175] width 30 height 10
click at [196, 177] on input "Unknown" at bounding box center [199, 173] width 6 height 6
click at [233, 117] on input "text" at bounding box center [250, 118] width 107 height 19
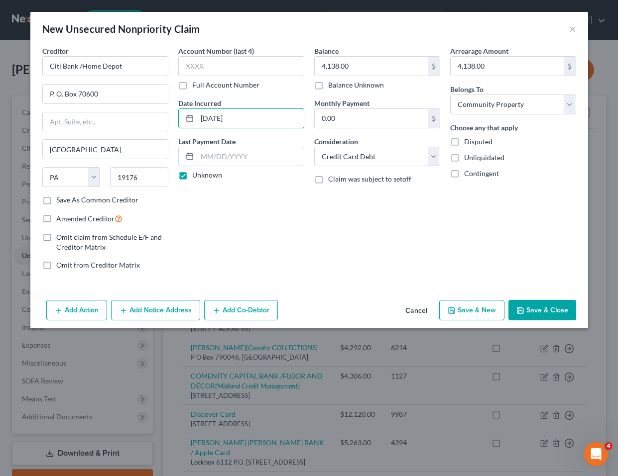
click at [56, 200] on label "Save As Common Creditor" at bounding box center [97, 200] width 82 height 10
click at [60, 200] on input "Save As Common Creditor" at bounding box center [63, 198] width 6 height 6
click at [146, 311] on button "Add Notice Address" at bounding box center [155, 310] width 89 height 21
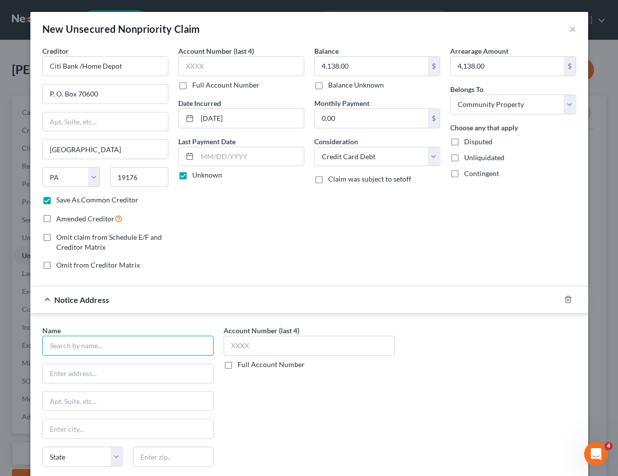
click at [98, 346] on input "text" at bounding box center [127, 346] width 171 height 20
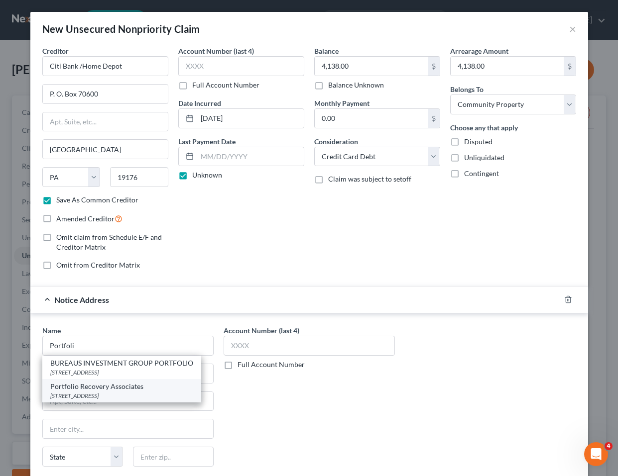
click at [99, 389] on div "Portfolio Recovery Associates" at bounding box center [121, 387] width 143 height 10
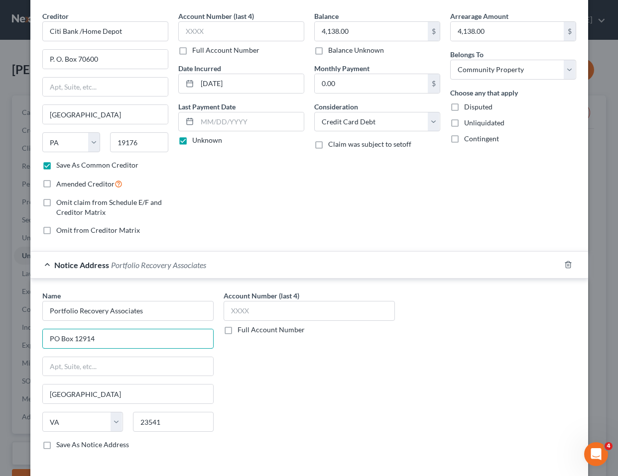
scroll to position [35, 0]
click at [237, 330] on label "Full Account Number" at bounding box center [270, 330] width 67 height 10
click at [241, 330] on input "Full Account Number" at bounding box center [244, 328] width 6 height 6
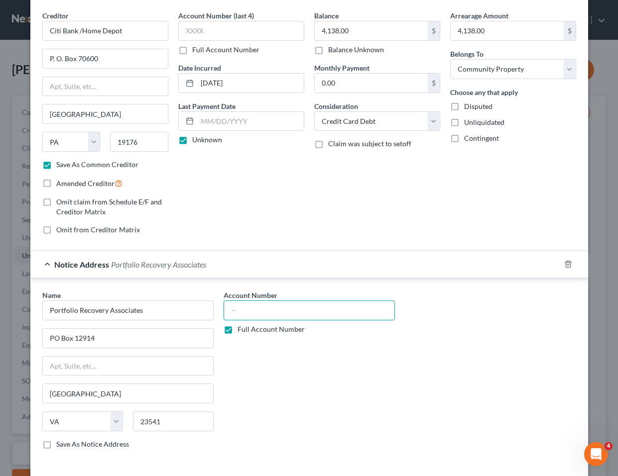
click at [237, 313] on input "text" at bounding box center [308, 311] width 171 height 20
paste input "6035320920065172"
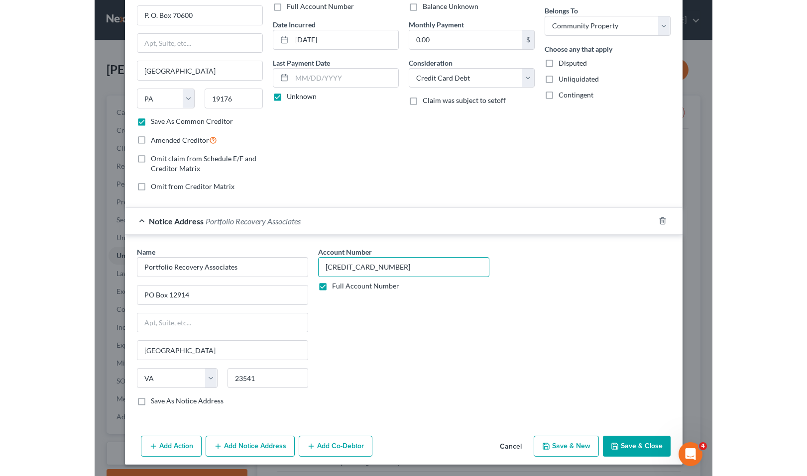
scroll to position [78, 0]
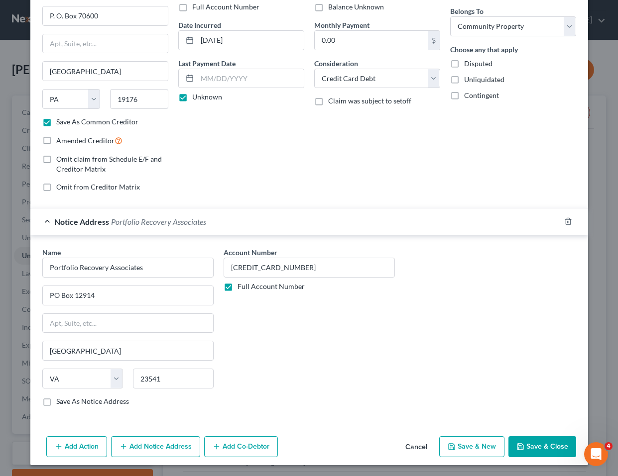
click at [546, 444] on button "Save & Close" at bounding box center [542, 446] width 68 height 21
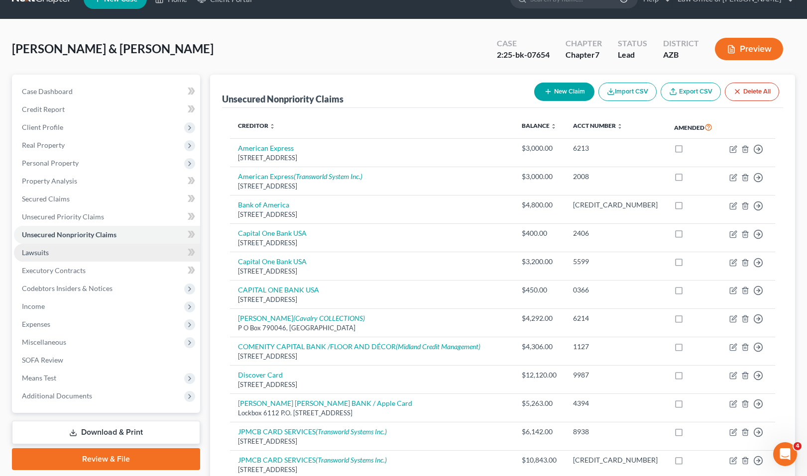
scroll to position [27, 0]
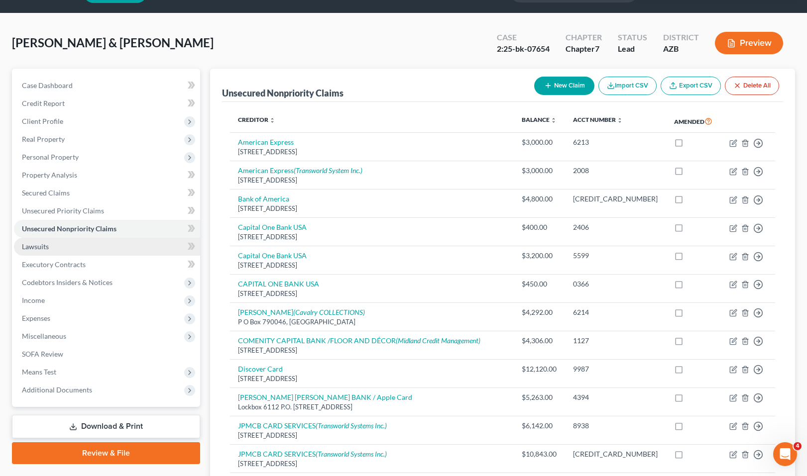
click at [41, 246] on span "Lawsuits" at bounding box center [35, 246] width 27 height 8
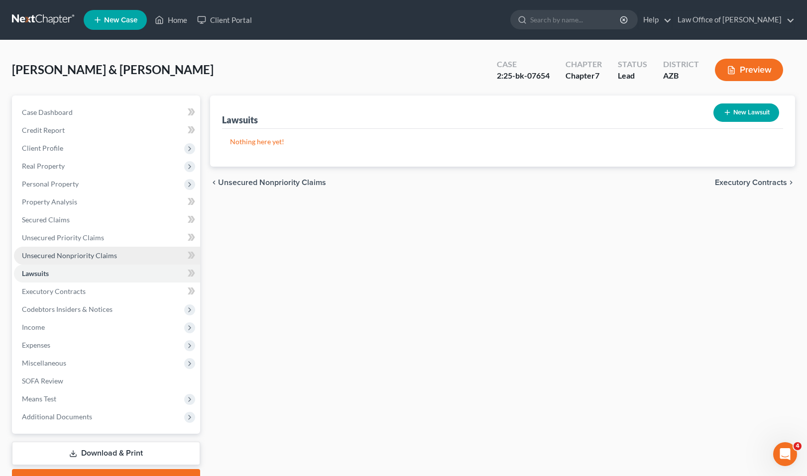
click at [52, 253] on span "Unsecured Nonpriority Claims" at bounding box center [69, 255] width 95 height 8
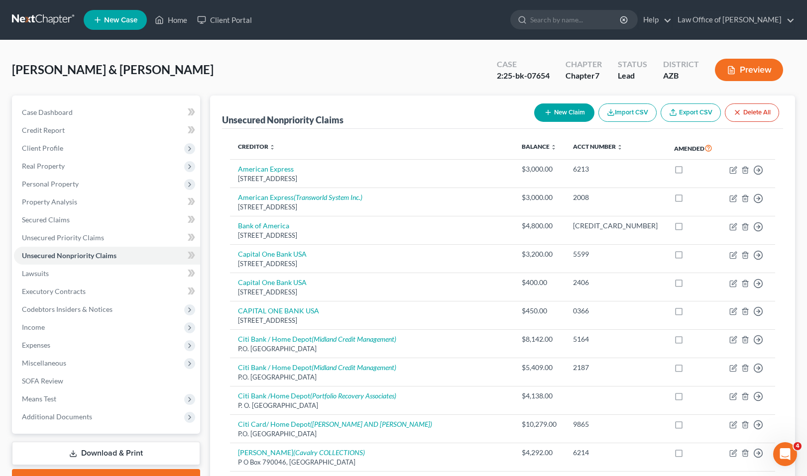
click at [570, 109] on button "New Claim" at bounding box center [564, 113] width 60 height 18
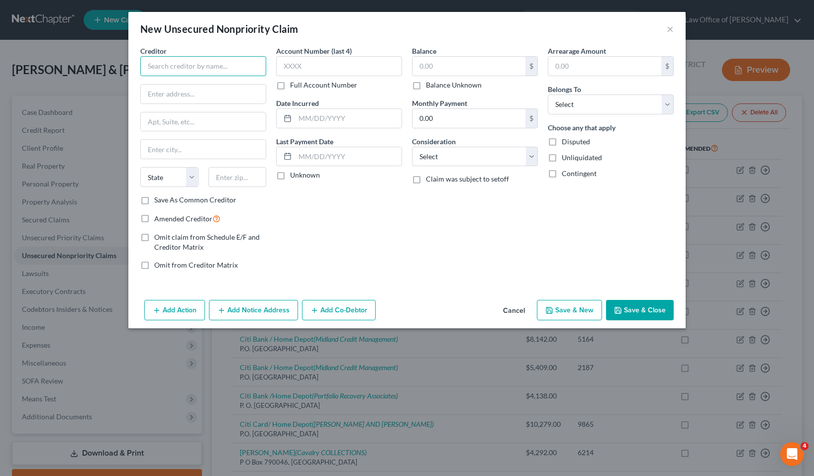
click at [192, 66] on input "text" at bounding box center [203, 66] width 126 height 20
click at [175, 92] on input "text" at bounding box center [203, 94] width 125 height 19
paste input "P.O. Box 52025"
click at [290, 86] on label "Full Account Number" at bounding box center [323, 85] width 67 height 10
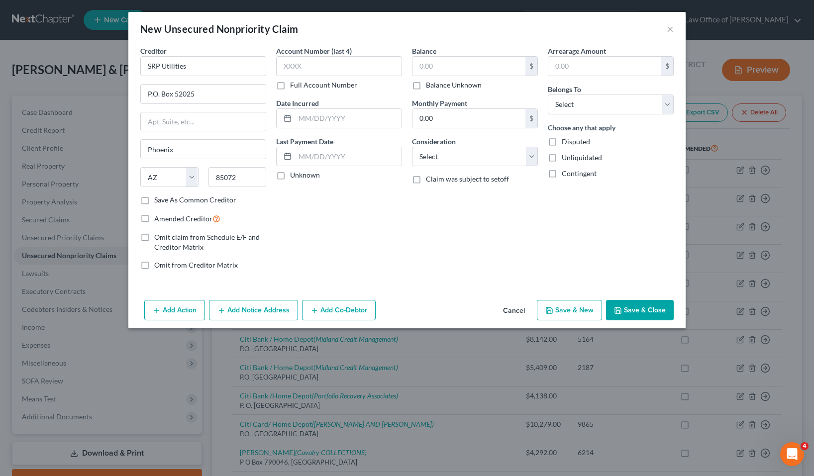
click at [294, 86] on input "Full Account Number" at bounding box center [297, 83] width 6 height 6
click at [308, 67] on input "text" at bounding box center [339, 66] width 126 height 20
paste input "296787005"
click at [148, 95] on input "P.O. Box 52025" at bounding box center [203, 94] width 125 height 19
click at [198, 68] on input "SRP Utilities" at bounding box center [203, 66] width 126 height 20
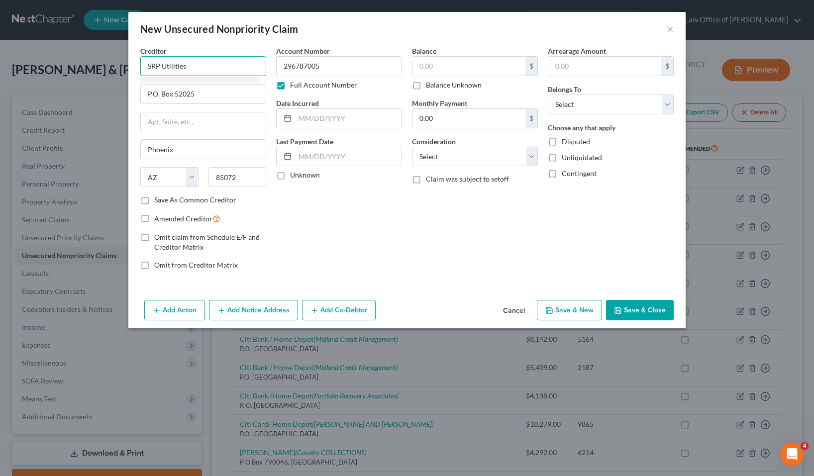
paste input "296787005"
drag, startPoint x: 230, startPoint y: 69, endPoint x: 182, endPoint y: 66, distance: 48.4
click at [187, 67] on input "SRP Utilities 296787005" at bounding box center [203, 66] width 126 height 20
click at [810, 167] on div "New Unsecured Nonpriority Claim × Creditor * SRP Utilities / CUN P.O. Box 52025…" at bounding box center [407, 238] width 814 height 476
click at [210, 67] on input "SRP Utilities / CUN" at bounding box center [203, 66] width 126 height 20
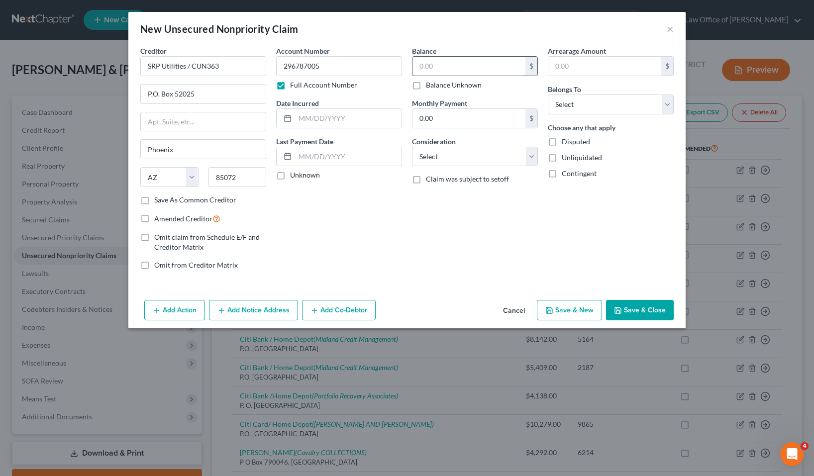
click at [431, 67] on input "text" at bounding box center [469, 66] width 113 height 19
click at [420, 66] on input "2,736.00" at bounding box center [469, 66] width 113 height 19
click at [418, 68] on input "2,736.00" at bounding box center [469, 66] width 113 height 19
click at [581, 67] on input "text" at bounding box center [604, 66] width 113 height 19
click at [326, 118] on input "text" at bounding box center [348, 118] width 107 height 19
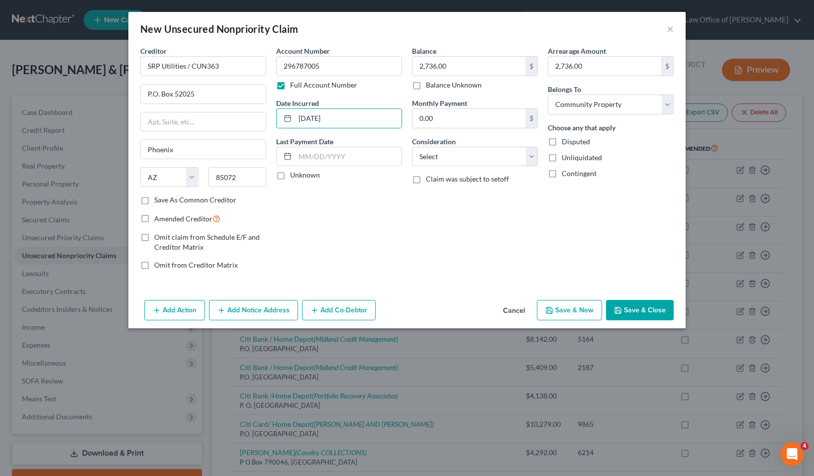
click at [290, 177] on label "Unknown" at bounding box center [305, 175] width 30 height 10
click at [294, 177] on input "Unknown" at bounding box center [297, 173] width 6 height 6
click at [652, 302] on button "Save & Close" at bounding box center [640, 310] width 68 height 21
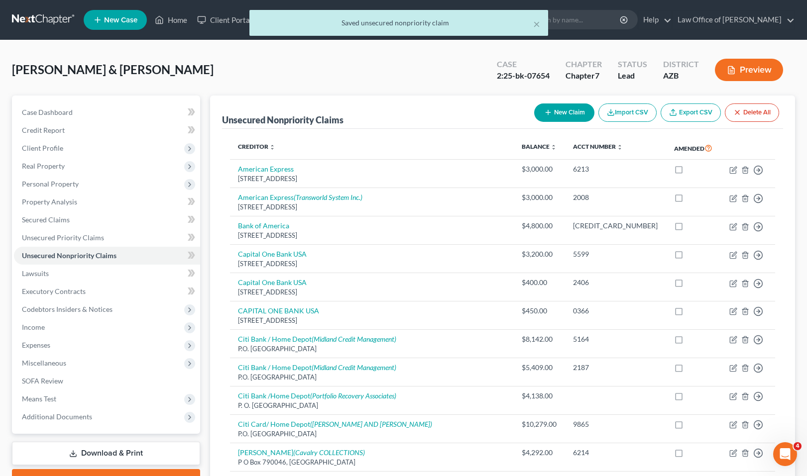
click at [542, 112] on button "New Claim" at bounding box center [564, 113] width 60 height 18
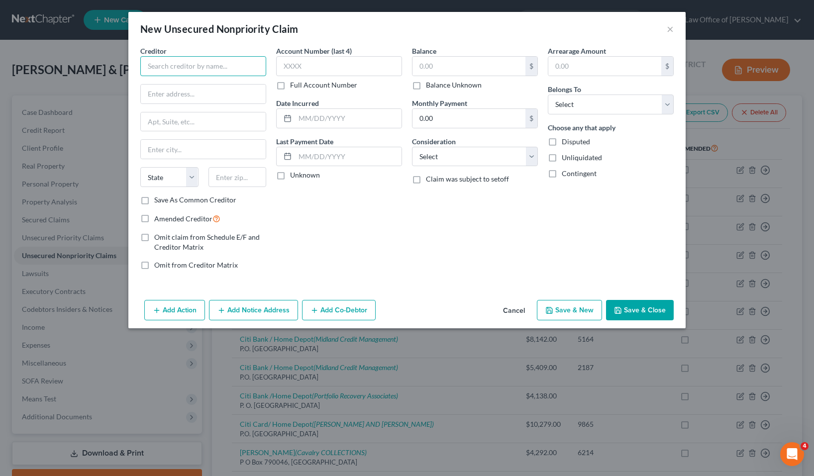
click at [185, 62] on input "text" at bounding box center [203, 66] width 126 height 20
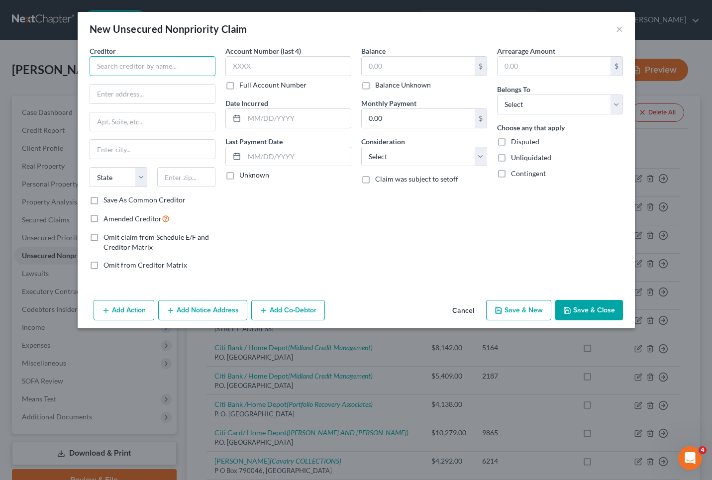
click at [138, 65] on input "text" at bounding box center [153, 66] width 126 height 20
paste input "P.O. Box 52025"
click at [261, 225] on div "Account Number (last 4) Full Account Number Date Incurred Last Payment Date Unk…" at bounding box center [288, 162] width 136 height 232
click at [239, 86] on label "Full Account Number" at bounding box center [272, 85] width 67 height 10
click at [243, 86] on input "Full Account Number" at bounding box center [246, 83] width 6 height 6
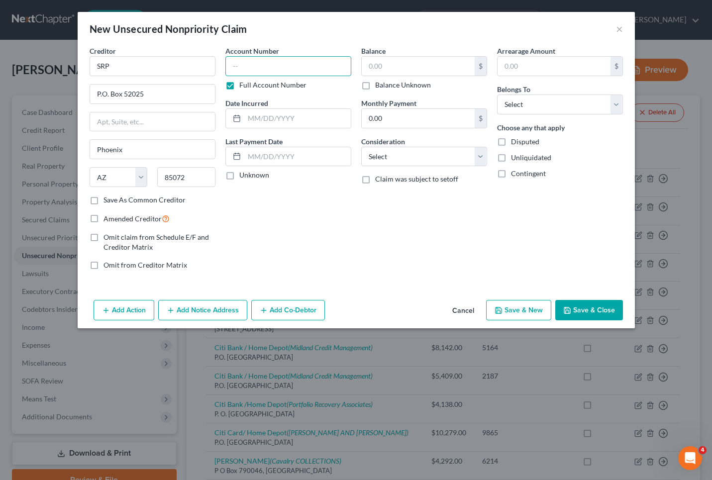
click at [251, 68] on input "text" at bounding box center [288, 66] width 126 height 20
paste input "296-787-005"
click at [371, 65] on input "text" at bounding box center [418, 66] width 113 height 19
click at [519, 65] on input "text" at bounding box center [554, 66] width 113 height 19
click at [239, 177] on label "Unknown" at bounding box center [254, 175] width 30 height 10
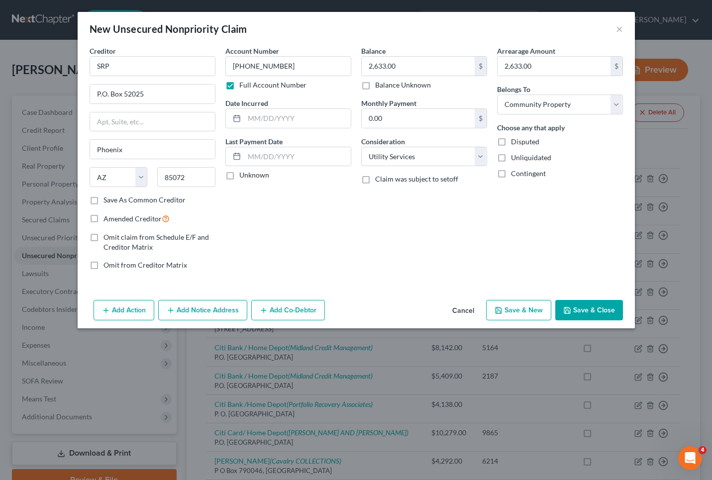
click at [243, 177] on input "Unknown" at bounding box center [246, 173] width 6 height 6
click at [289, 119] on input "text" at bounding box center [297, 118] width 107 height 19
click at [592, 310] on button "Save & Close" at bounding box center [589, 310] width 68 height 21
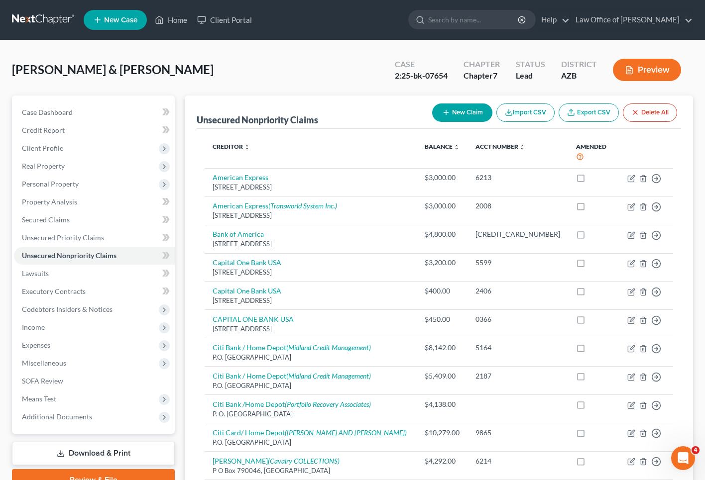
click at [455, 104] on button "New Claim" at bounding box center [462, 113] width 60 height 18
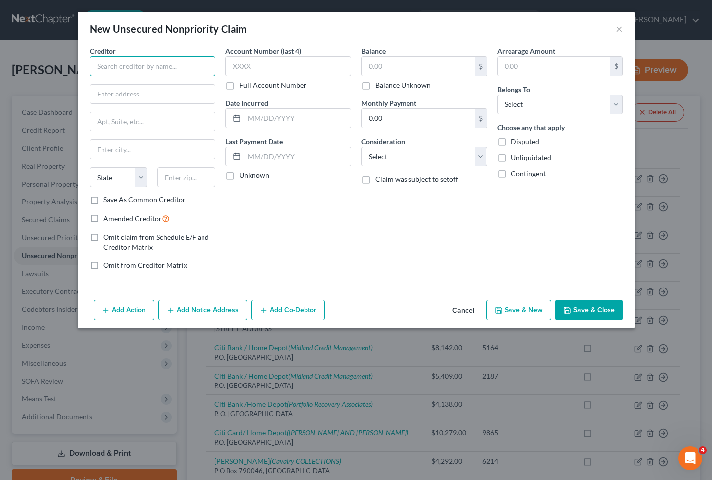
click at [173, 66] on input "text" at bounding box center [153, 66] width 126 height 20
drag, startPoint x: 136, startPoint y: 97, endPoint x: 141, endPoint y: 100, distance: 5.6
click at [239, 86] on label "Full Account Number" at bounding box center [272, 85] width 67 height 10
click at [243, 86] on input "Full Account Number" at bounding box center [246, 83] width 6 height 6
click at [239, 85] on label "Full Account Number" at bounding box center [272, 85] width 67 height 10
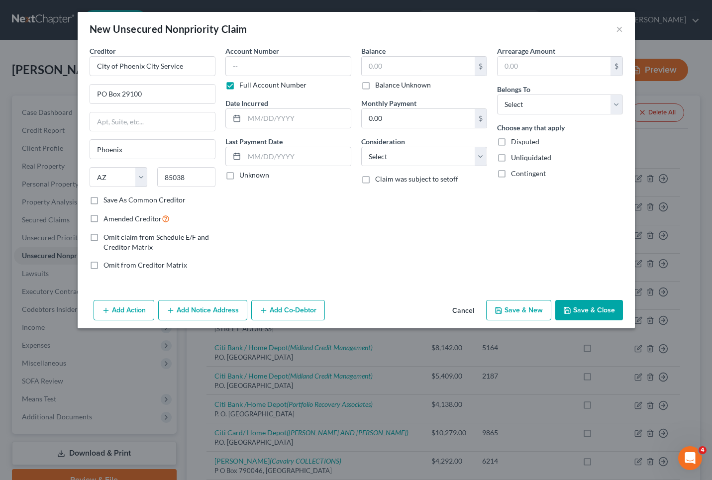
click at [243, 85] on input "Full Account Number" at bounding box center [246, 83] width 6 height 6
click at [404, 63] on input "text" at bounding box center [418, 66] width 113 height 19
click at [531, 71] on input "text" at bounding box center [554, 66] width 113 height 19
click at [239, 176] on label "Unknown" at bounding box center [254, 175] width 30 height 10
click at [243, 176] on input "Unknown" at bounding box center [246, 173] width 6 height 6
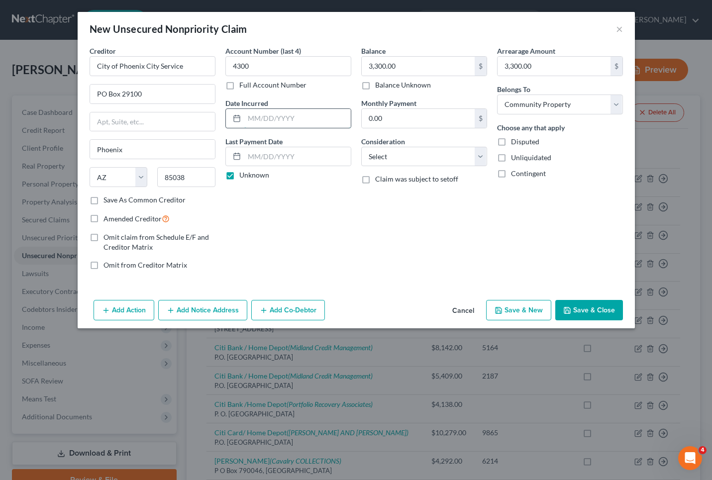
click at [263, 116] on input "text" at bounding box center [297, 118] width 107 height 19
click at [603, 308] on button "Save & Close" at bounding box center [589, 310] width 68 height 21
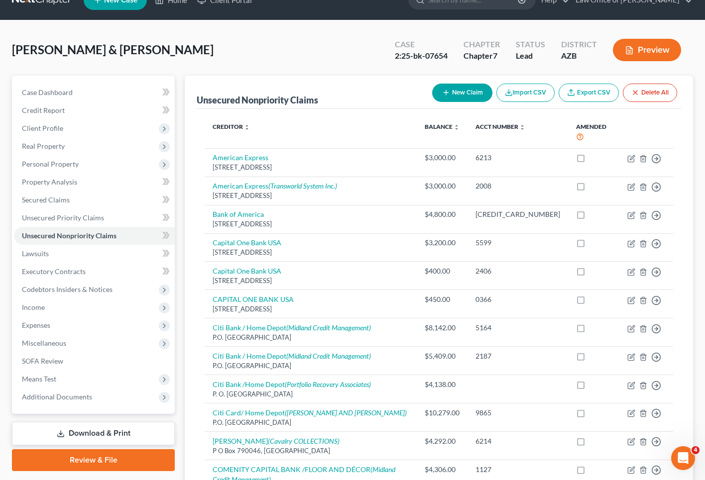
scroll to position [21, 0]
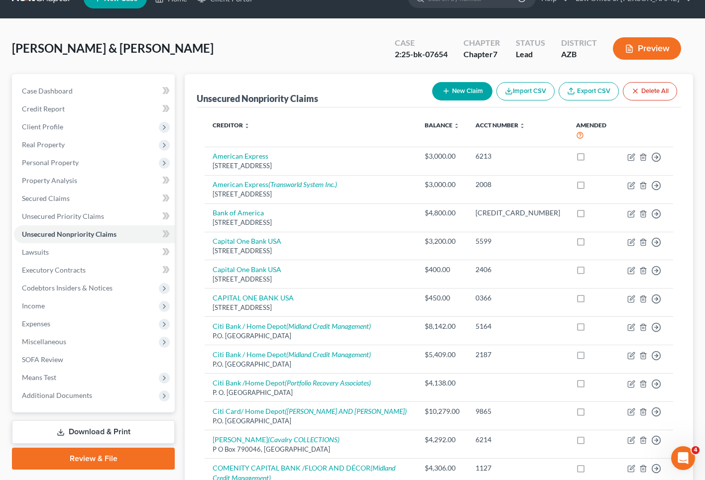
click at [455, 90] on button "New Claim" at bounding box center [462, 91] width 60 height 18
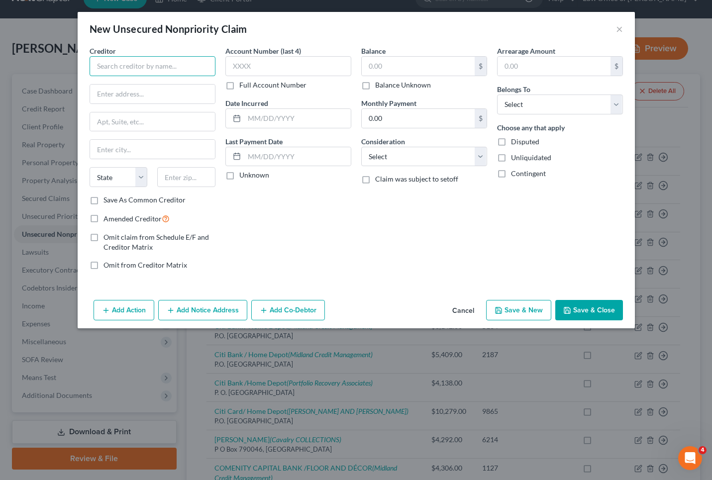
click at [137, 63] on input "text" at bounding box center [153, 66] width 126 height 20
click at [382, 69] on input "text" at bounding box center [418, 66] width 113 height 19
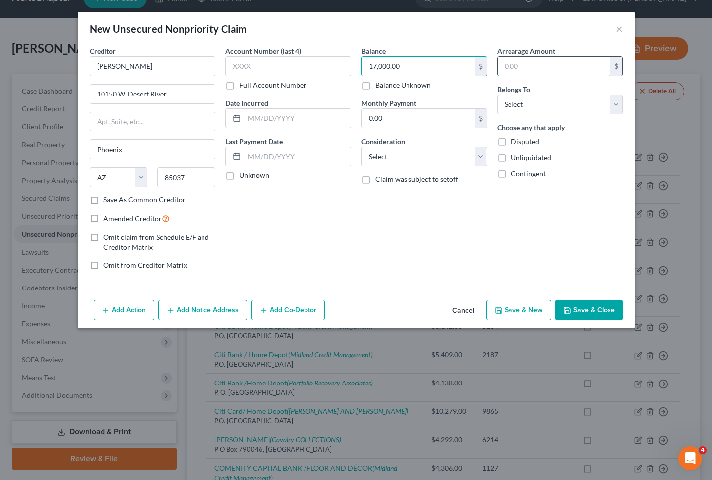
click at [521, 67] on input "text" at bounding box center [554, 66] width 113 height 19
click at [262, 118] on input "text" at bounding box center [297, 118] width 107 height 19
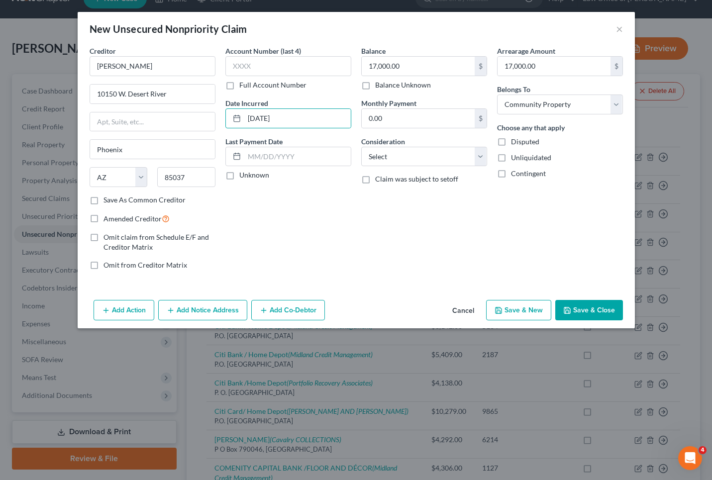
click at [239, 175] on label "Unknown" at bounding box center [254, 175] width 30 height 10
click at [243, 175] on input "Unknown" at bounding box center [246, 173] width 6 height 6
drag, startPoint x: 132, startPoint y: 68, endPoint x: 140, endPoint y: 75, distance: 11.0
click at [132, 68] on input "Cesar Benetiz" at bounding box center [153, 66] width 126 height 20
click at [133, 67] on input "Cesar Benitiz" at bounding box center [153, 66] width 126 height 20
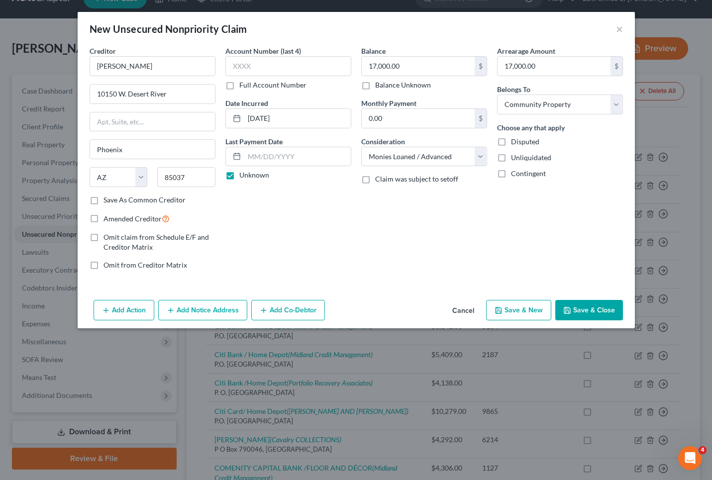
click at [604, 313] on button "Save & Close" at bounding box center [589, 310] width 68 height 21
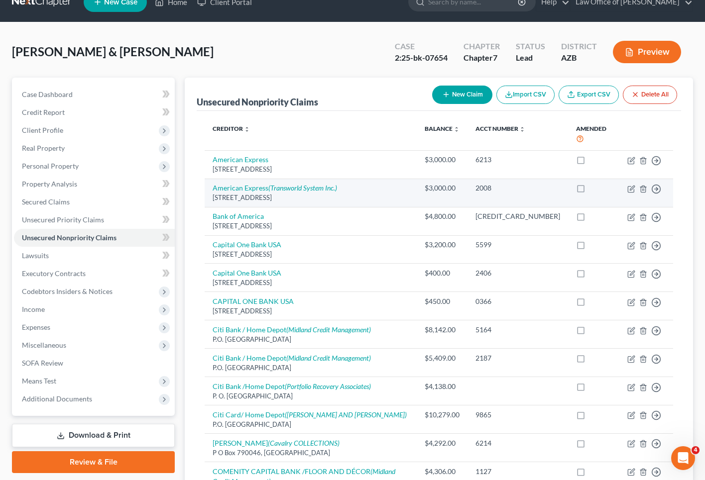
scroll to position [16, 0]
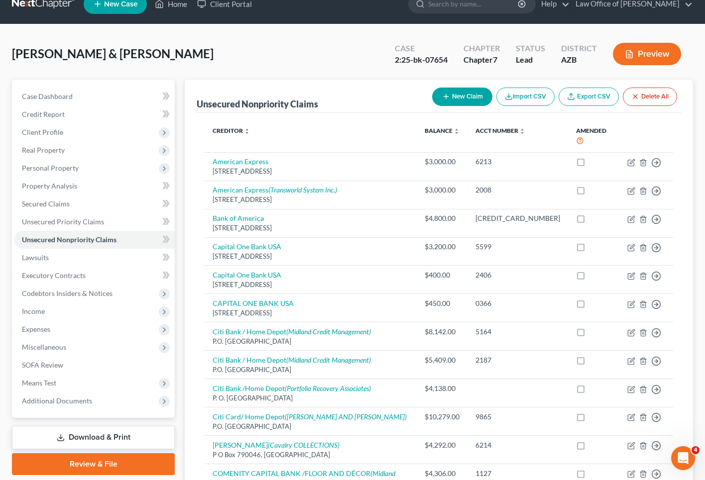
click at [446, 98] on button "New Claim" at bounding box center [462, 97] width 60 height 18
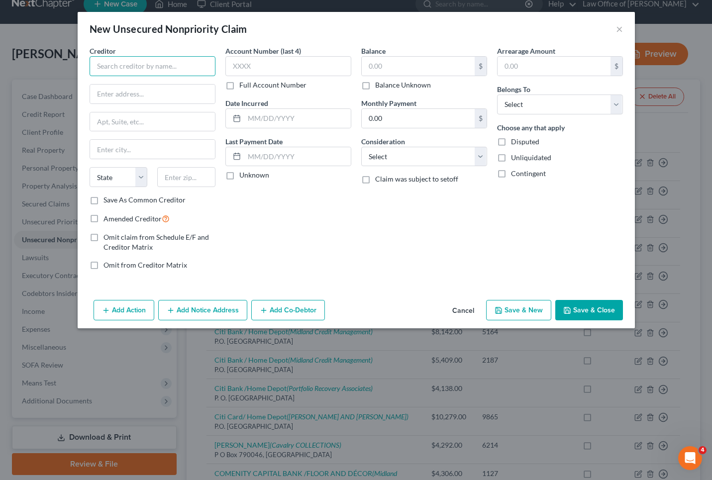
click at [165, 66] on input "text" at bounding box center [153, 66] width 126 height 20
click at [261, 120] on input "text" at bounding box center [297, 118] width 107 height 19
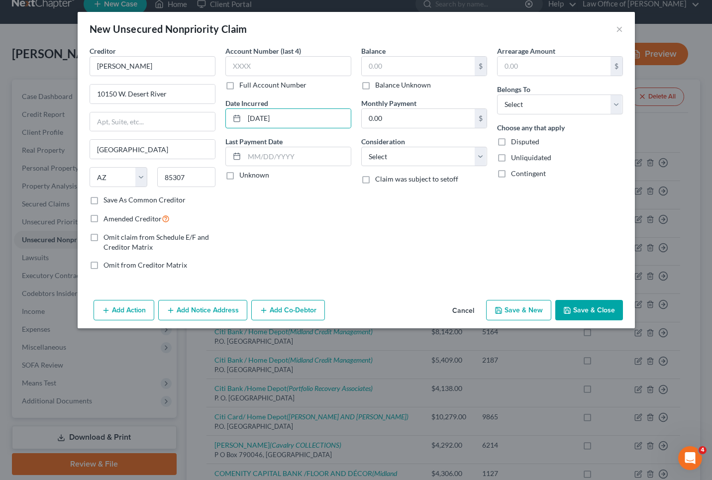
click at [239, 177] on label "Unknown" at bounding box center [254, 175] width 30 height 10
click at [243, 177] on input "Unknown" at bounding box center [246, 173] width 6 height 6
click at [389, 69] on input "text" at bounding box center [418, 66] width 113 height 19
click at [511, 66] on input "text" at bounding box center [554, 66] width 113 height 19
click at [587, 312] on button "Save & Close" at bounding box center [589, 310] width 68 height 21
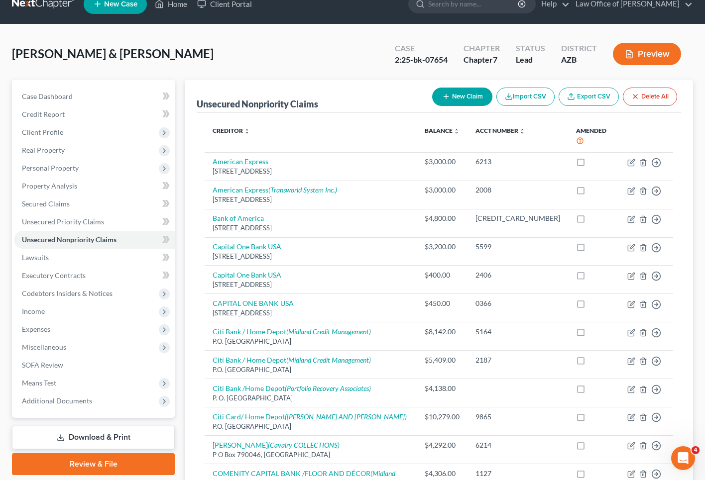
click at [461, 93] on button "New Claim" at bounding box center [462, 97] width 60 height 18
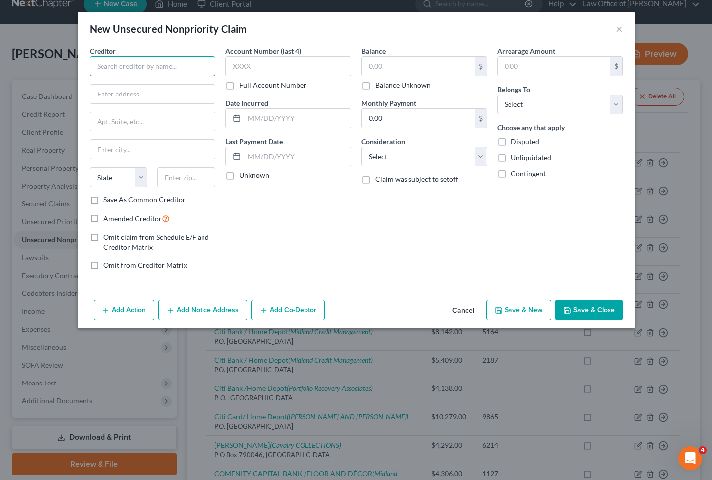
click at [186, 68] on input "text" at bounding box center [153, 66] width 126 height 20
click at [109, 64] on input "text" at bounding box center [153, 66] width 126 height 20
click at [108, 94] on input "text" at bounding box center [152, 94] width 125 height 19
paste input "11263 E APPALOOSA PL"
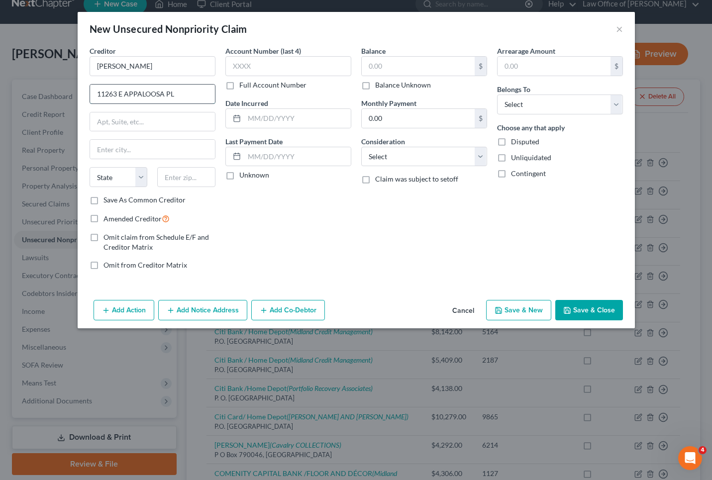
click at [122, 95] on input "11263 E APPALOOSA PL" at bounding box center [152, 94] width 125 height 19
click at [176, 95] on input "11263 E. APPALOOSA PL" at bounding box center [152, 94] width 125 height 19
click at [233, 209] on div "Account Number (last 4) Full Account Number Date Incurred Last Payment Date Unk…" at bounding box center [288, 162] width 136 height 232
click at [392, 64] on input "text" at bounding box center [418, 66] width 113 height 19
click at [511, 66] on input "text" at bounding box center [554, 66] width 113 height 19
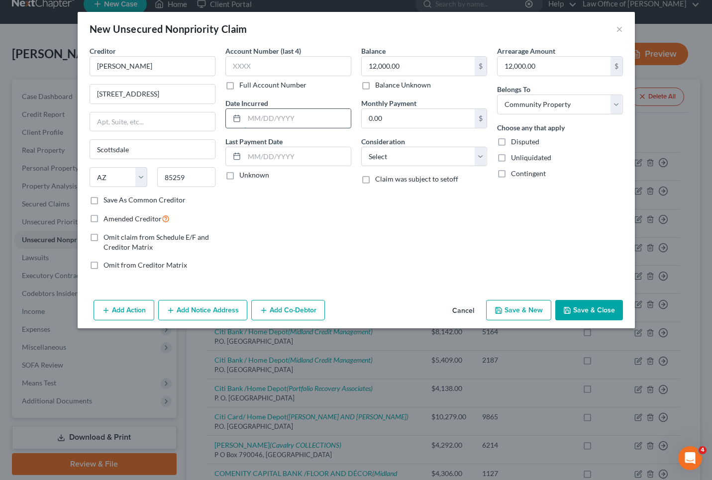
click at [266, 115] on input "text" at bounding box center [297, 118] width 107 height 19
click at [239, 179] on label "Unknown" at bounding box center [254, 175] width 30 height 10
click at [243, 177] on input "Unknown" at bounding box center [246, 173] width 6 height 6
click at [585, 308] on button "Save & Close" at bounding box center [589, 310] width 68 height 21
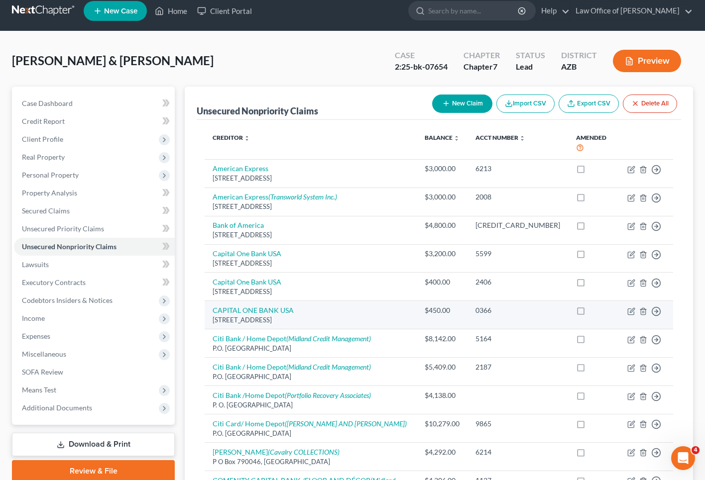
scroll to position [10, 0]
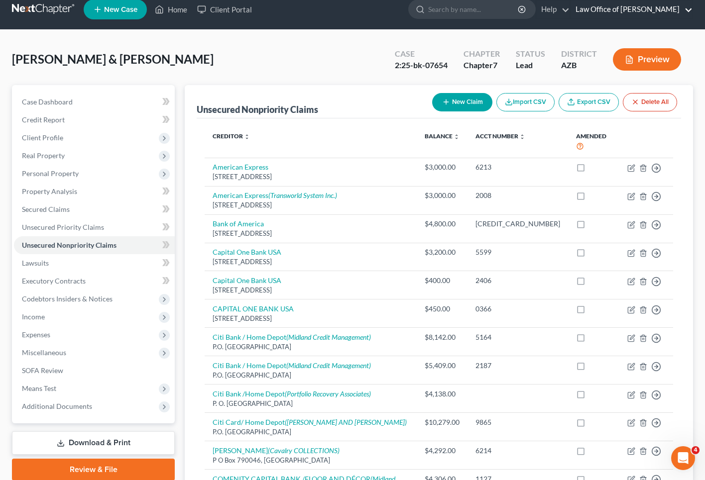
click at [623, 4] on link "Law Office of Joseph A. Velez" at bounding box center [631, 9] width 122 height 18
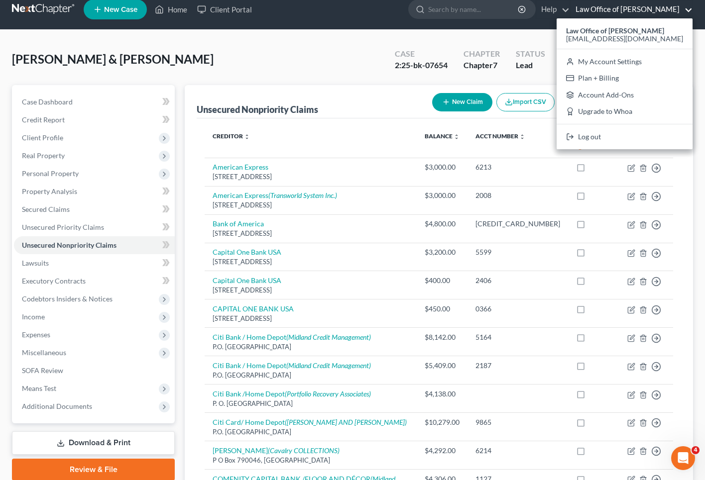
click at [601, 139] on link "Log out" at bounding box center [624, 136] width 136 height 17
